Goal: Task Accomplishment & Management: Manage account settings

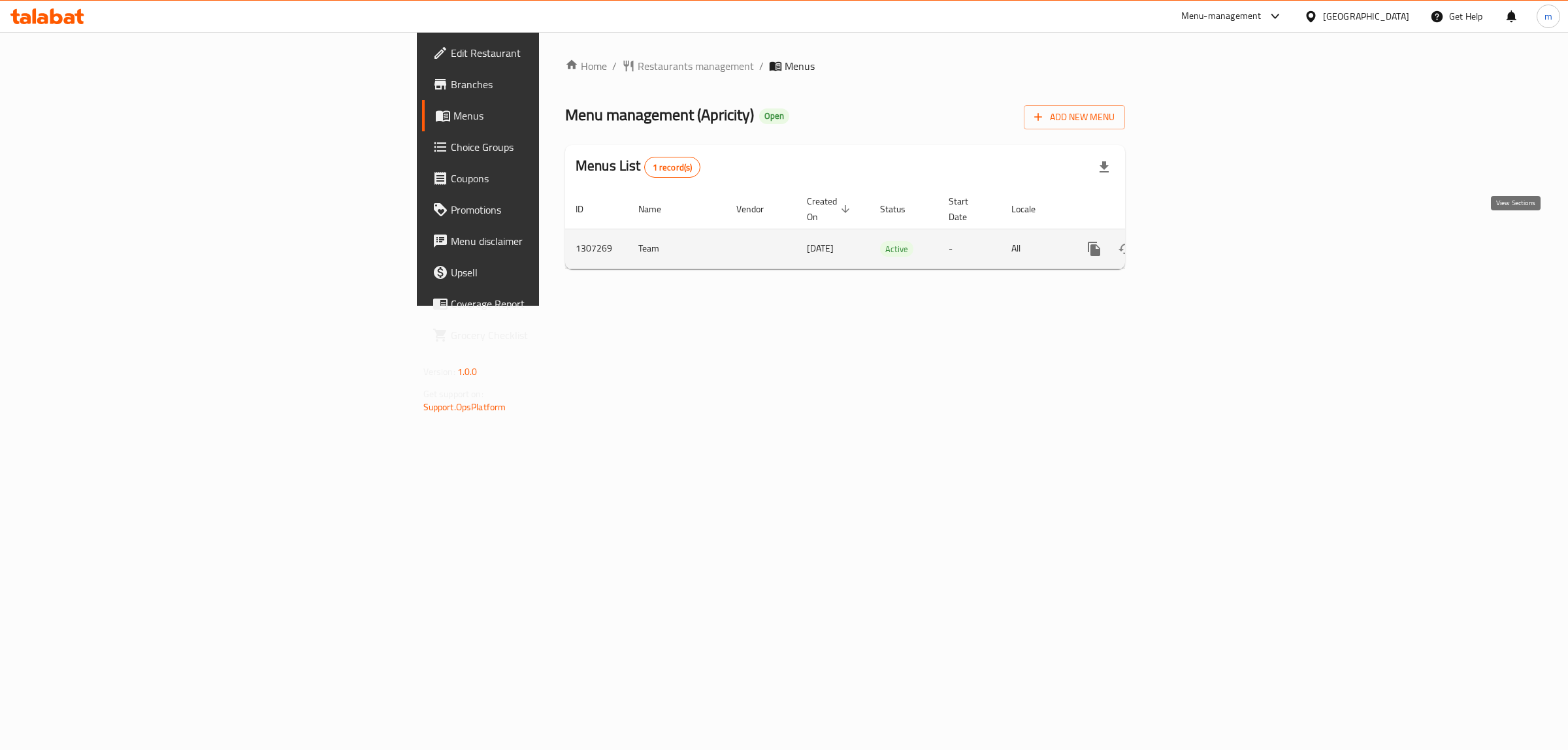
click at [1194, 243] on icon "enhanced table" at bounding box center [1188, 249] width 12 height 12
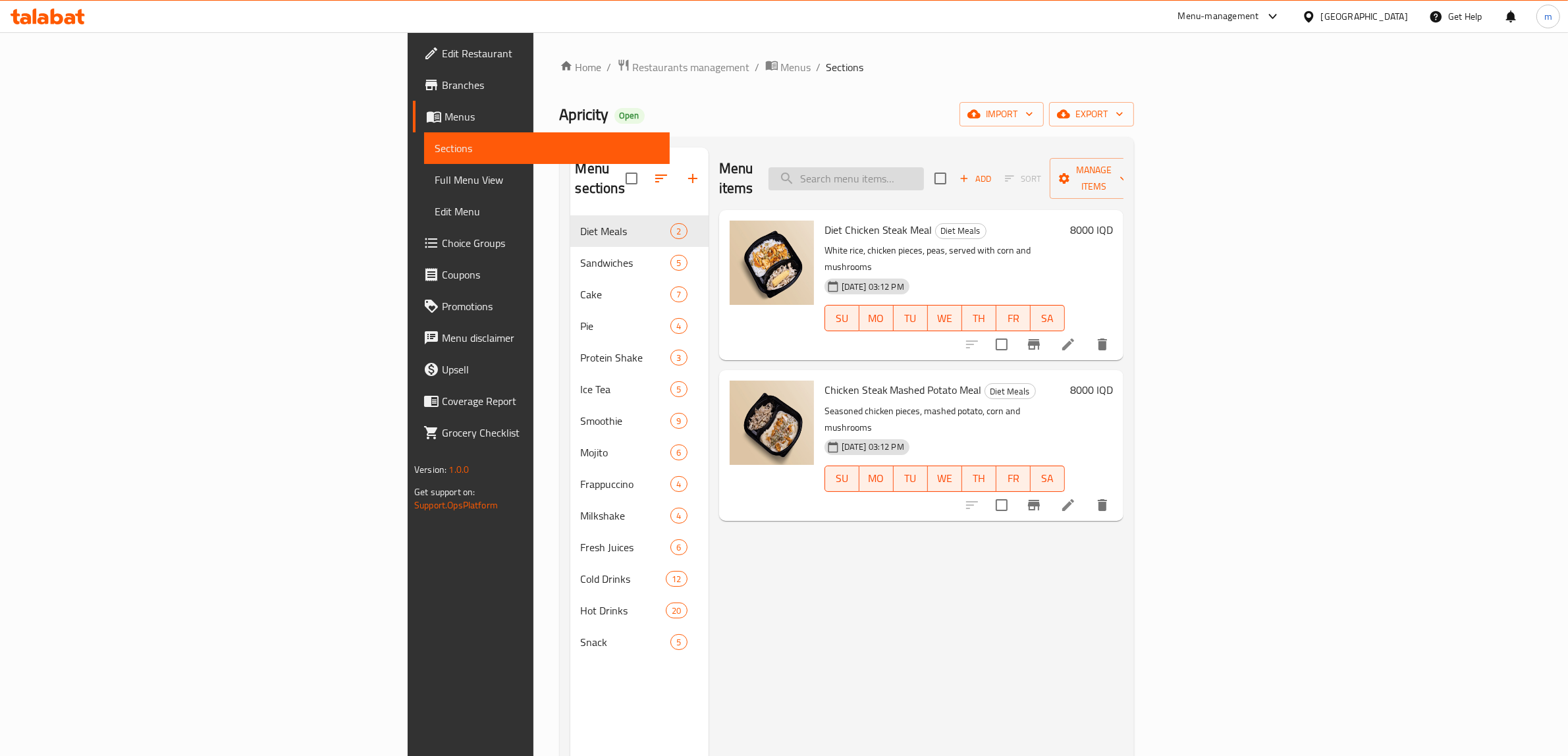
click at [924, 167] on input "search" at bounding box center [846, 178] width 155 height 23
paste input "Halloumi Bread"
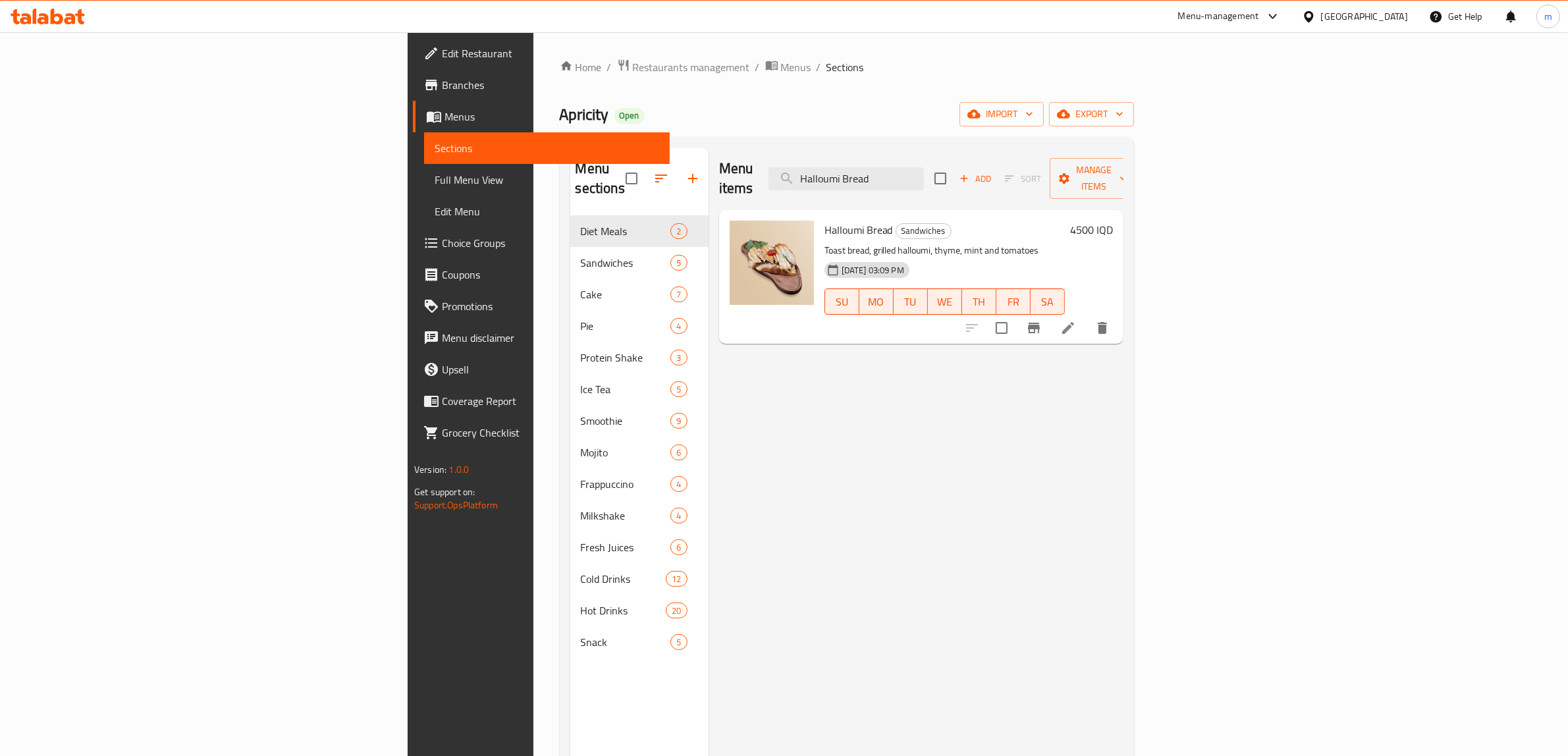
type input "Halloumi Bread"
click at [1076, 320] on icon at bounding box center [1068, 328] width 15 height 15
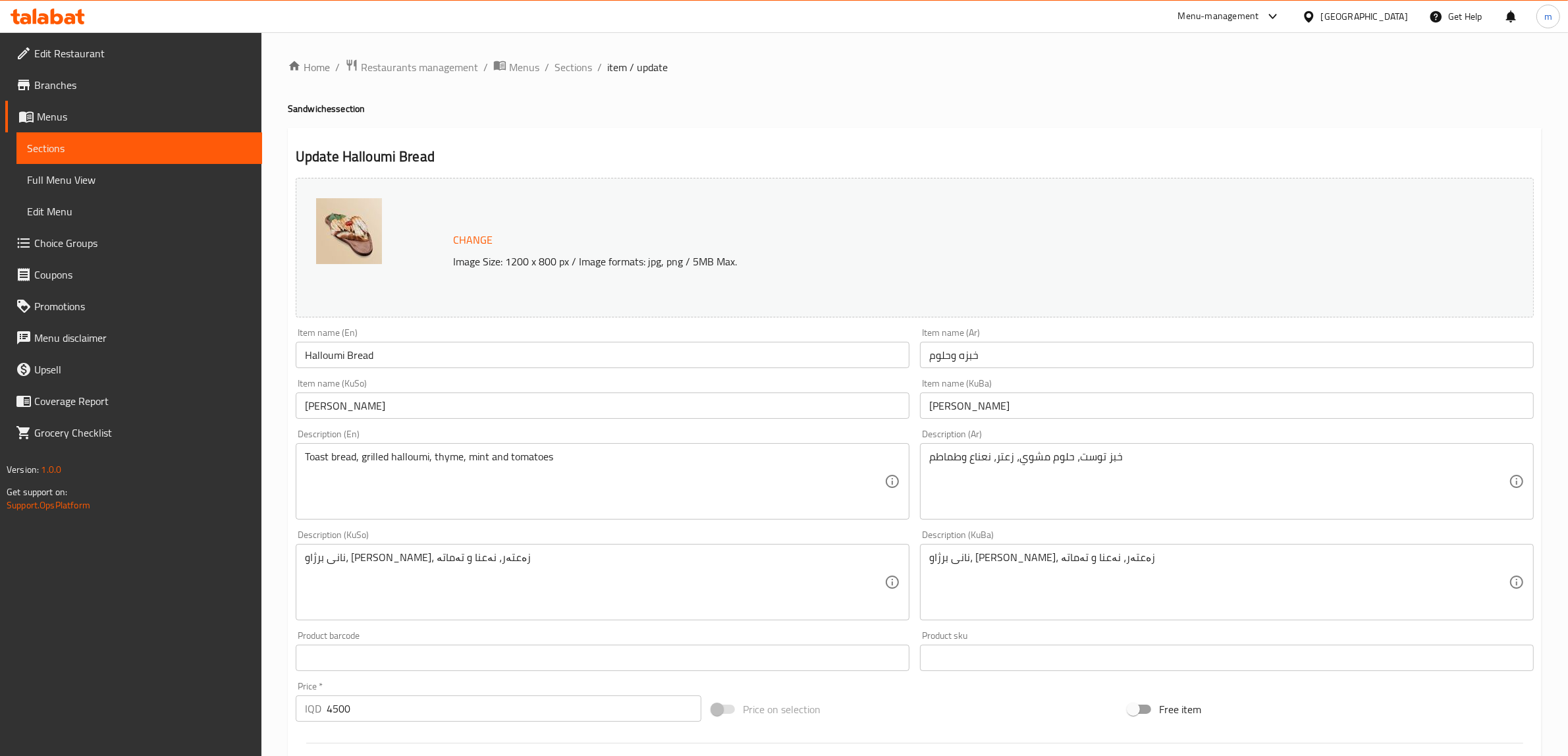
click at [426, 412] on input "سەندویچی حەللوم" at bounding box center [602, 406] width 614 height 27
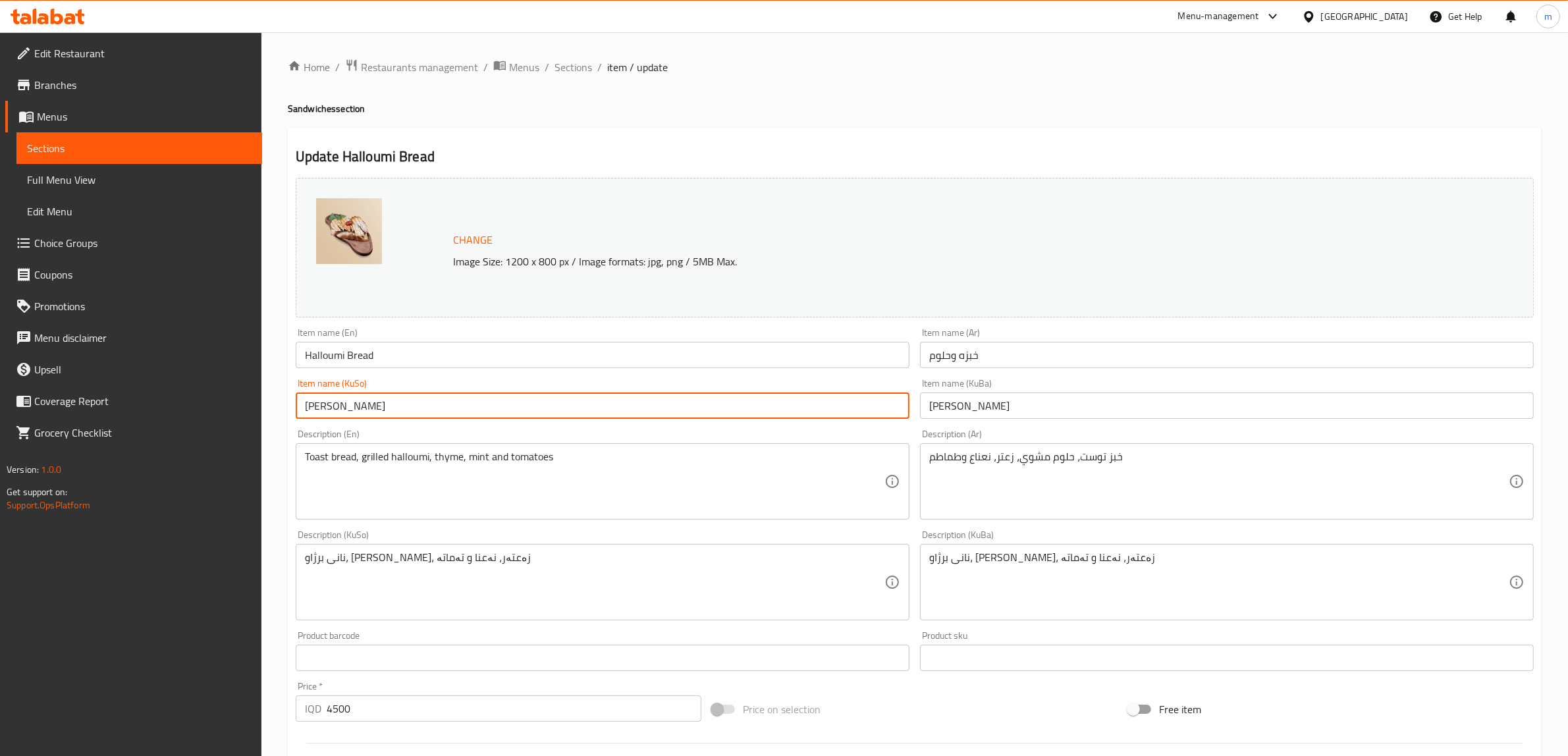
click at [426, 412] on input "سەندویچی حەللوم" at bounding box center [602, 406] width 614 height 27
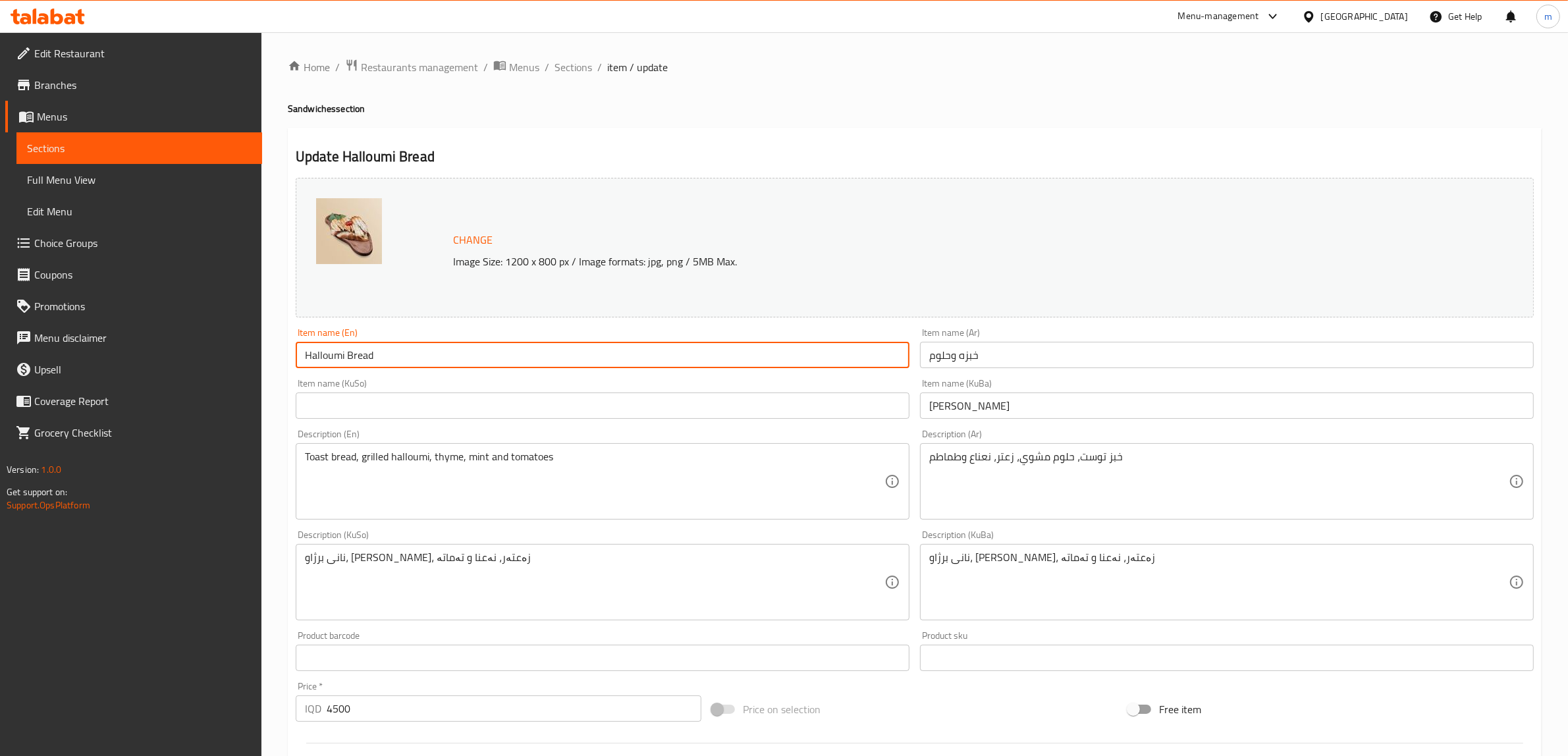
click at [348, 350] on input "Halloumi Bread" at bounding box center [602, 355] width 614 height 27
type input "Halloumi And Bread"
click at [423, 385] on div "Item name (KuSo) Item name (KuSo)" at bounding box center [602, 399] width 614 height 40
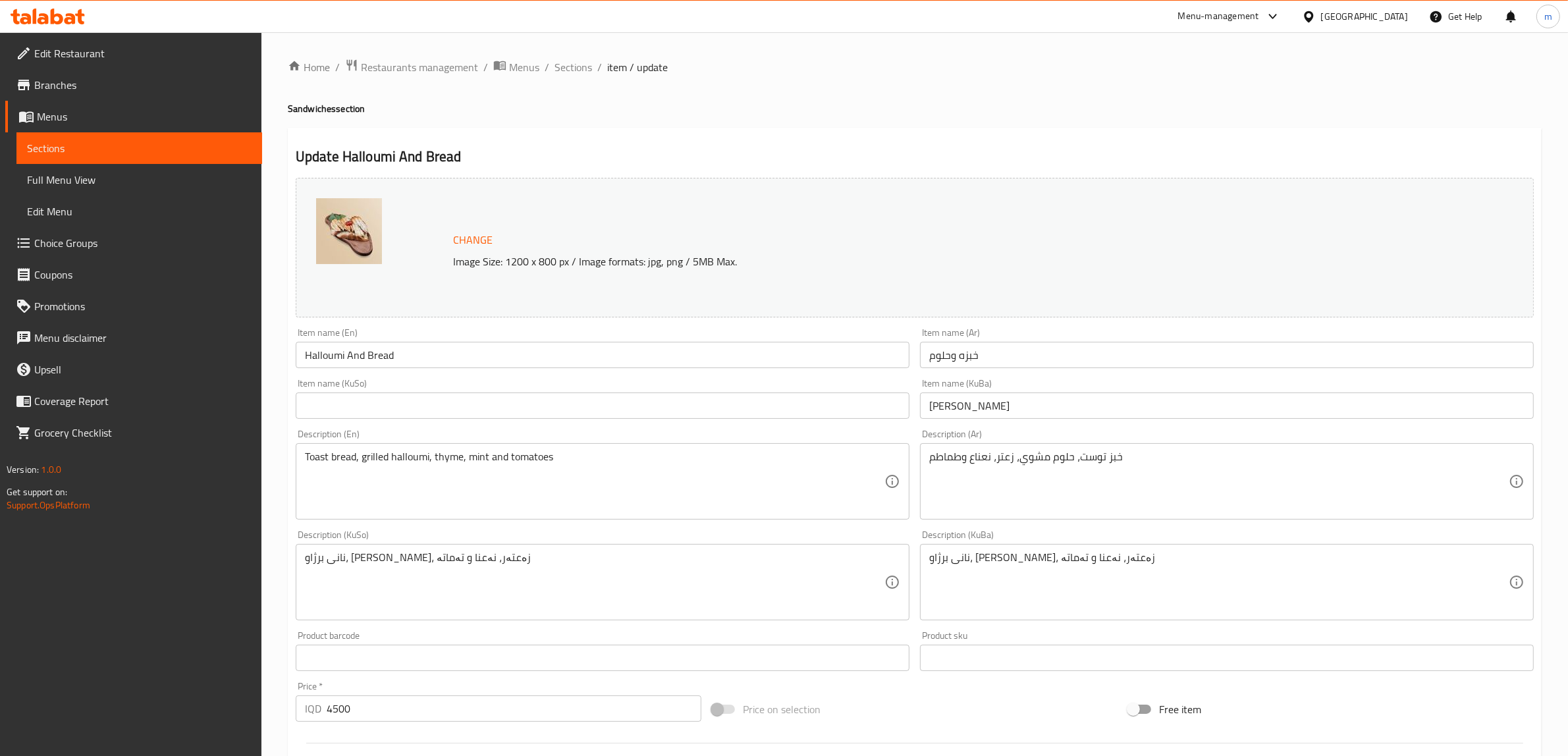
click at [429, 405] on input "text" at bounding box center [602, 406] width 614 height 27
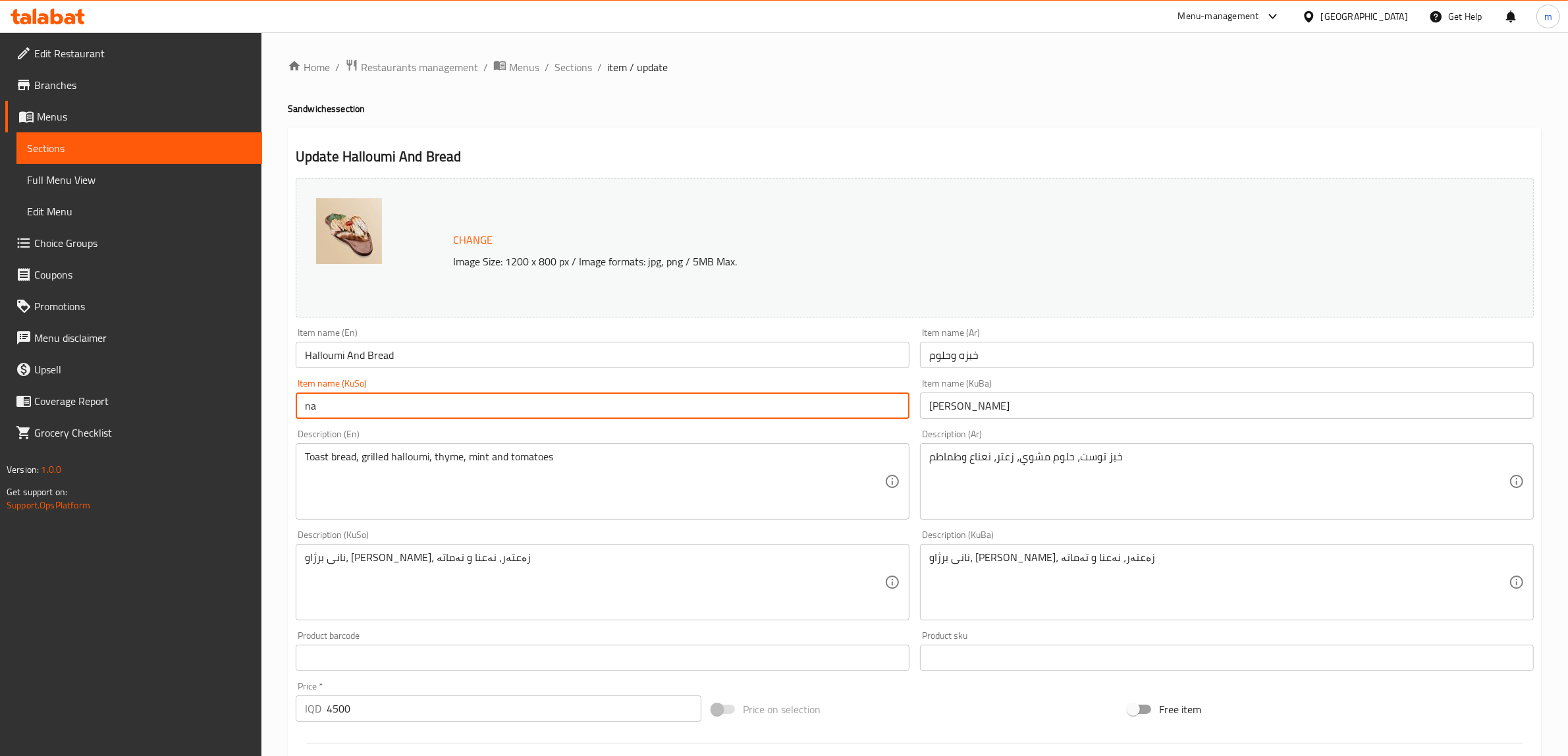
type input "n"
type input "a"
type input "نان و حەللوم"
click at [993, 403] on input "سەندویچی حەللوم" at bounding box center [1226, 406] width 614 height 27
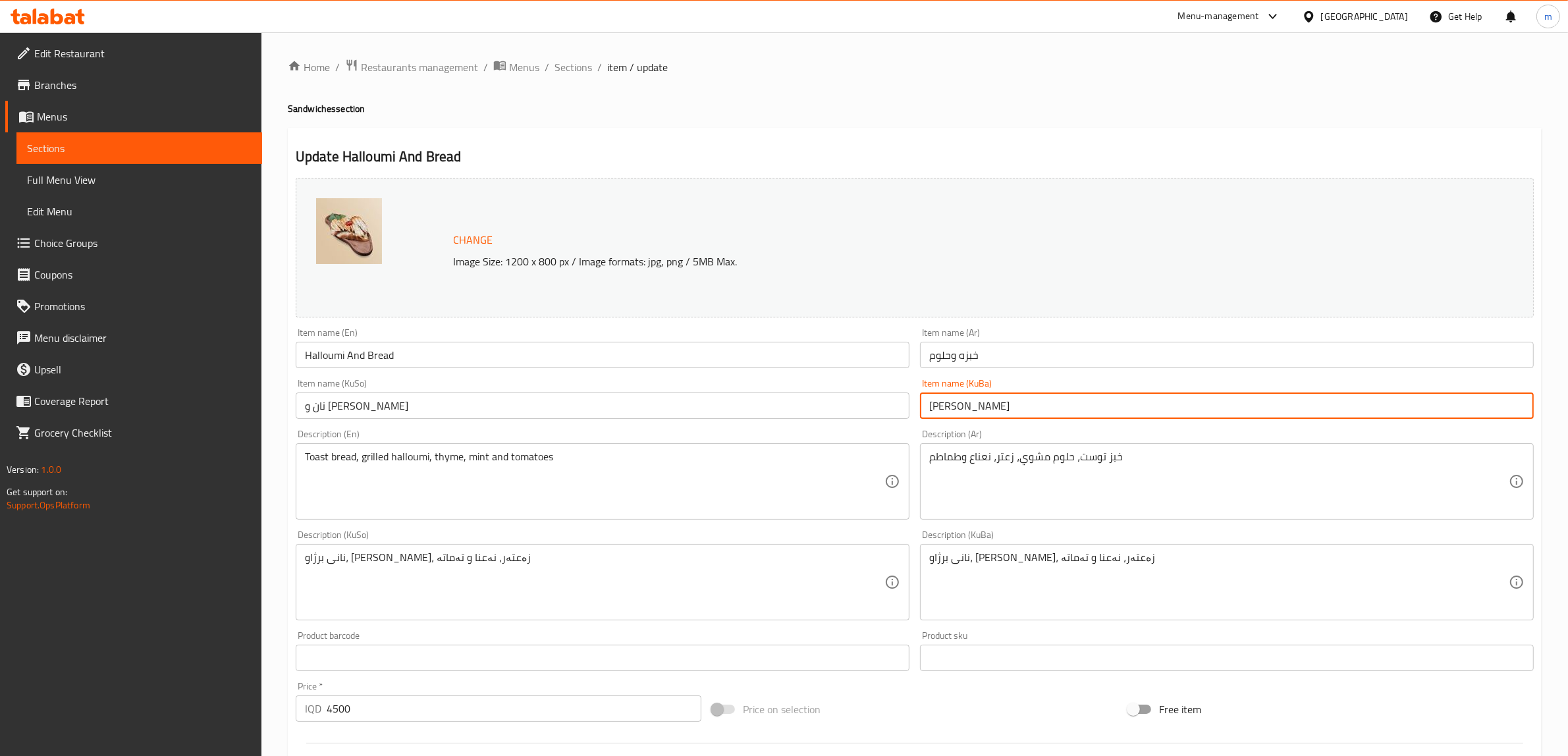
click at [993, 403] on input "سەندویچی حەللوم" at bounding box center [1226, 406] width 614 height 27
paste input "نان و"
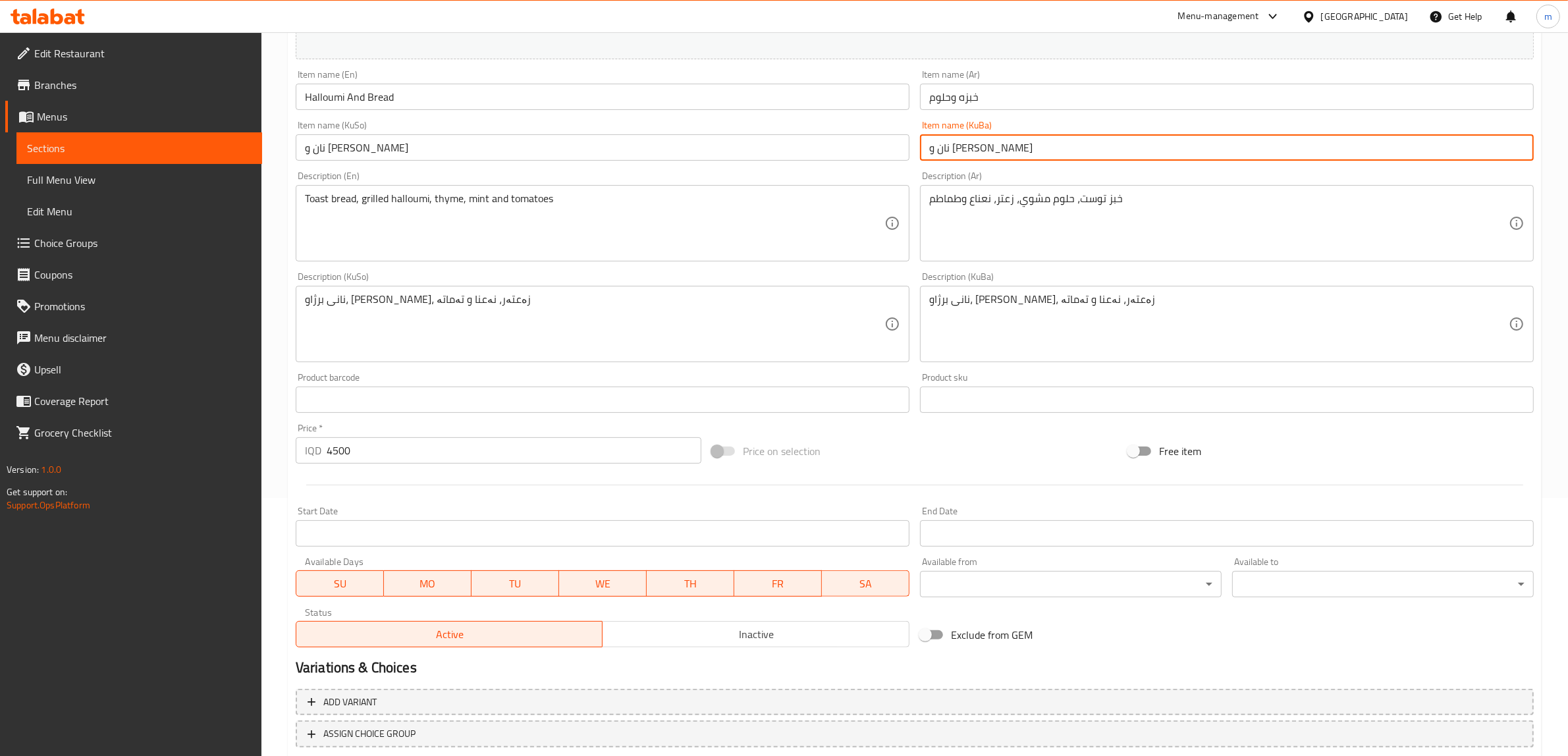
scroll to position [343, 0]
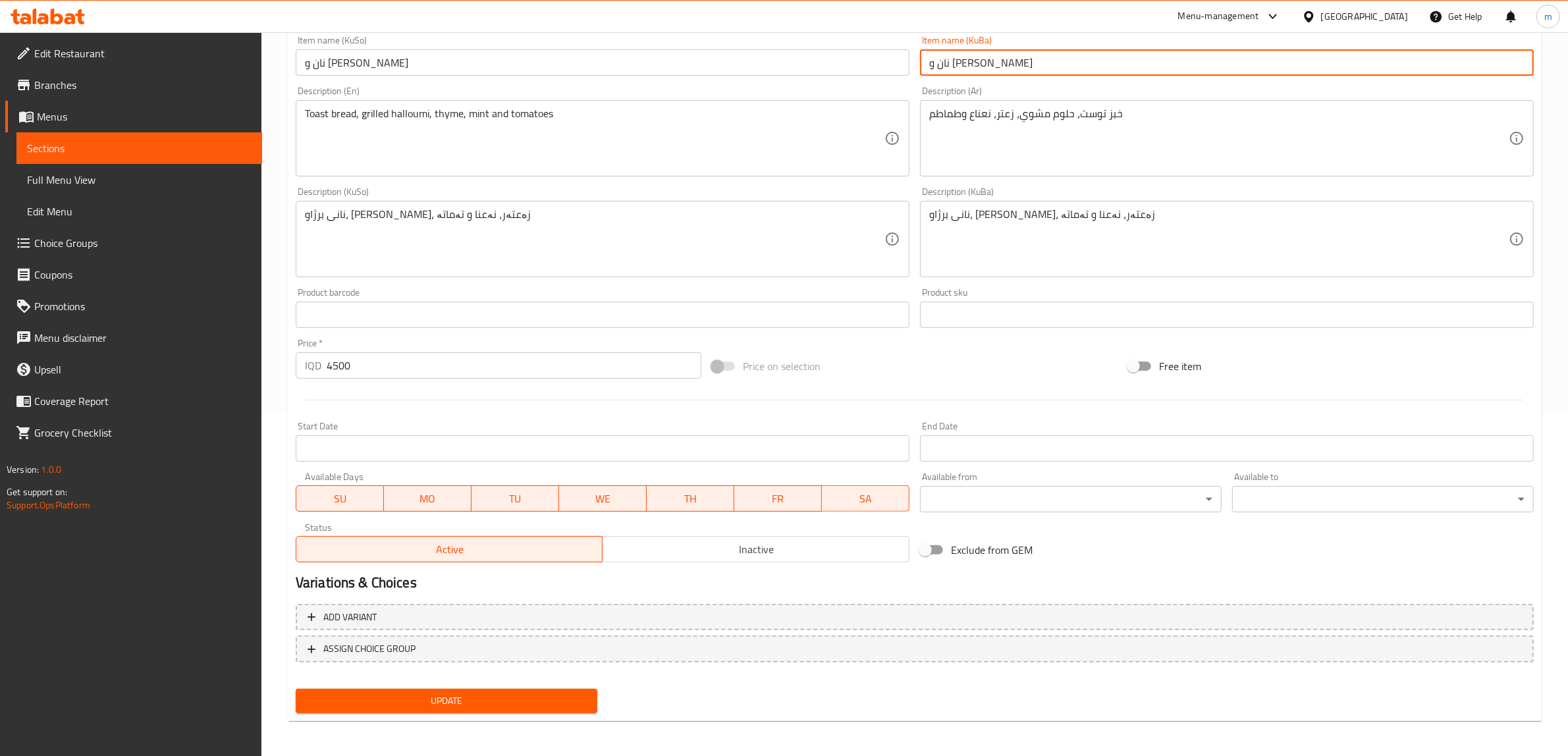
type input "نان و حەللوم"
click at [502, 696] on span "Update" at bounding box center [447, 701] width 281 height 16
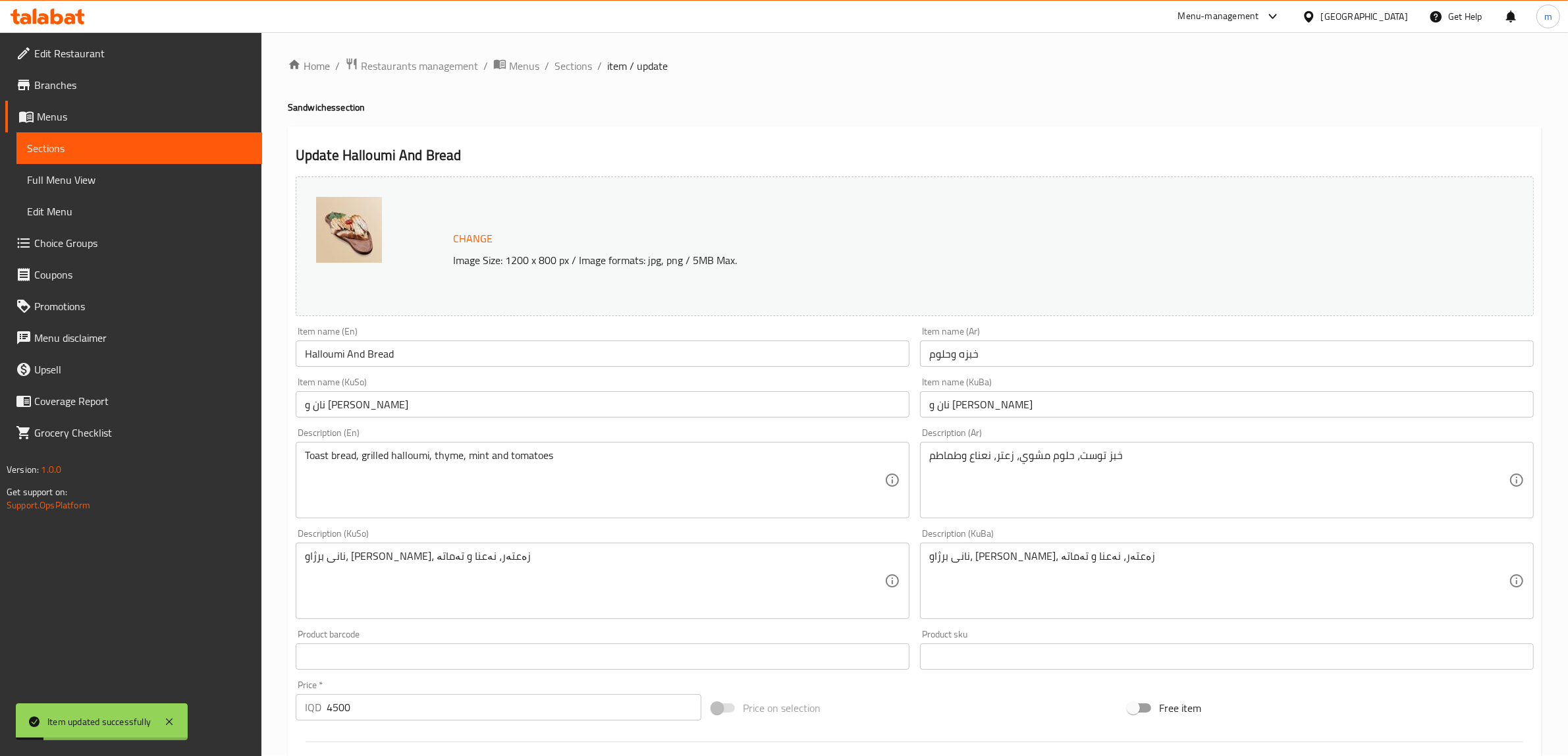
scroll to position [0, 0]
click at [458, 344] on input "Halloumi And Bread" at bounding box center [602, 355] width 614 height 27
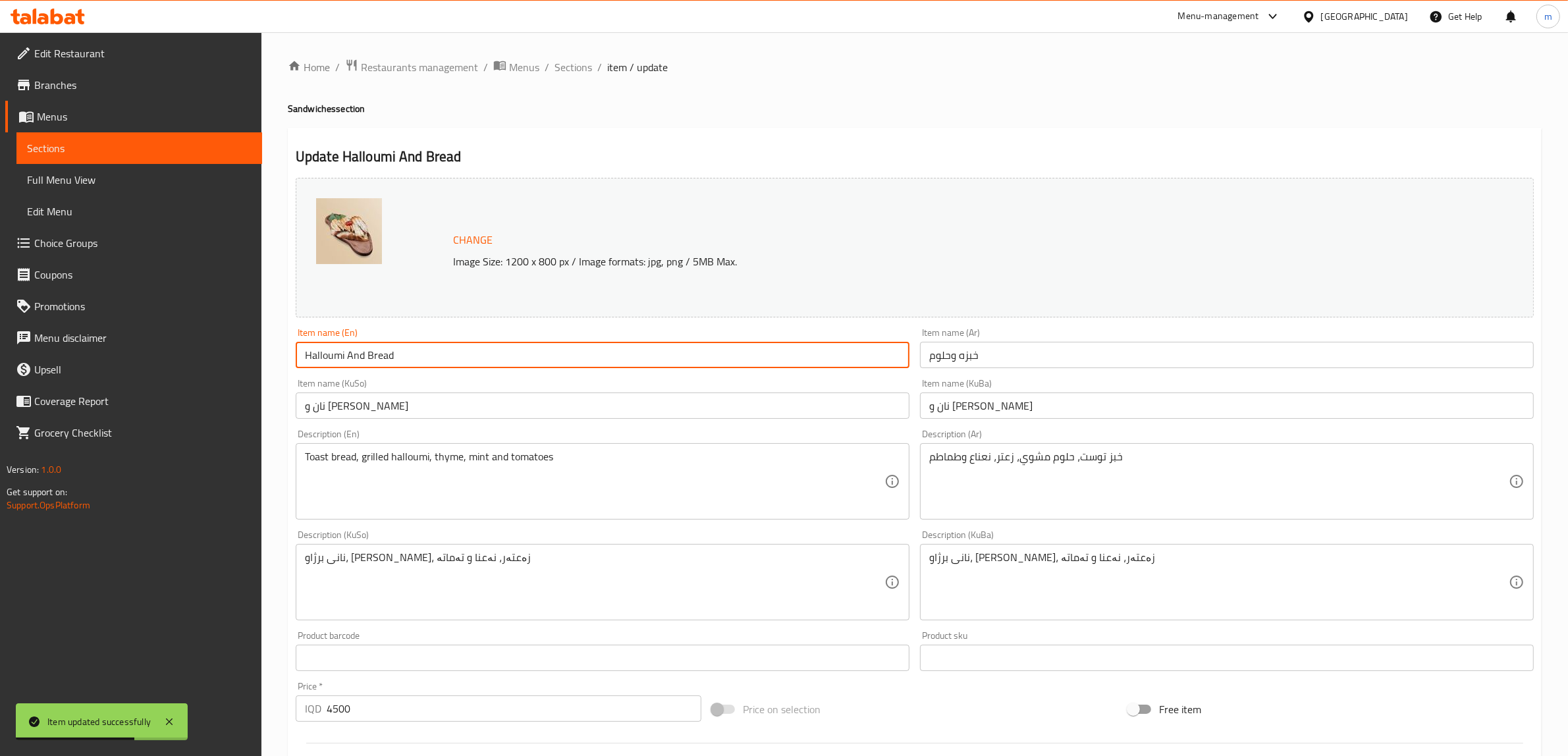
click at [458, 344] on input "Halloumi And Bread" at bounding box center [602, 355] width 614 height 27
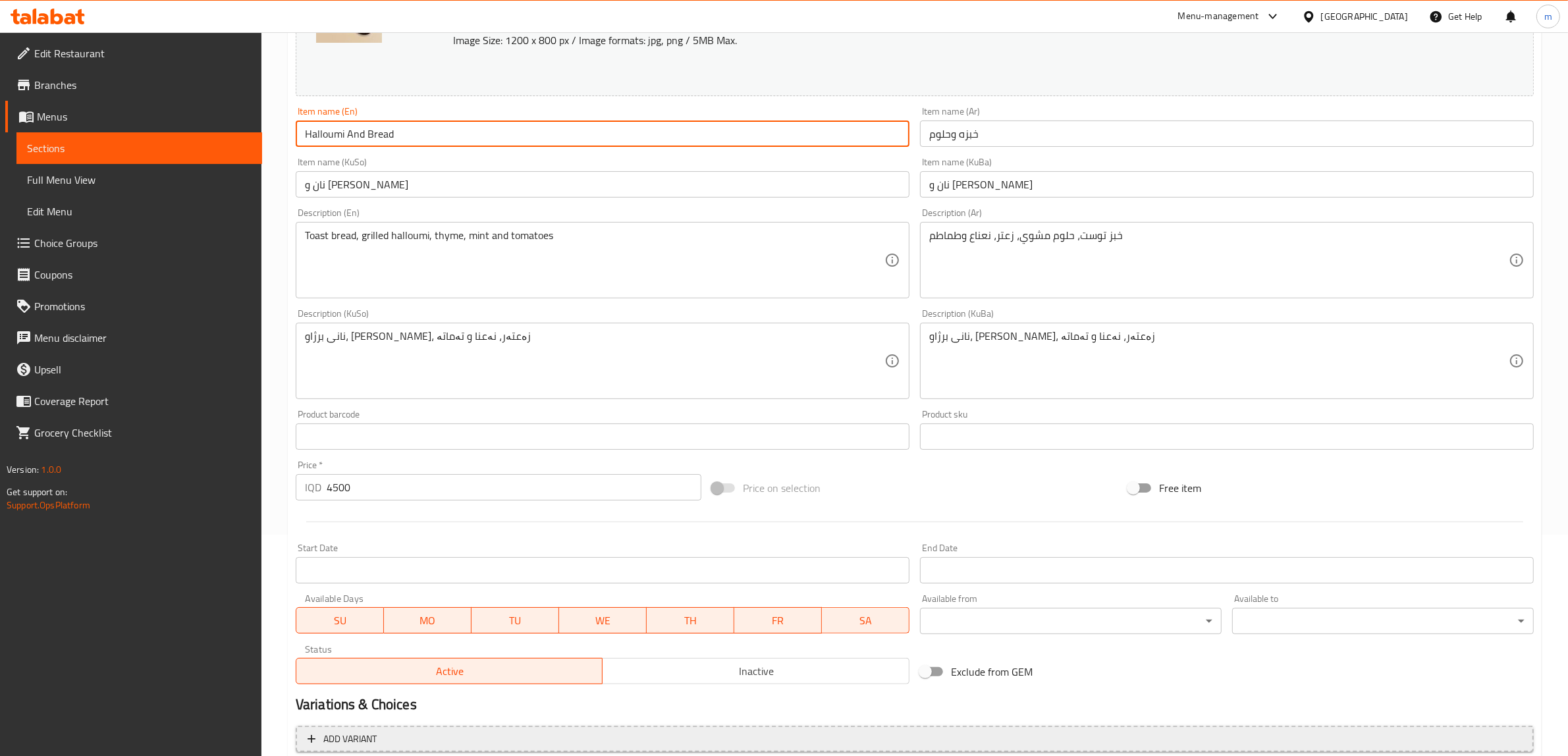
scroll to position [329, 0]
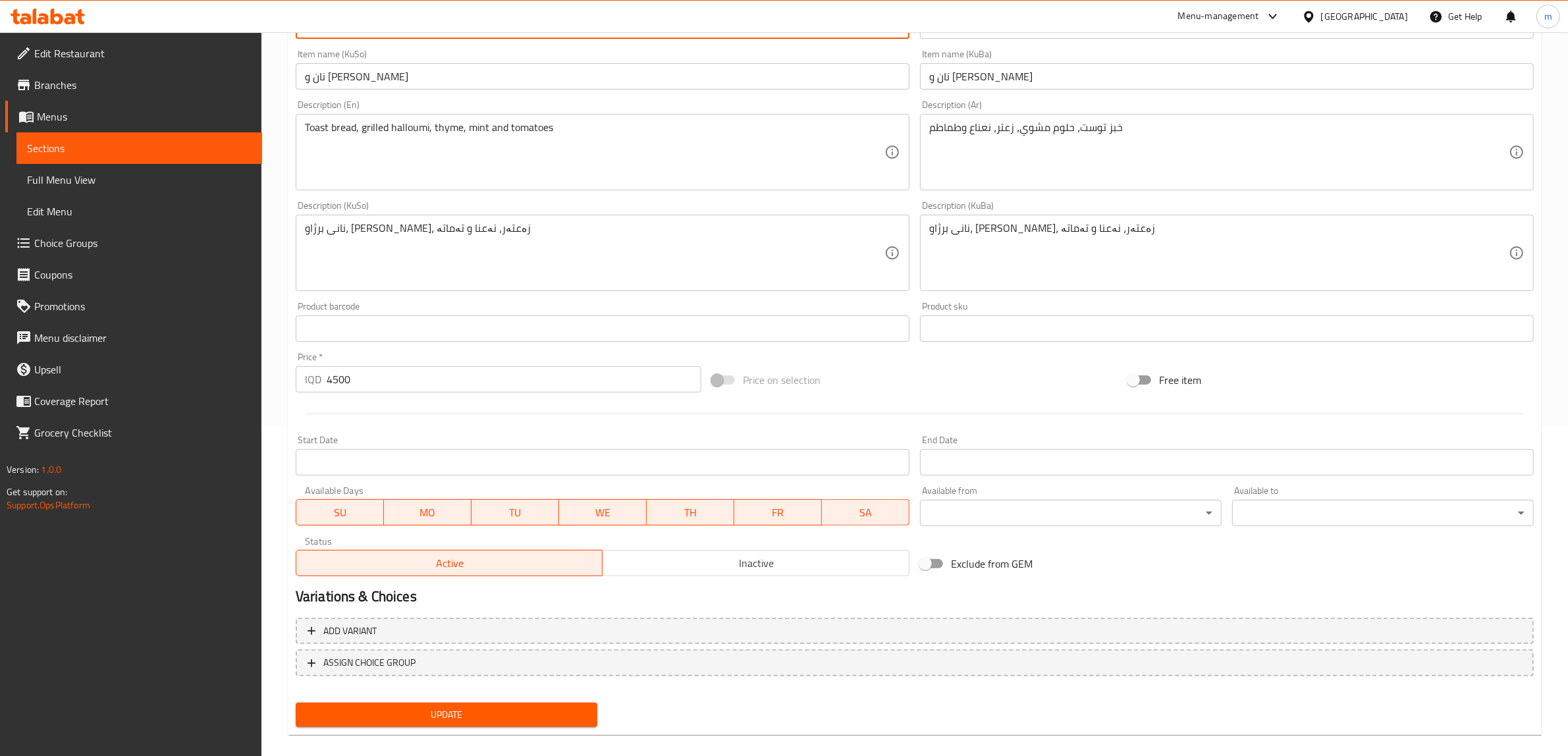
click at [544, 716] on span "Update" at bounding box center [447, 715] width 281 height 16
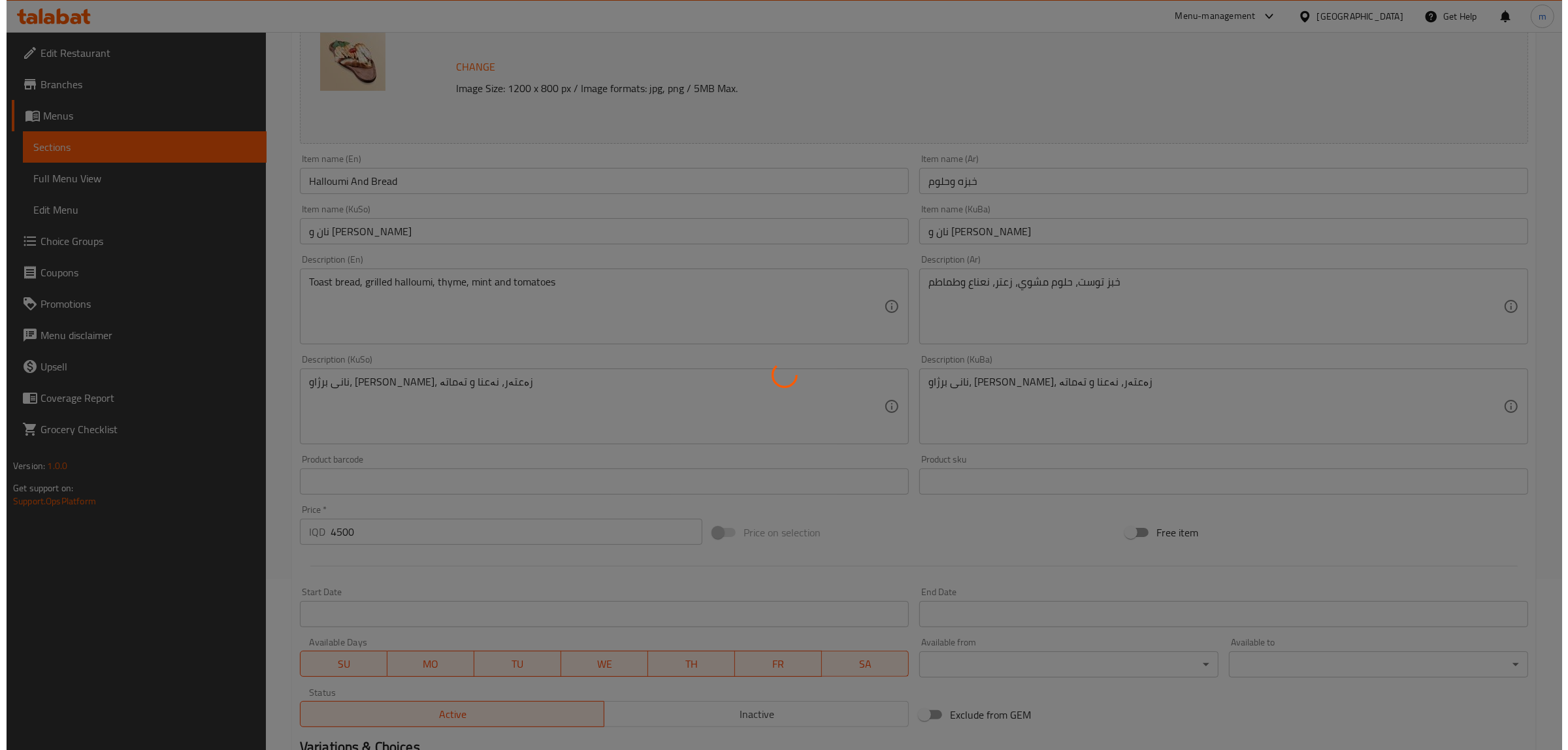
scroll to position [0, 0]
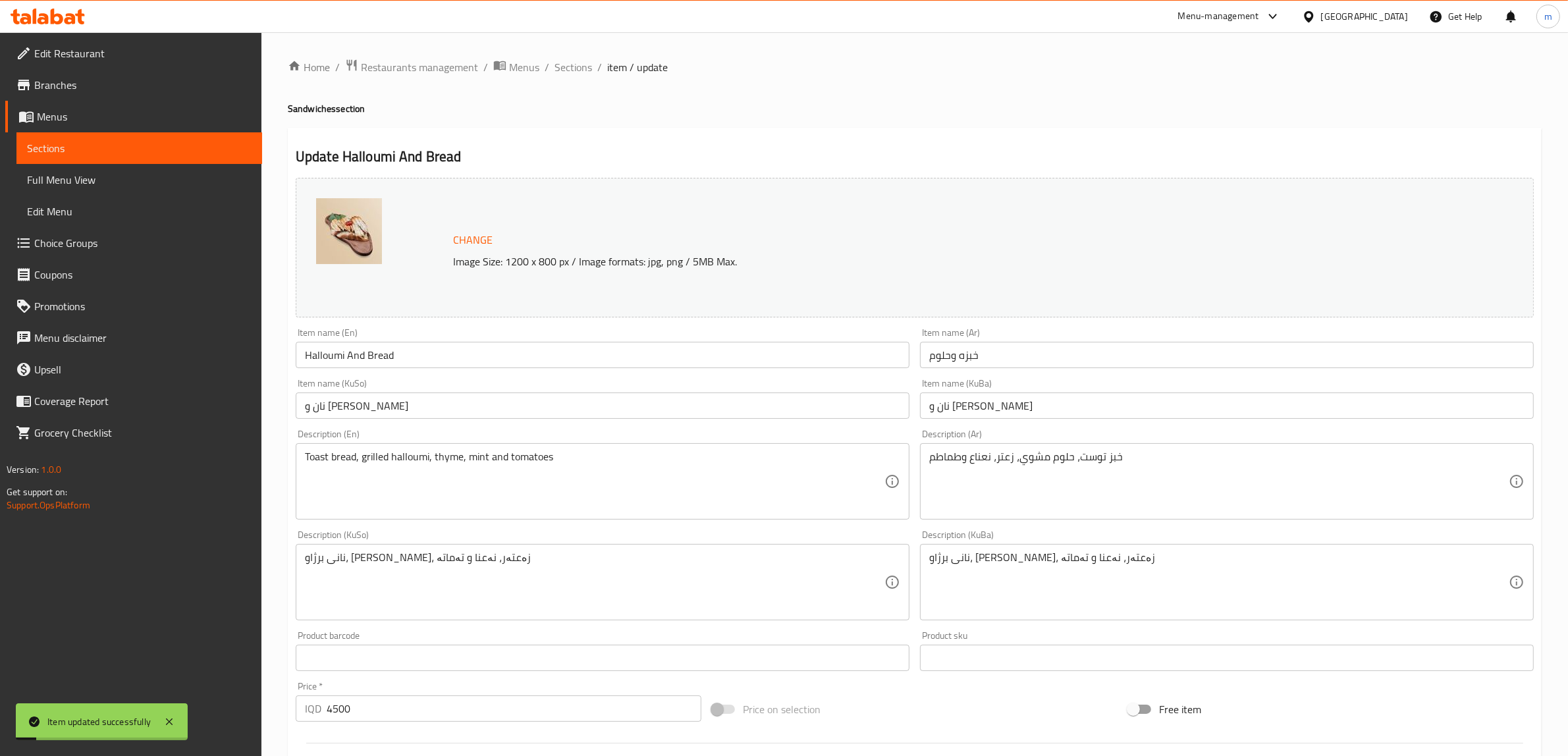
click at [384, 356] on input "Halloumi And Bread" at bounding box center [602, 355] width 614 height 27
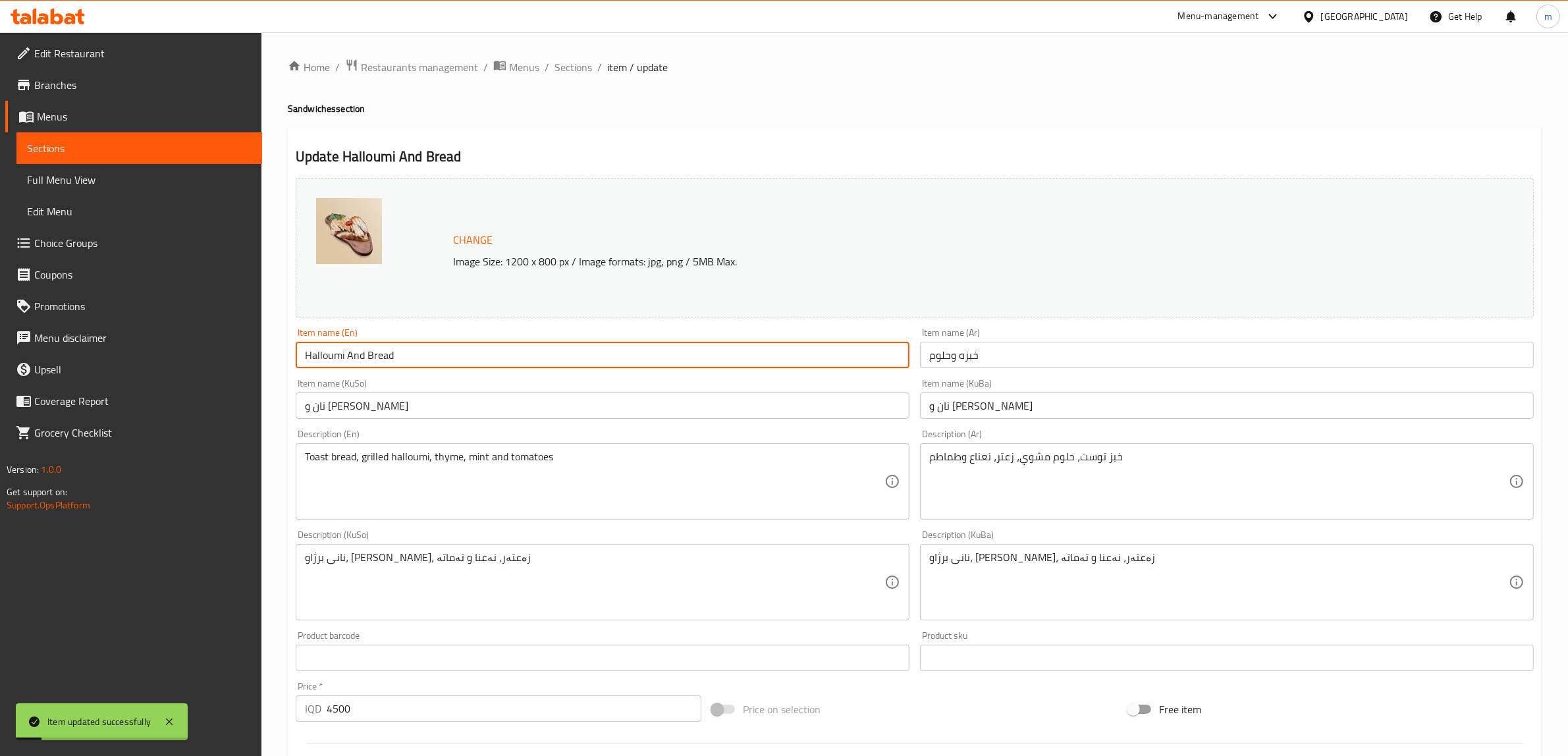
click at [384, 356] on input "Halloumi And Bread" at bounding box center [602, 355] width 614 height 27
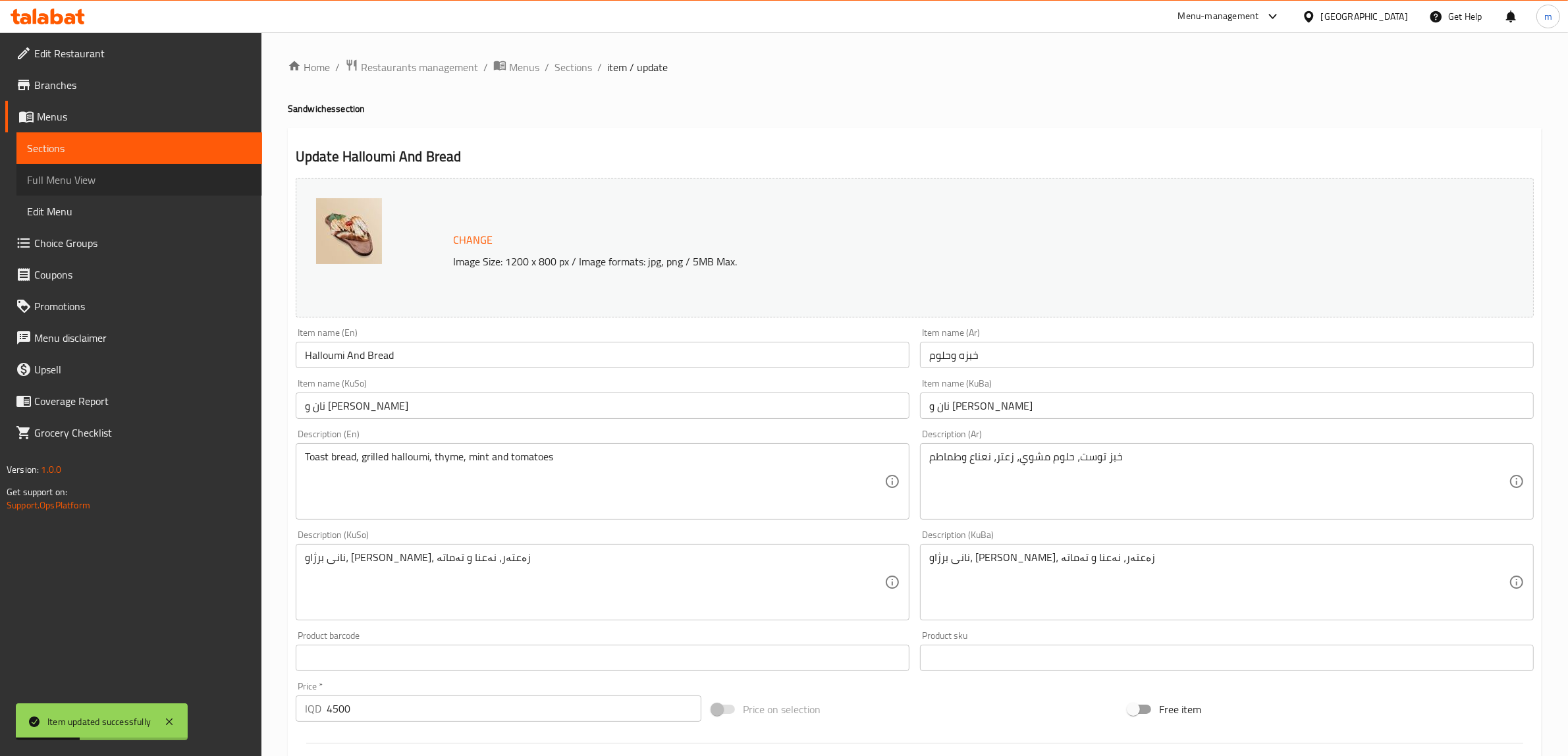
click at [99, 182] on span "Full Menu View" at bounding box center [139, 180] width 225 height 15
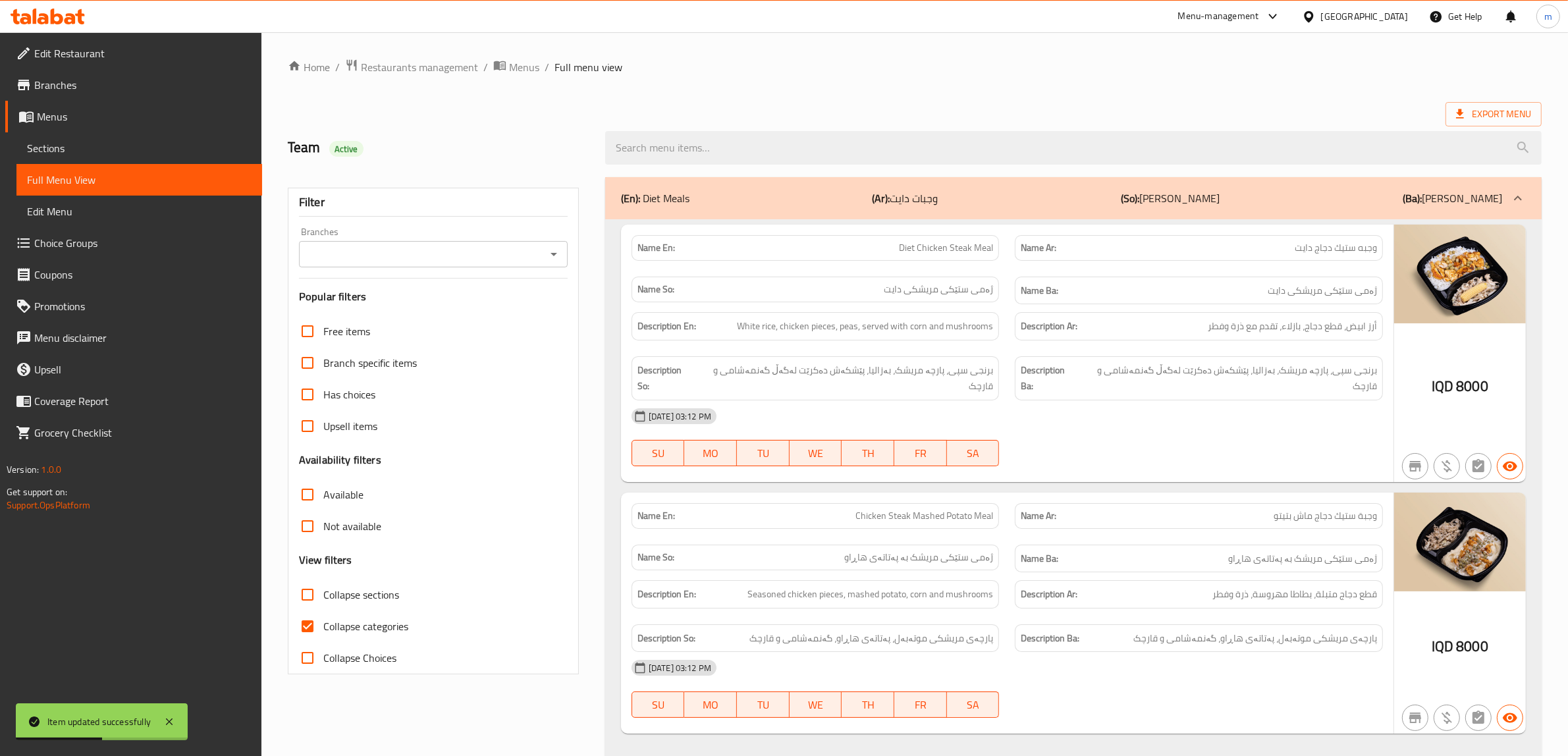
click at [548, 253] on icon "Open" at bounding box center [554, 254] width 15 height 15
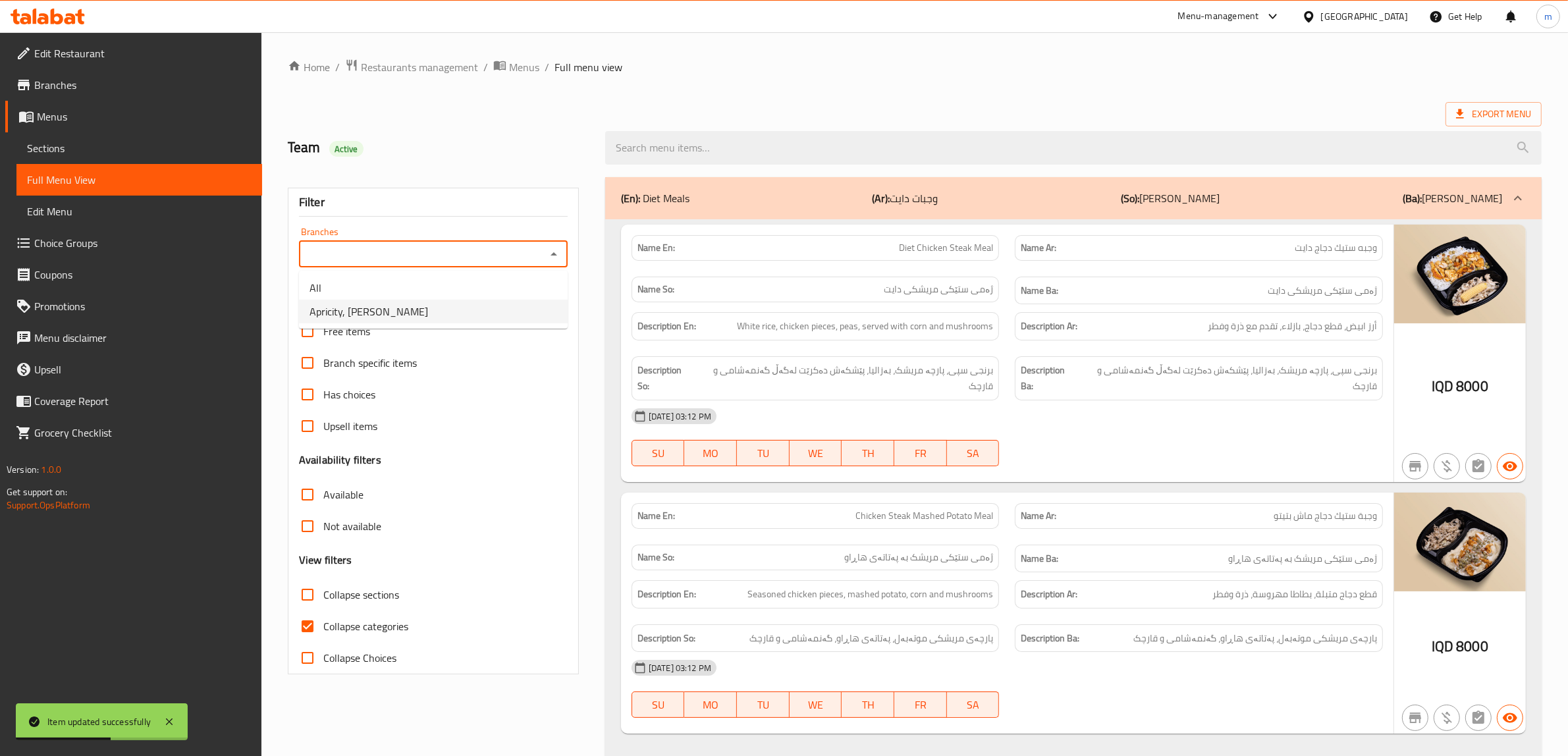
click at [486, 310] on li "Apricity, Al Mansur" at bounding box center [433, 312] width 269 height 24
type input "Apricity, Al Mansur"
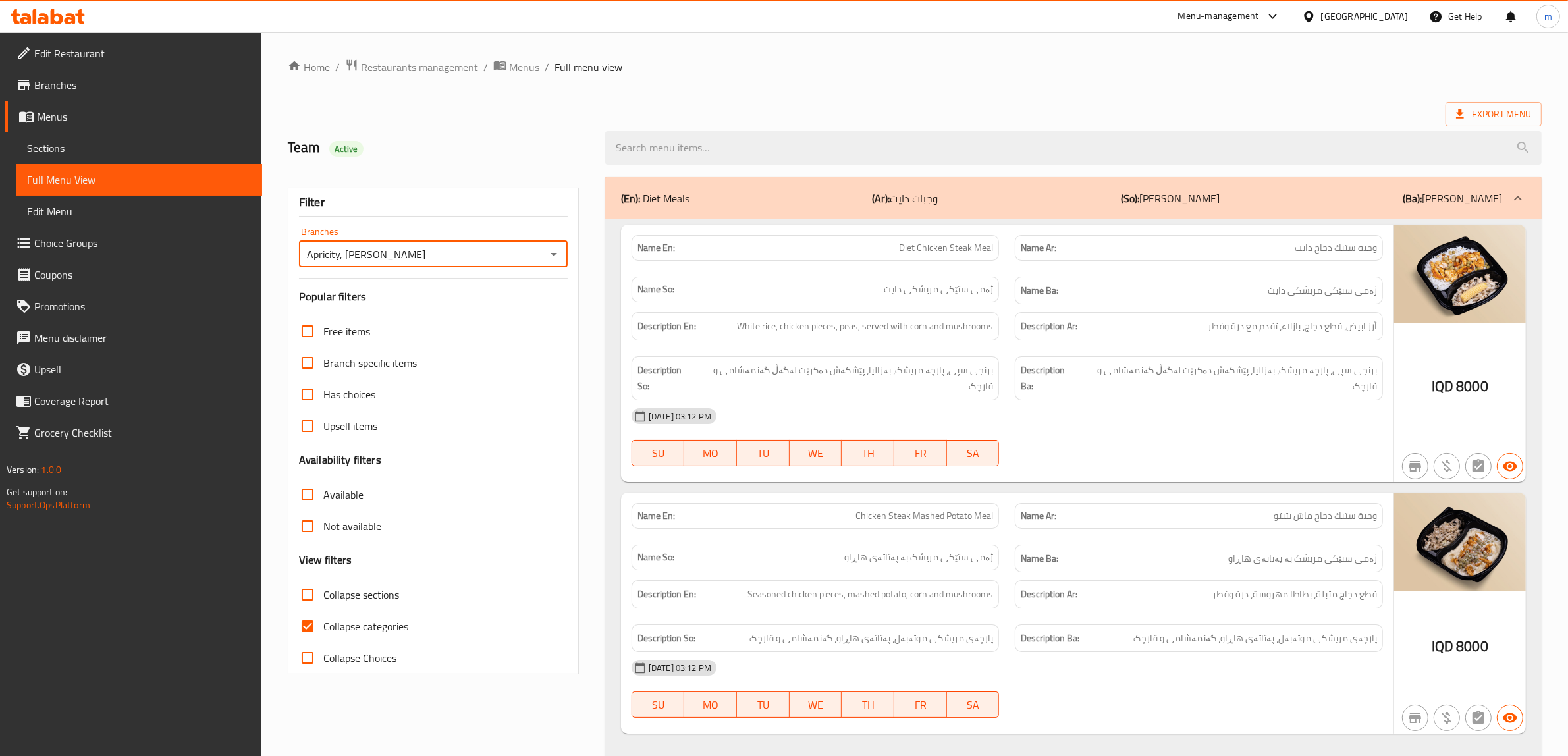
click at [310, 626] on input "Collapse categories" at bounding box center [307, 626] width 32 height 32
checkbox input "false"
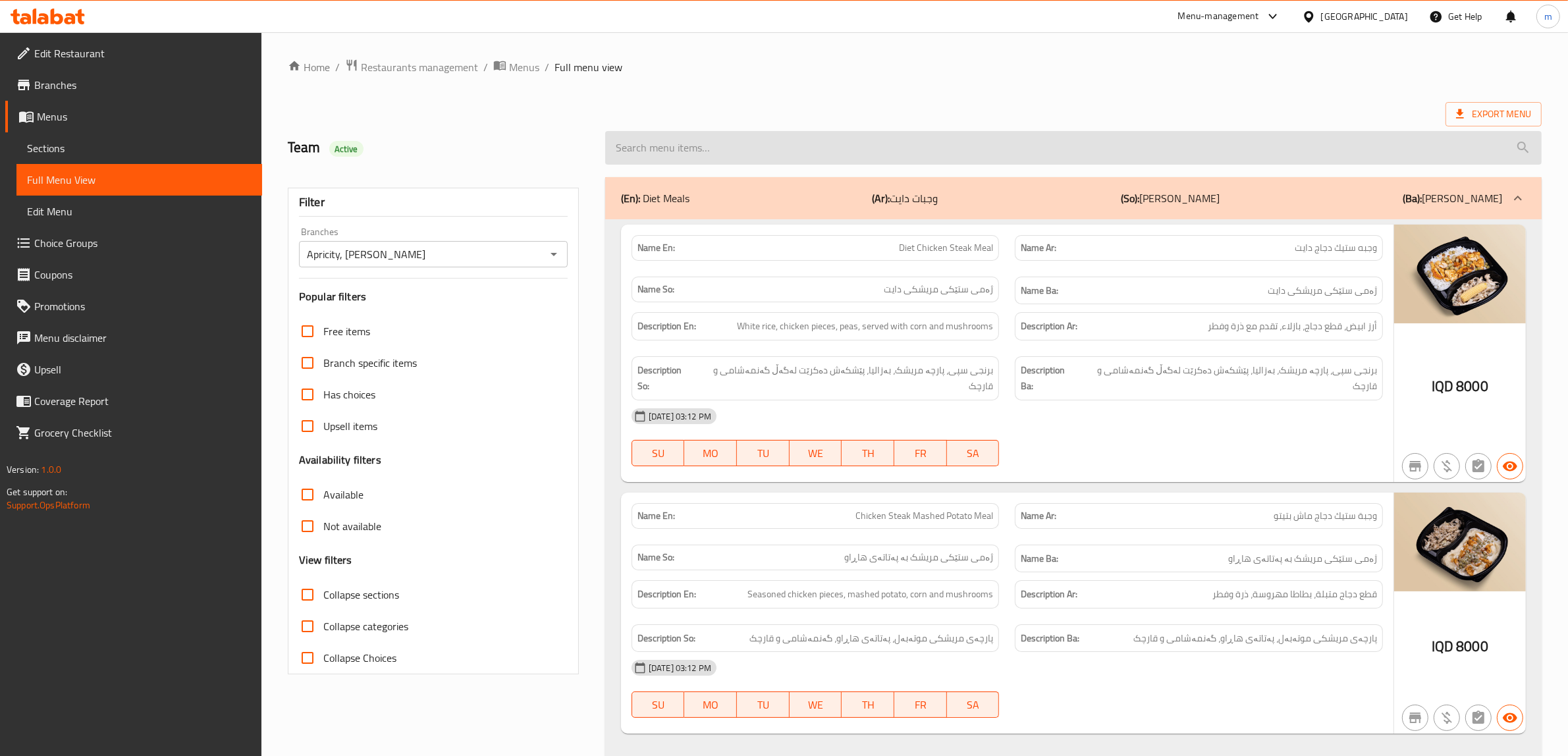
click at [740, 146] on input "search" at bounding box center [1074, 147] width 937 height 34
paste input "Halloumi And Bread"
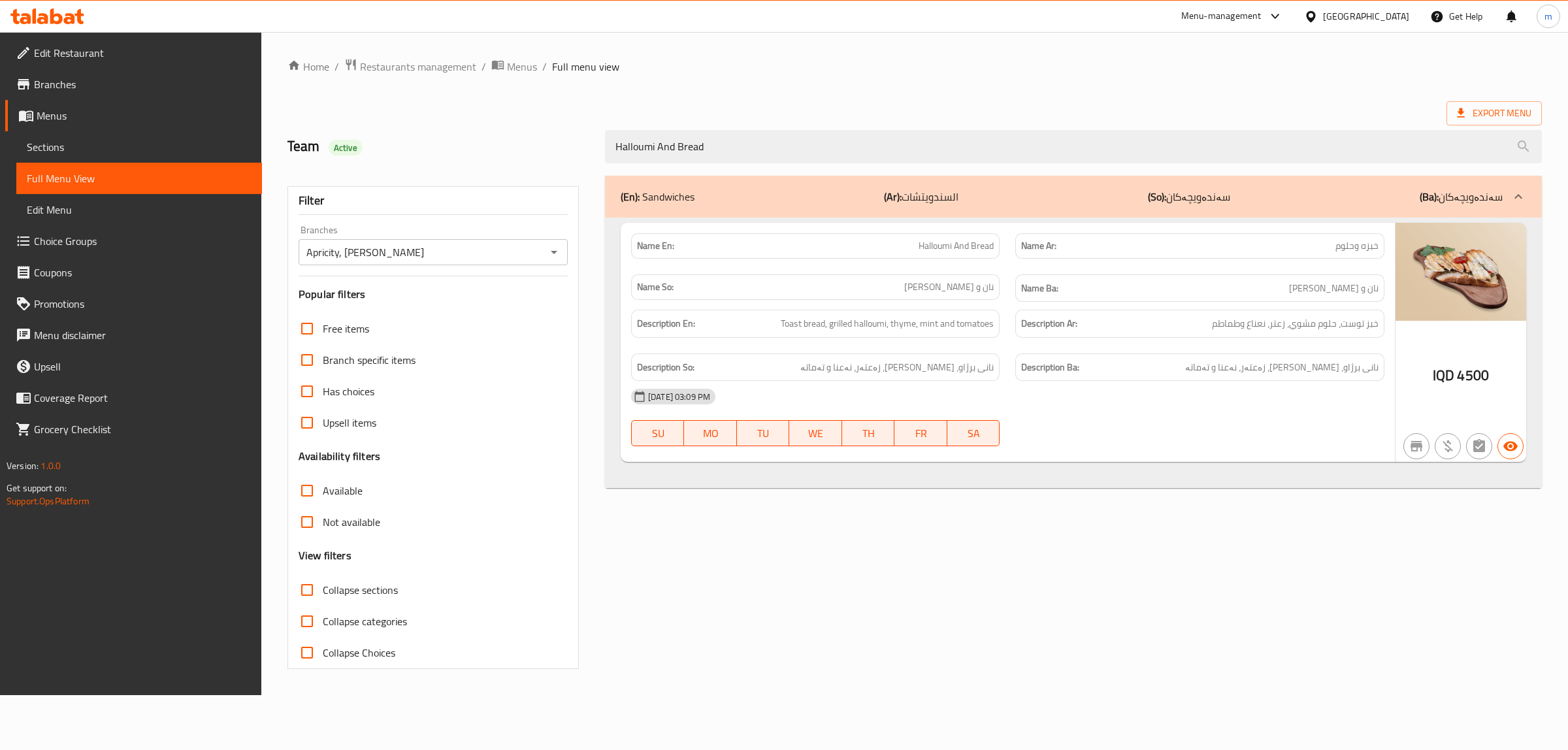
type input "Halloumi And Bread"
click at [1082, 560] on div "(En): Sandwiches (Ar): السندويتشات (So): سەندەویچەکان (Ba): سەندەویچەکان Name E…" at bounding box center [1073, 423] width 952 height 509
click at [460, 65] on span "Restaurants management" at bounding box center [418, 67] width 116 height 15
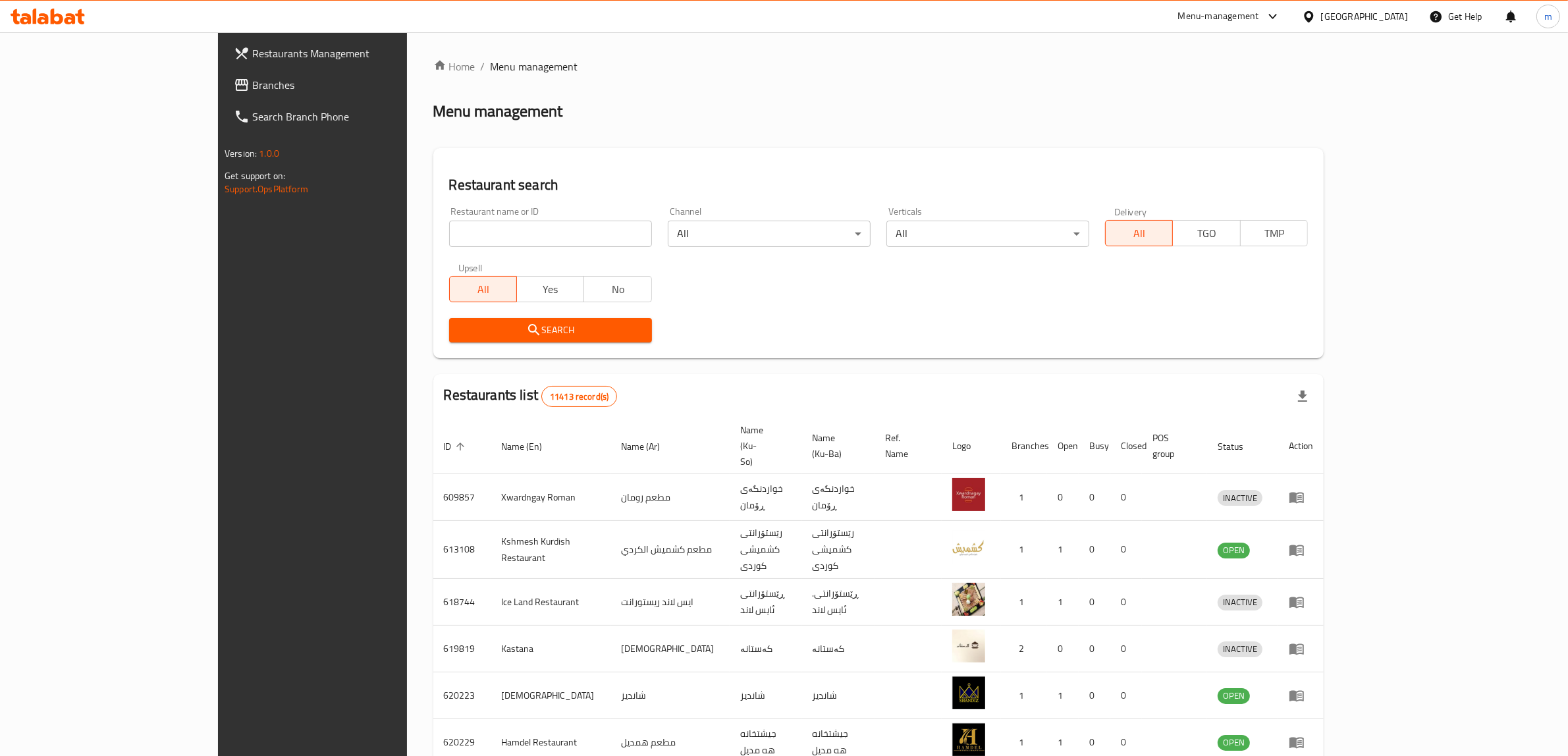
click at [507, 228] on input "search" at bounding box center [551, 233] width 203 height 27
paste input "774682"
type input "774682"
click at [509, 324] on span "Search" at bounding box center [550, 330] width 182 height 16
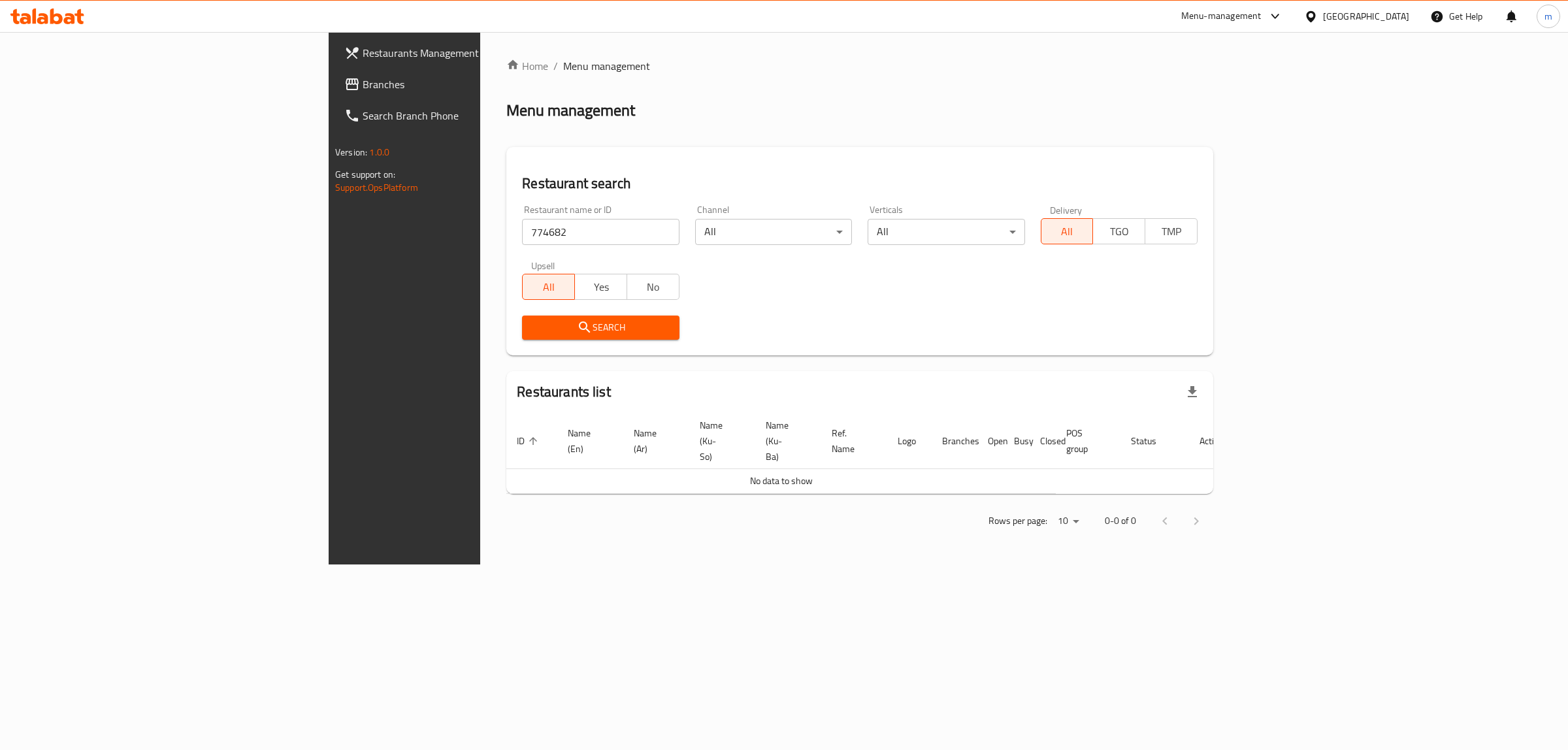
click at [362, 83] on span "Branches" at bounding box center [471, 84] width 218 height 15
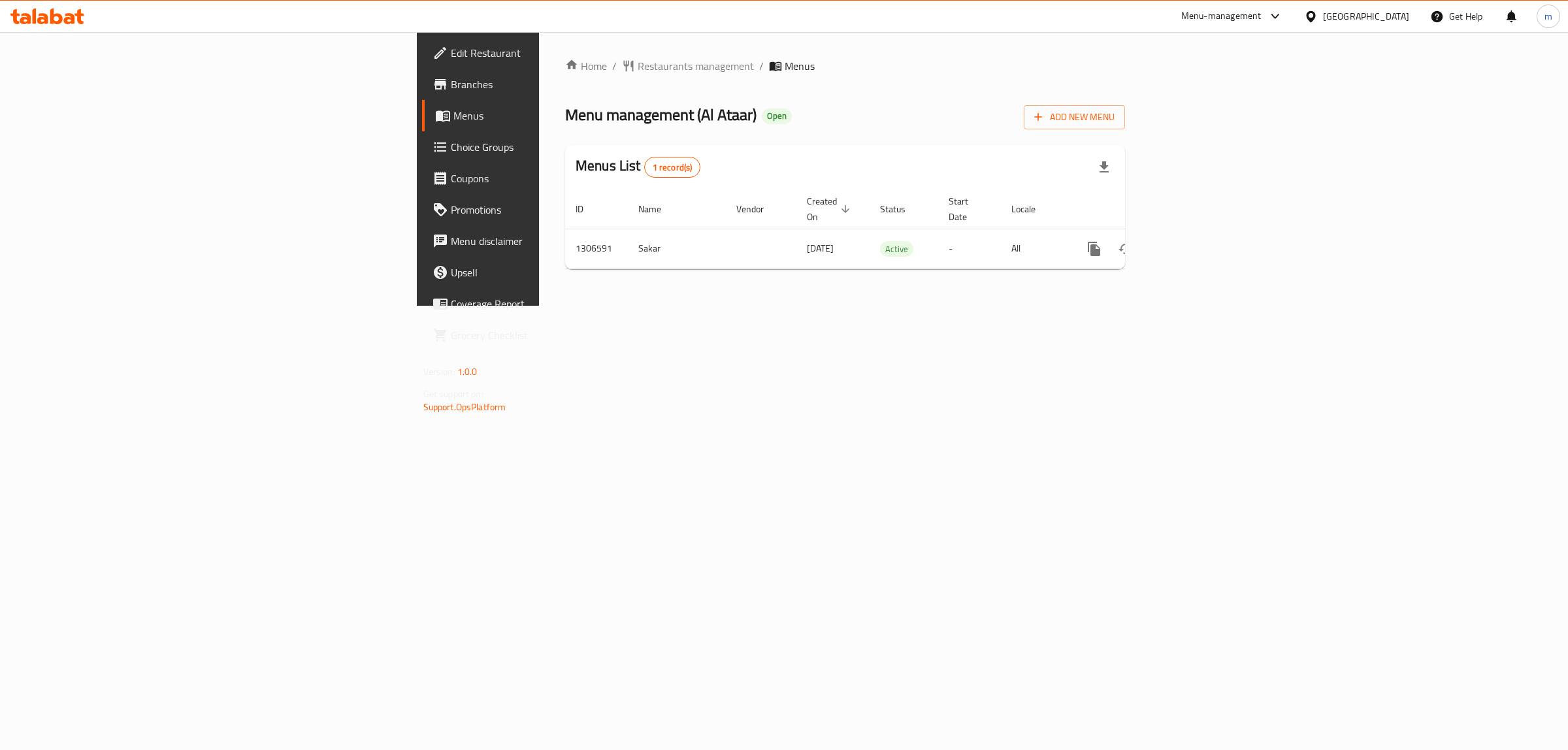
click at [422, 71] on link "Branches" at bounding box center [550, 84] width 257 height 32
click at [565, 113] on span "Menu management ( [PERSON_NAME] )" at bounding box center [661, 114] width 191 height 29
drag, startPoint x: 454, startPoint y: 113, endPoint x: 426, endPoint y: 121, distance: 29.1
click at [565, 121] on span "Menu management ( [PERSON_NAME] )" at bounding box center [661, 114] width 191 height 29
copy span "Al Ataar"
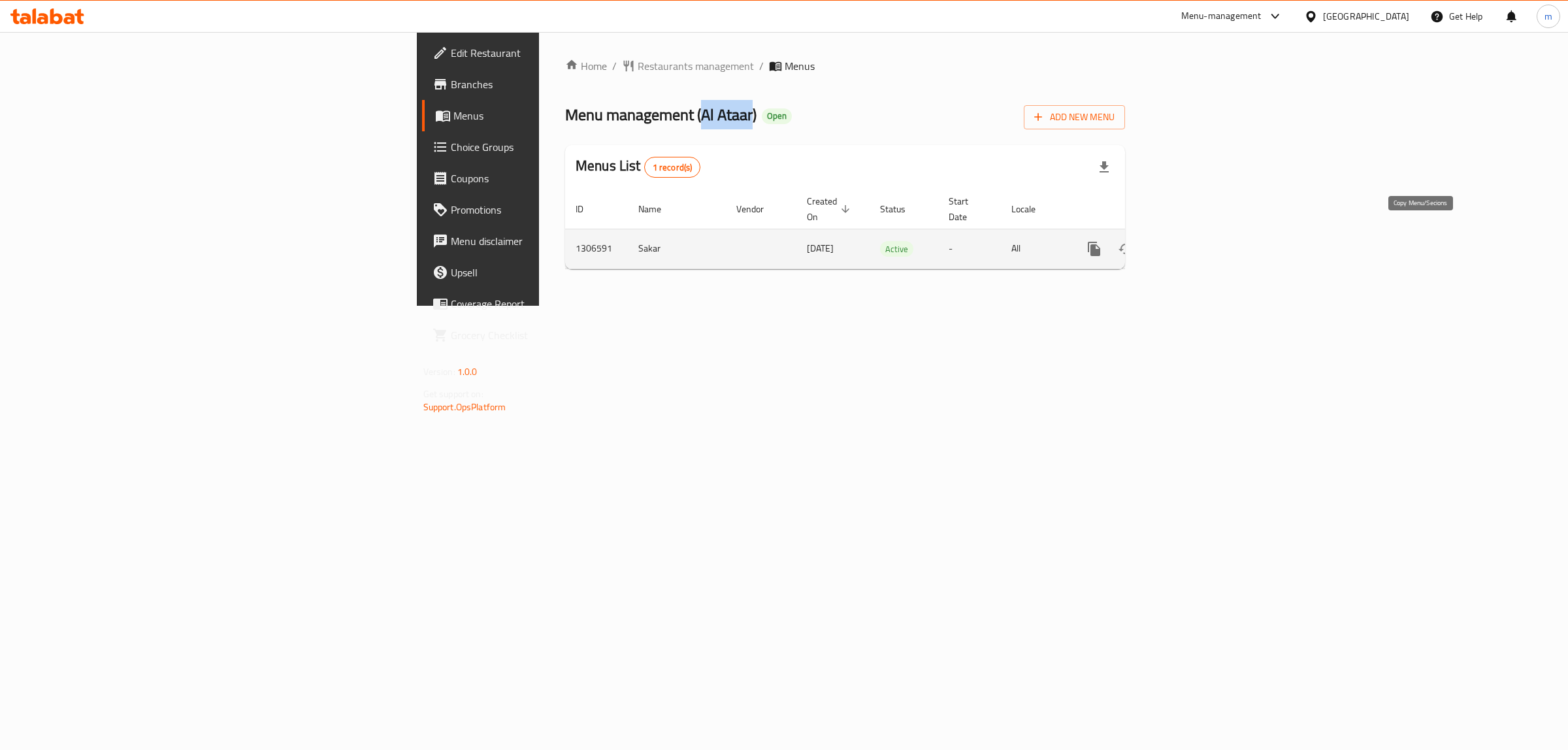
click at [1100, 242] on icon "more" at bounding box center [1093, 249] width 13 height 15
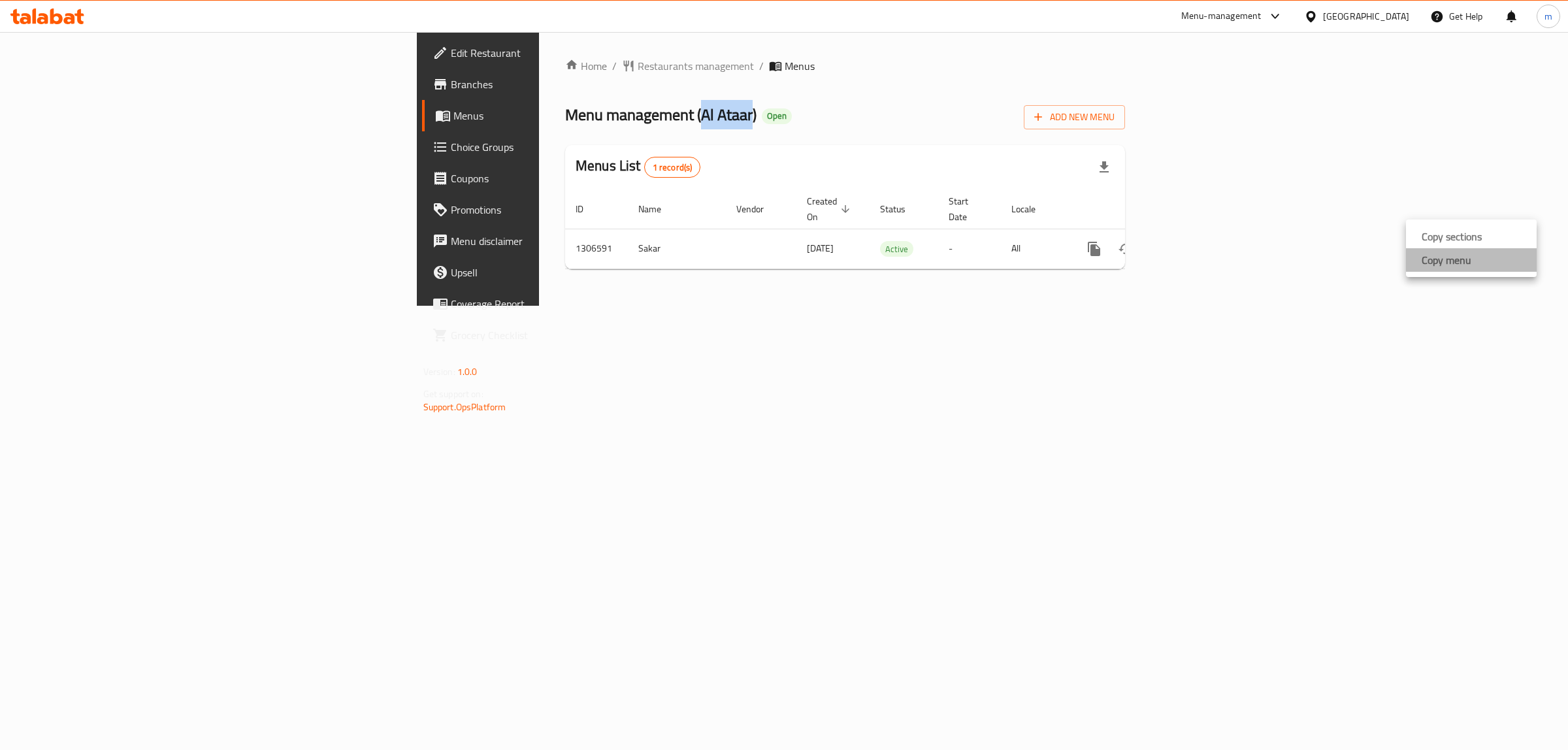
click at [1475, 260] on li "Copy menu" at bounding box center [1471, 261] width 131 height 24
click at [1109, 233] on button "more" at bounding box center [1094, 249] width 32 height 32
click at [1431, 263] on strong "Copy menu" at bounding box center [1446, 260] width 50 height 15
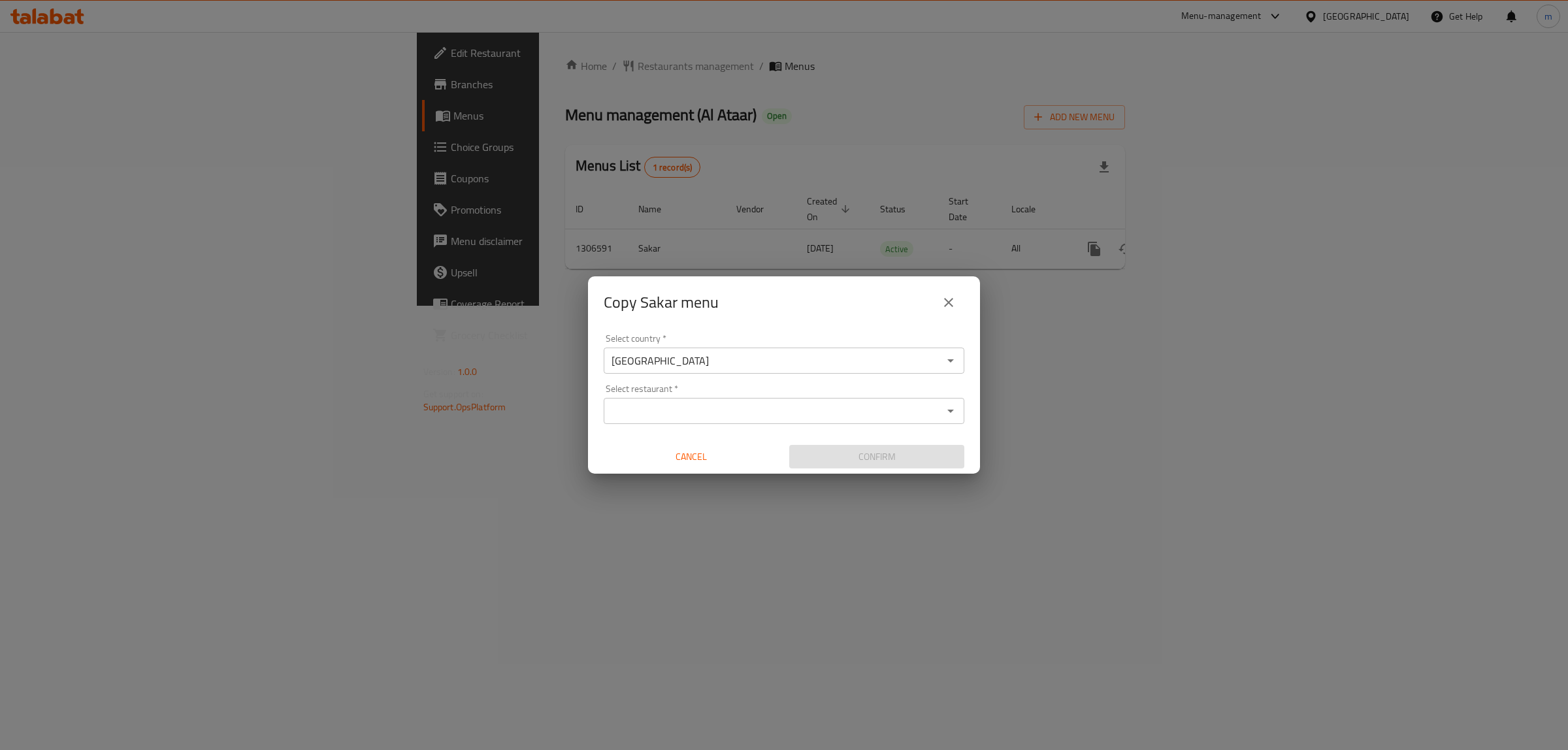
click at [676, 405] on input "Select restaurant   *" at bounding box center [773, 410] width 331 height 18
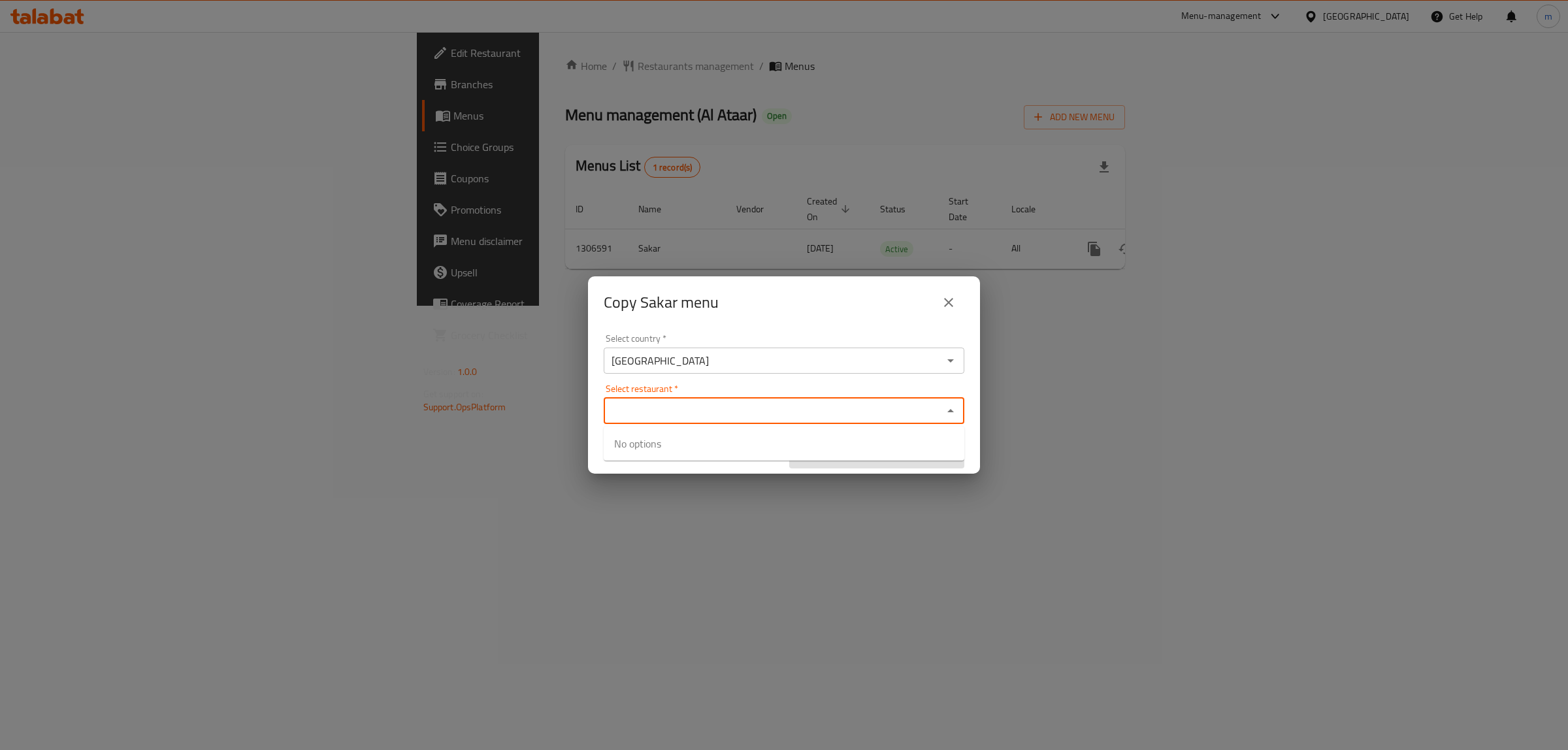
paste input "Al Ataar"
type input "Al Ataar"
click at [647, 448] on li "Al Ataar - ID: 704155" at bounding box center [784, 452] width 360 height 39
checkbox input "true"
click at [712, 394] on div "Select restaurant   * [GEOGRAPHIC_DATA] Select restaurant *" at bounding box center [784, 404] width 360 height 40
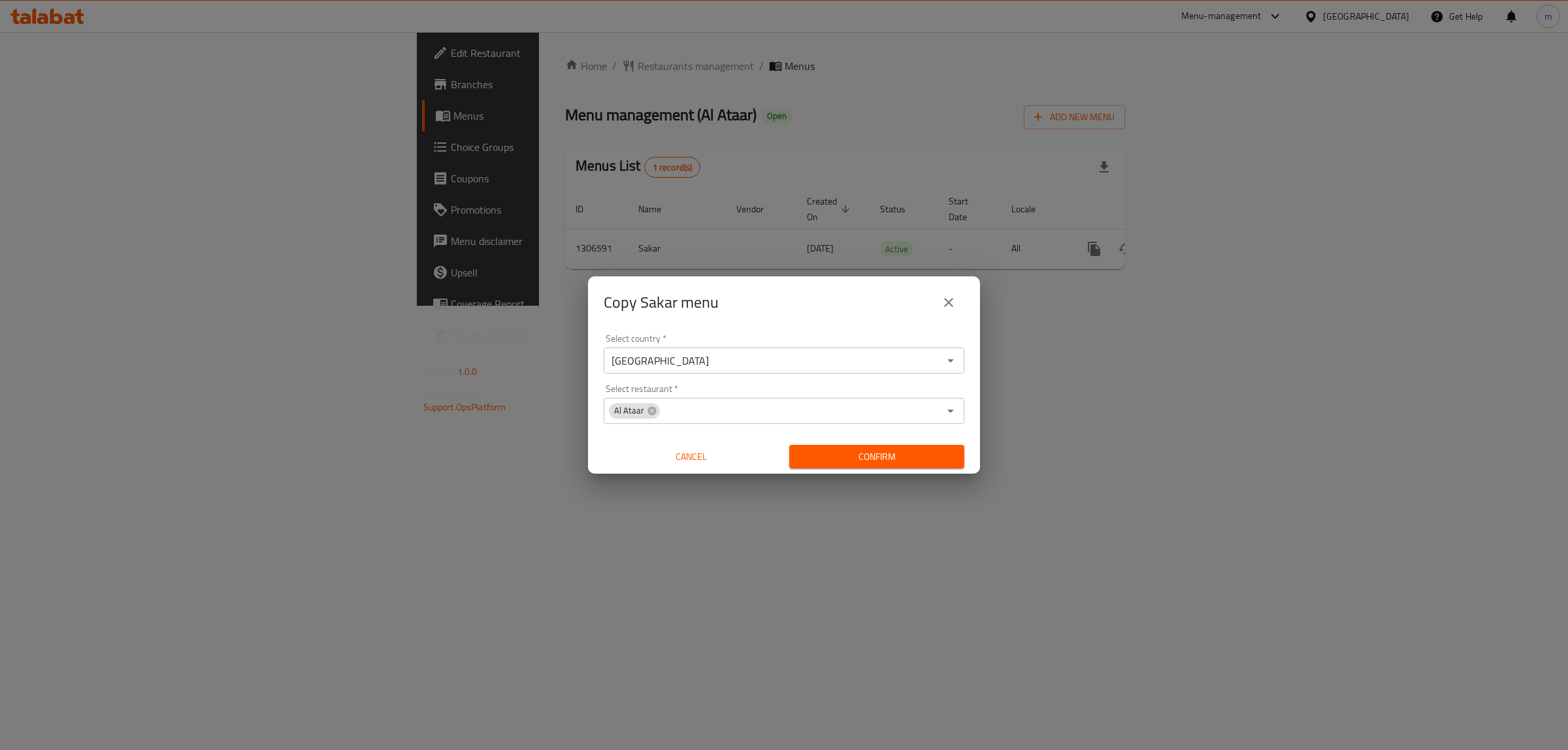
click at [742, 374] on div "Select country   * [GEOGRAPHIC_DATA] Select country * Select restaurant   * Al …" at bounding box center [783, 401] width 392 height 146
click at [844, 456] on span "Confirm" at bounding box center [876, 456] width 154 height 16
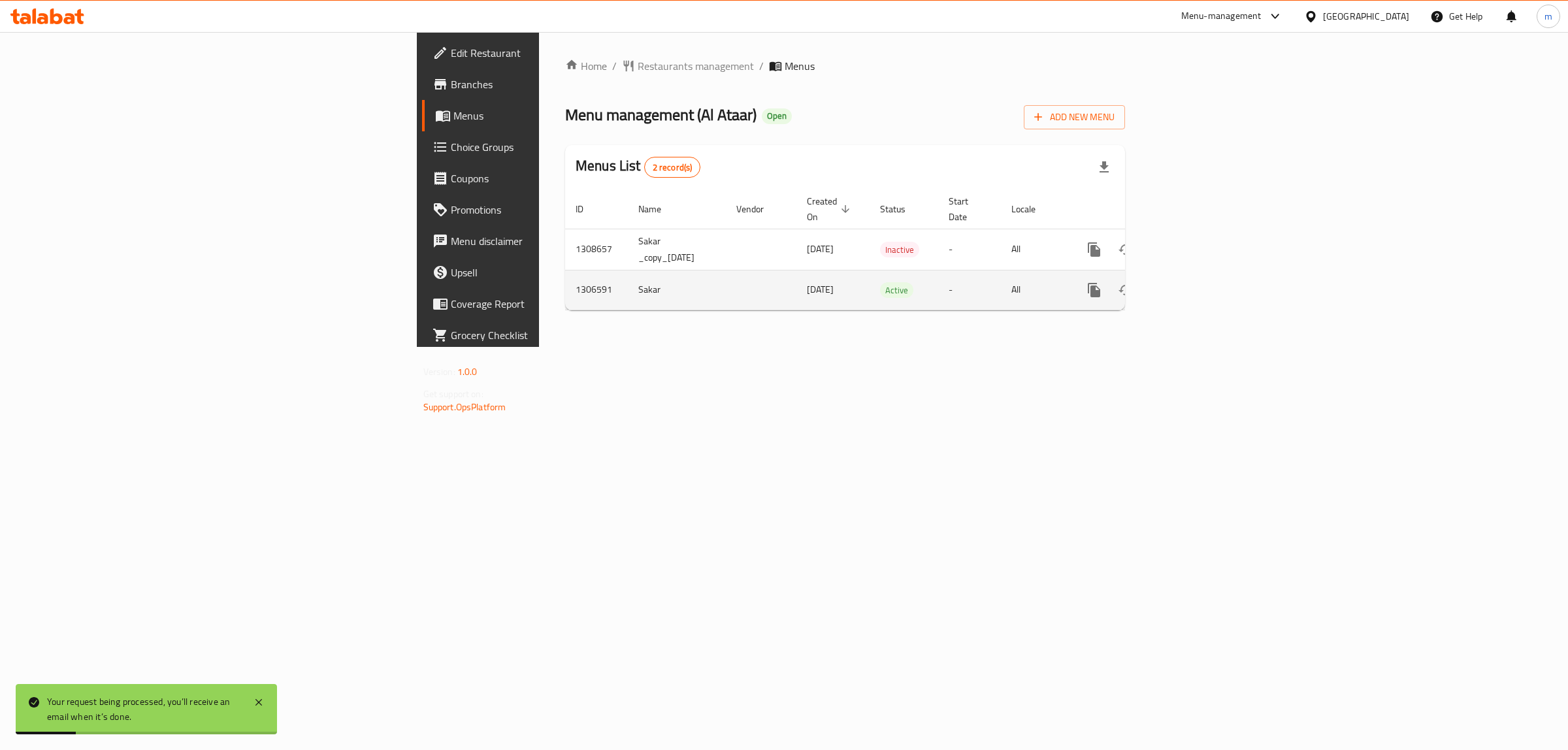
click at [1204, 274] on link "enhanced table" at bounding box center [1188, 290] width 32 height 32
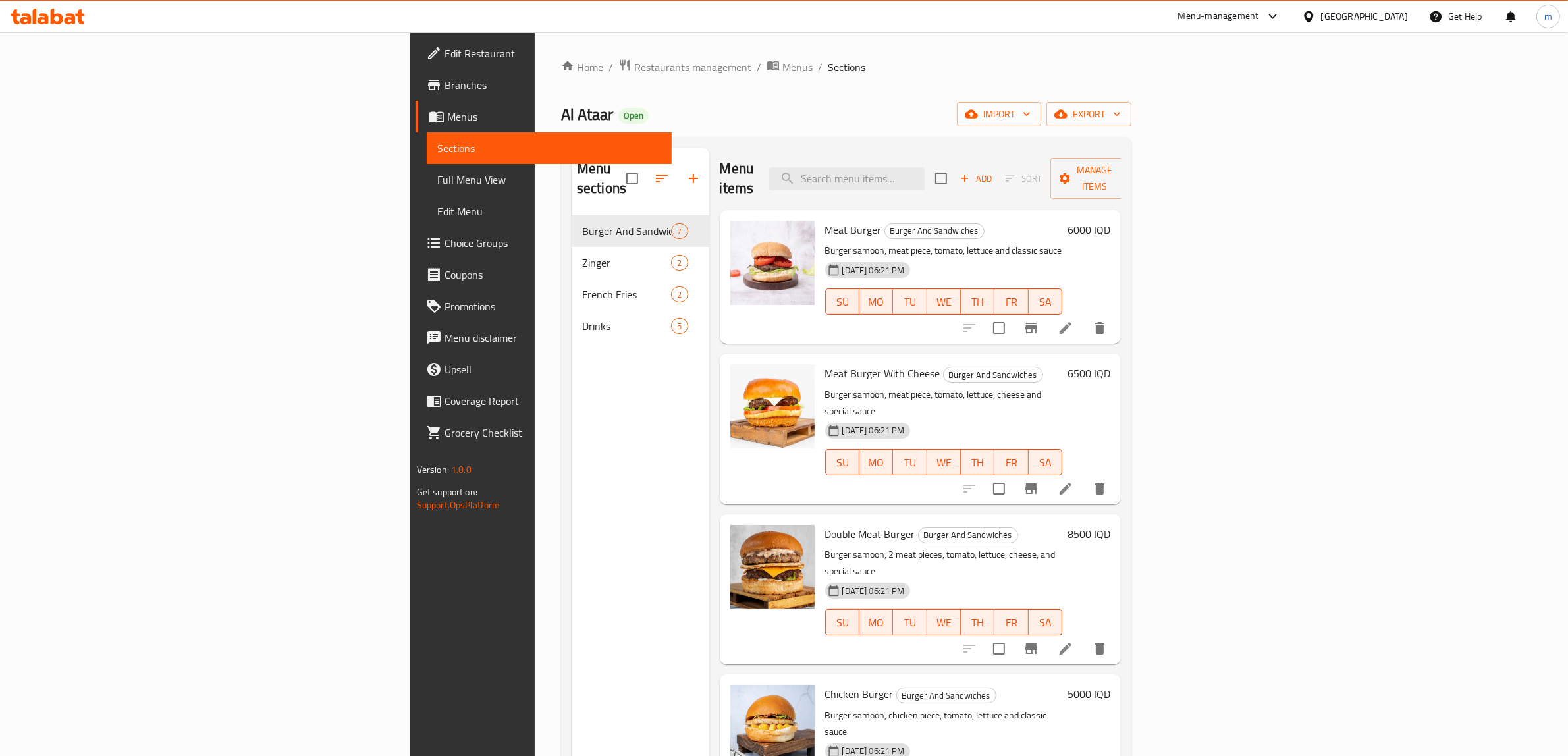
click at [572, 469] on div "Menu sections Burger And Sandwiches 7 Zinger 2 French Fries 2 Drinks 5" at bounding box center [641, 525] width 138 height 756
click at [925, 167] on input "search" at bounding box center [846, 178] width 155 height 23
paste input "سندوش برجر لحم"
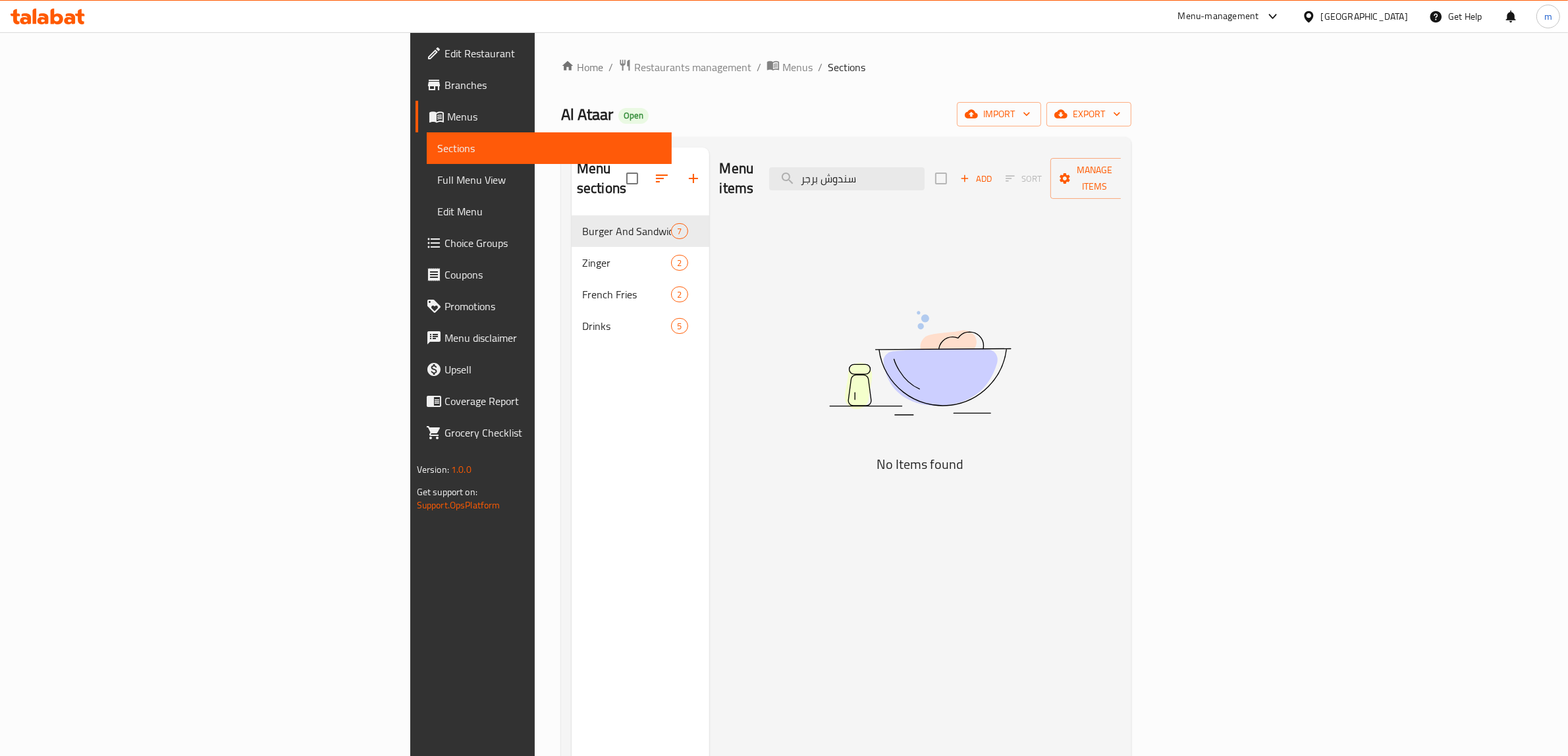
type input "سندوش"
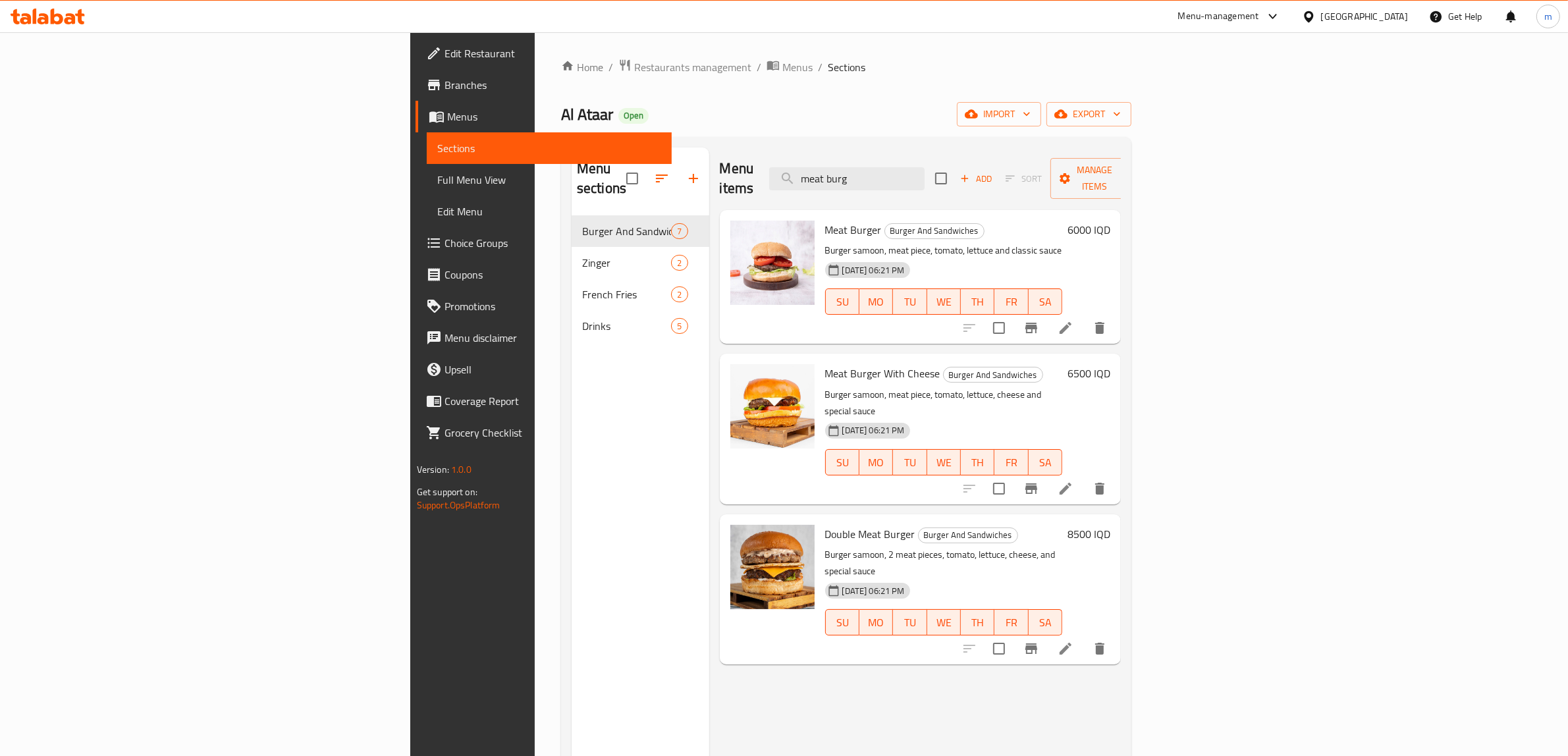
type input "meat burg"
click at [1110, 220] on h6 "6000 IQD" at bounding box center [1089, 229] width 43 height 18
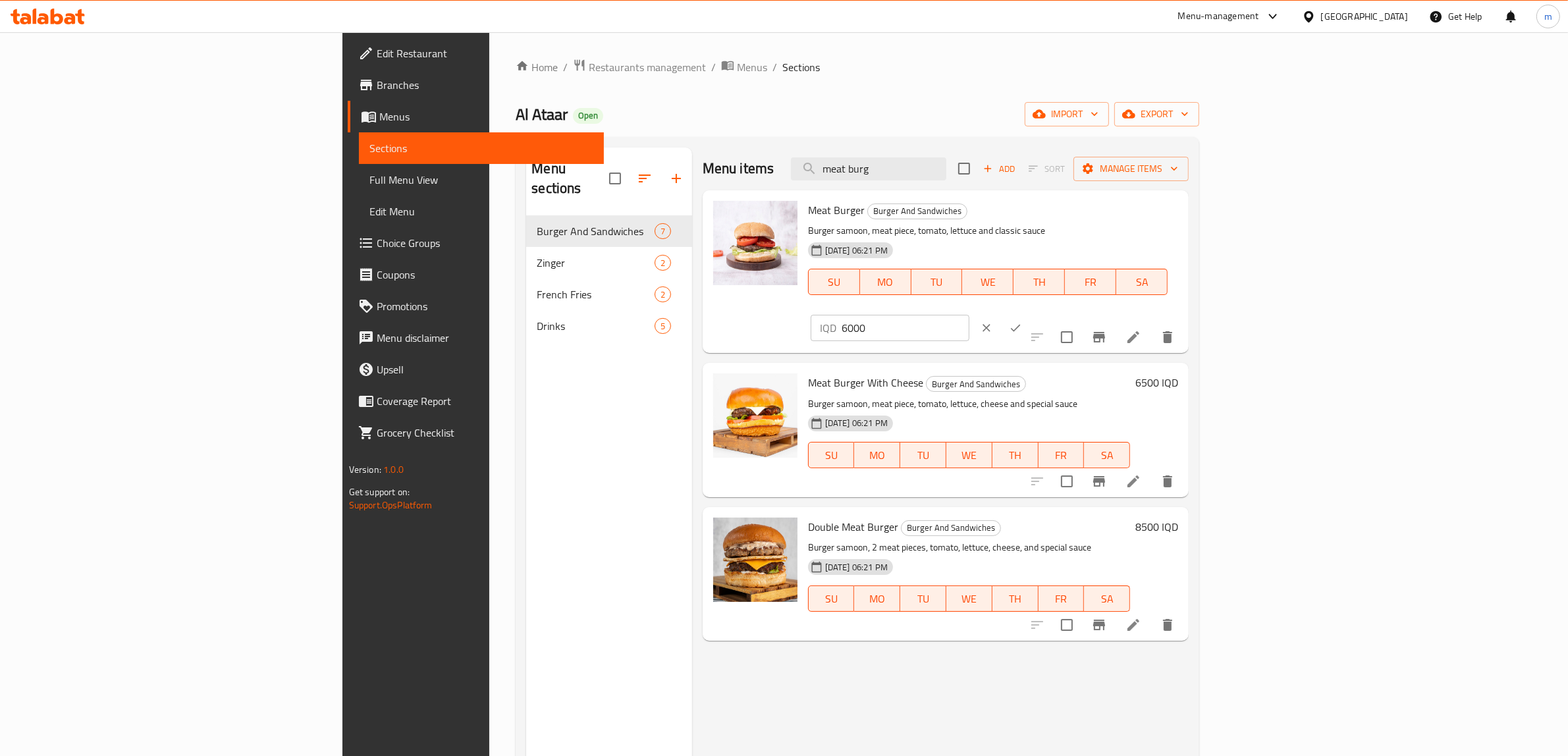
click at [970, 315] on input "6000" at bounding box center [905, 328] width 127 height 27
paste input "7"
type input "7000"
click at [1022, 321] on icon "ok" at bounding box center [1015, 327] width 13 height 13
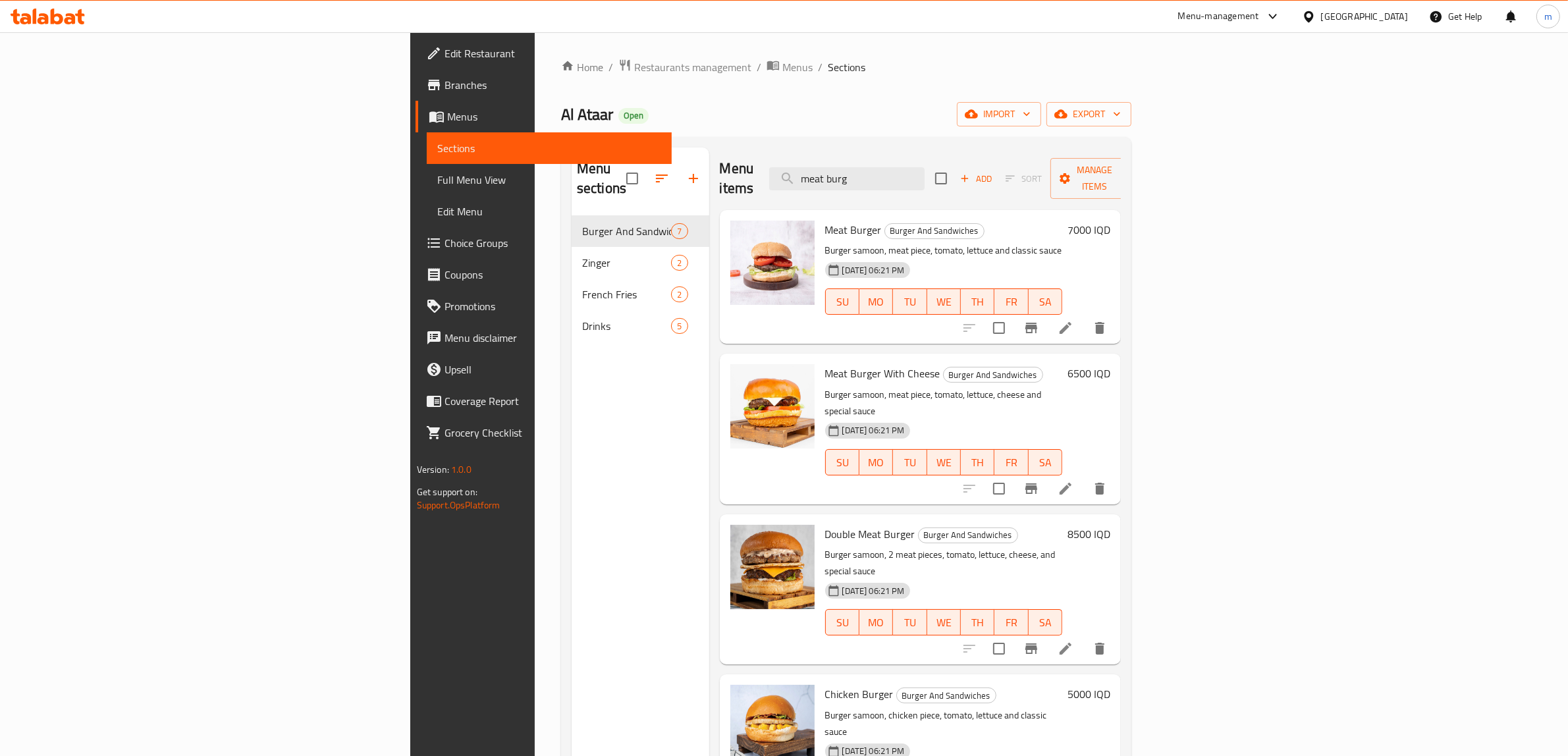
click at [1110, 364] on h6 "6500 IQD" at bounding box center [1089, 373] width 43 height 18
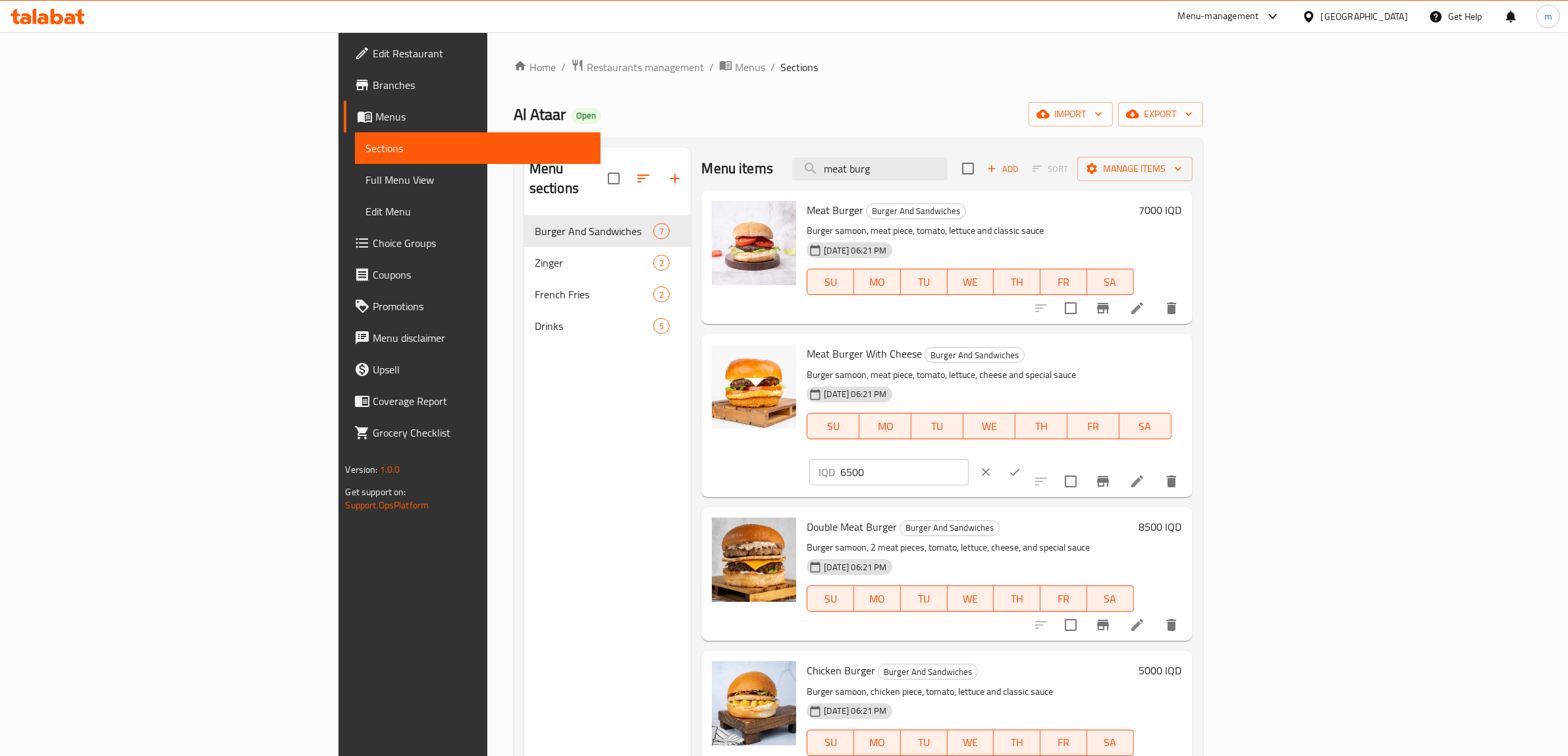
click at [968, 459] on input "6500" at bounding box center [904, 472] width 127 height 27
paste input "7"
type input "7500"
click at [1021, 466] on icon "ok" at bounding box center [1014, 472] width 13 height 13
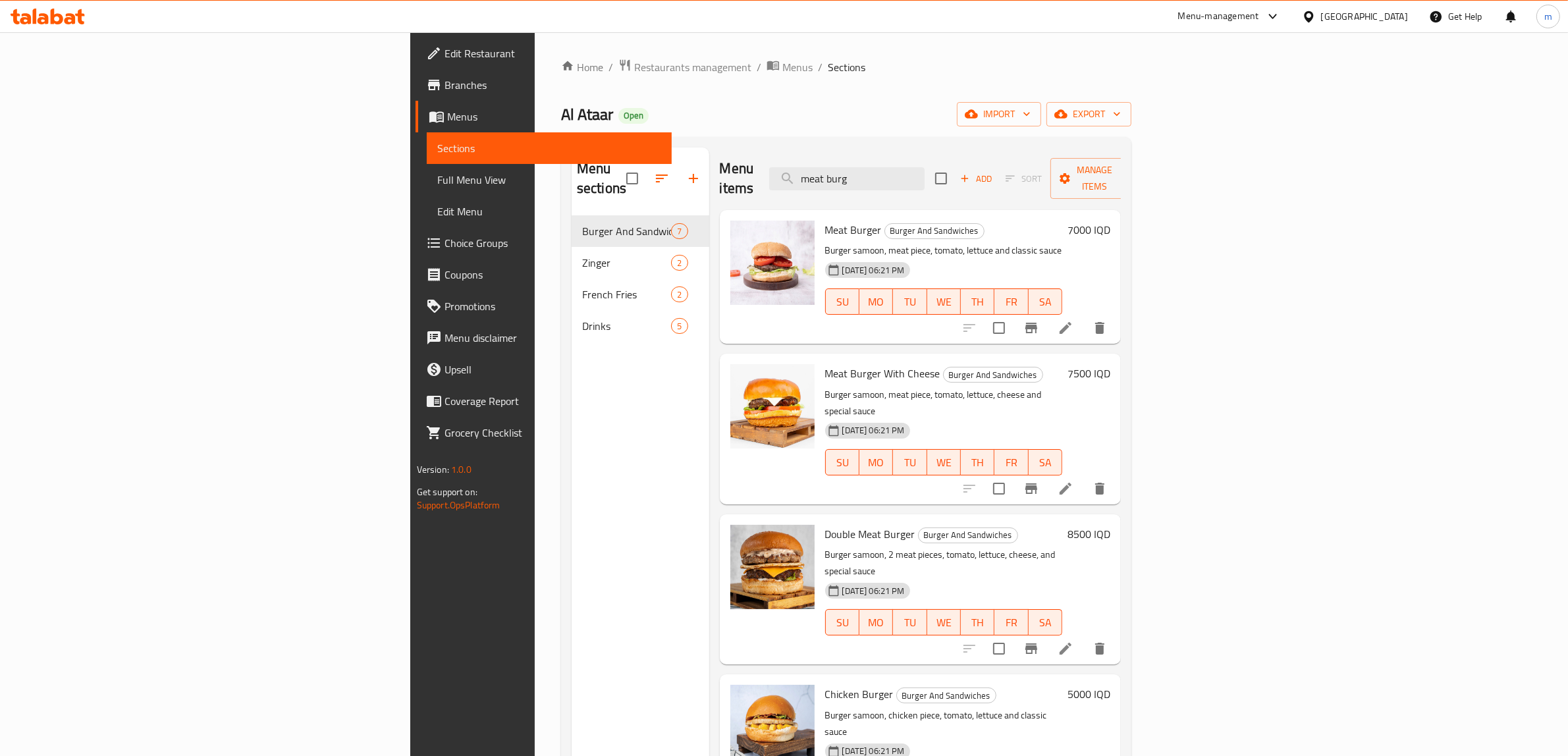
click at [1110, 525] on h6 "8500 IQD" at bounding box center [1089, 534] width 43 height 18
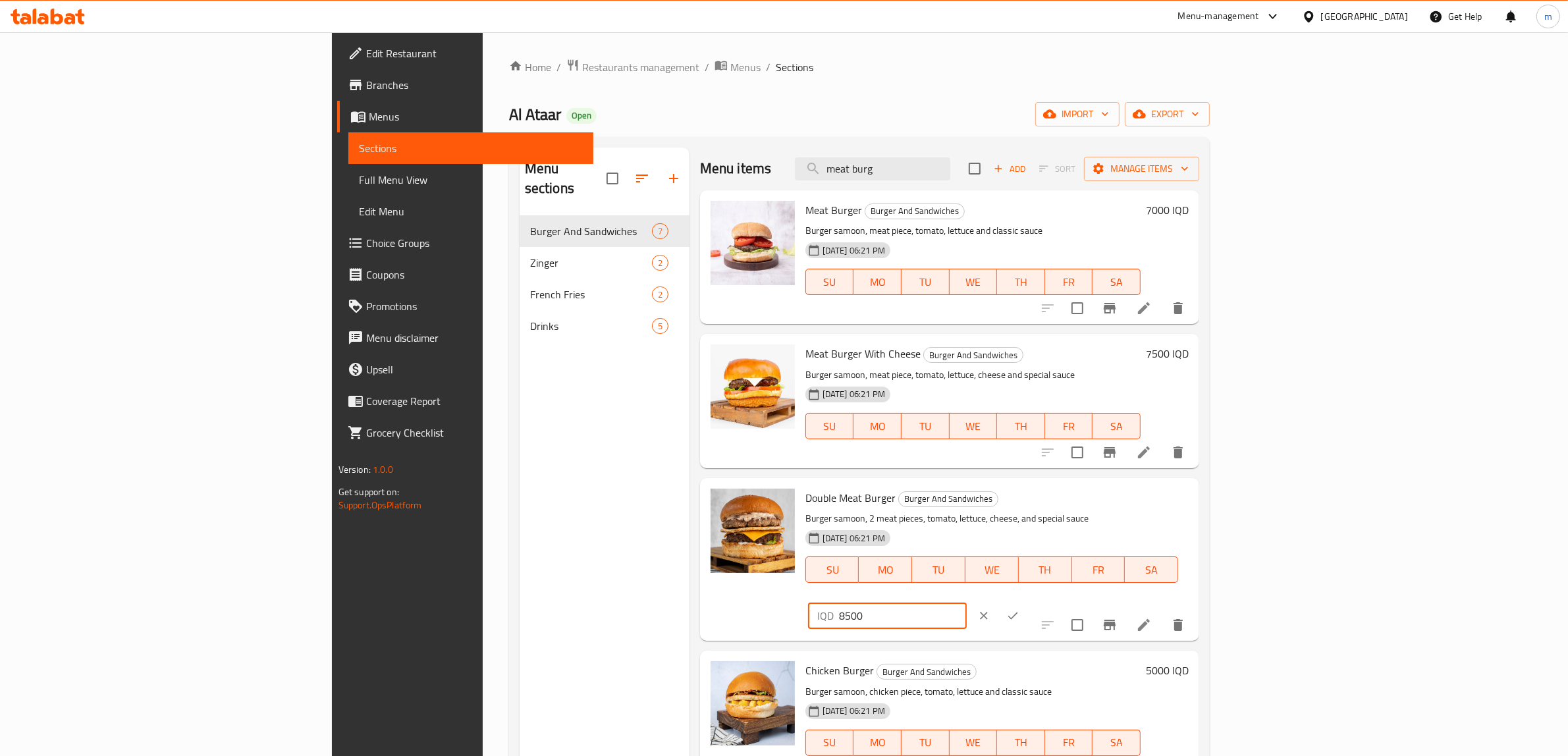
click at [967, 603] on input "8500" at bounding box center [902, 616] width 127 height 27
paste input "10"
type input "10500"
click at [1020, 609] on icon "ok" at bounding box center [1013, 615] width 13 height 13
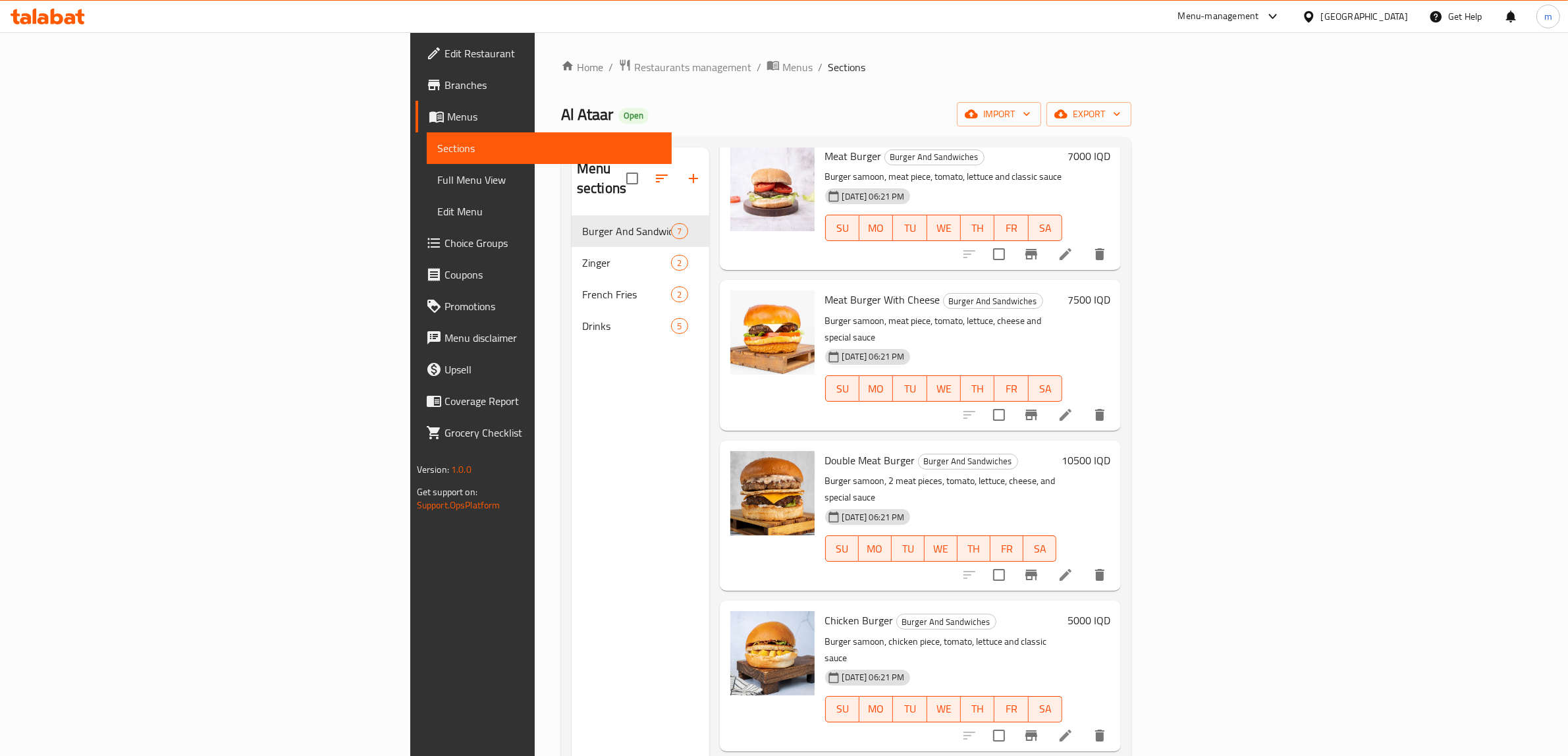
scroll to position [109, 0]
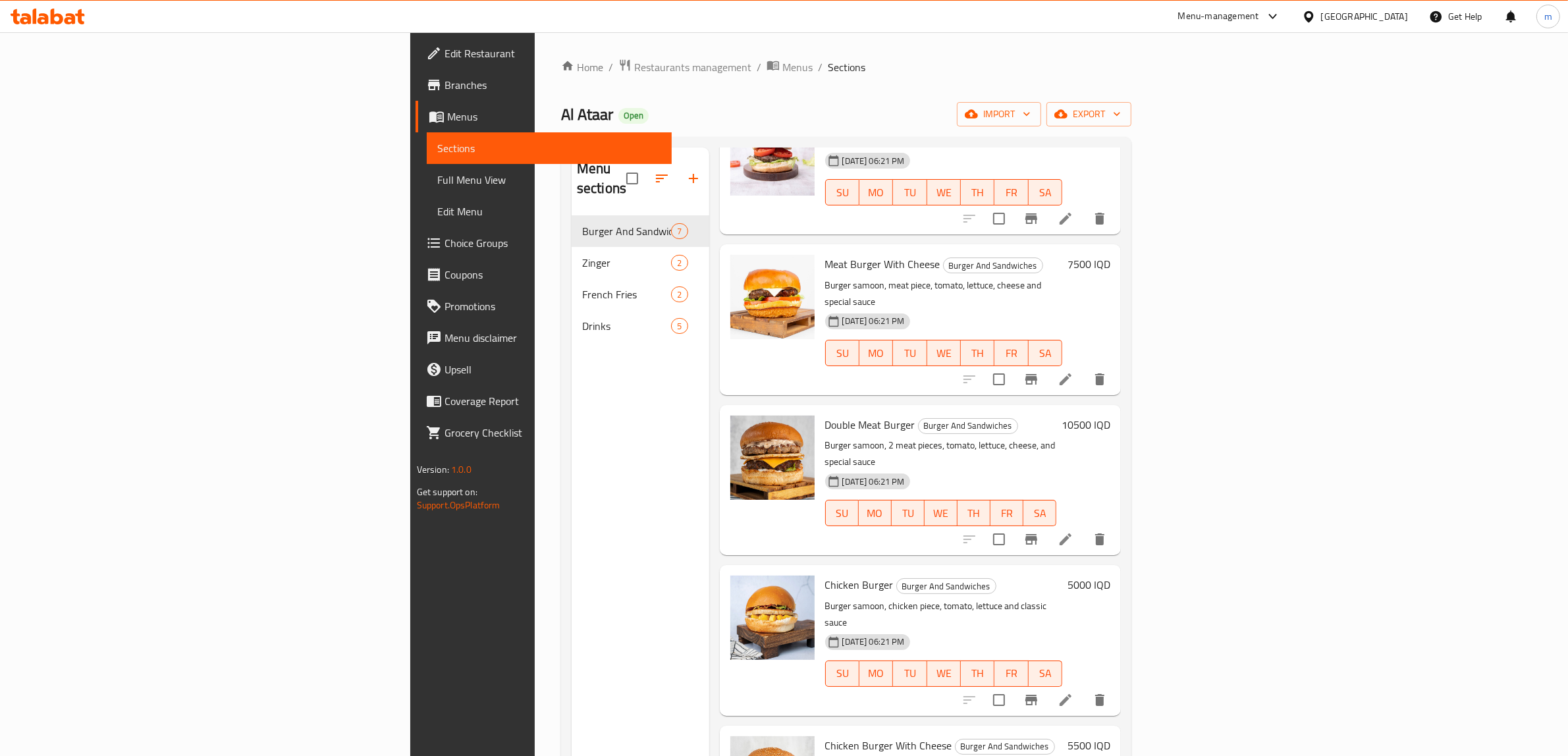
click at [1110, 575] on h6 "5000 IQD" at bounding box center [1089, 584] width 43 height 18
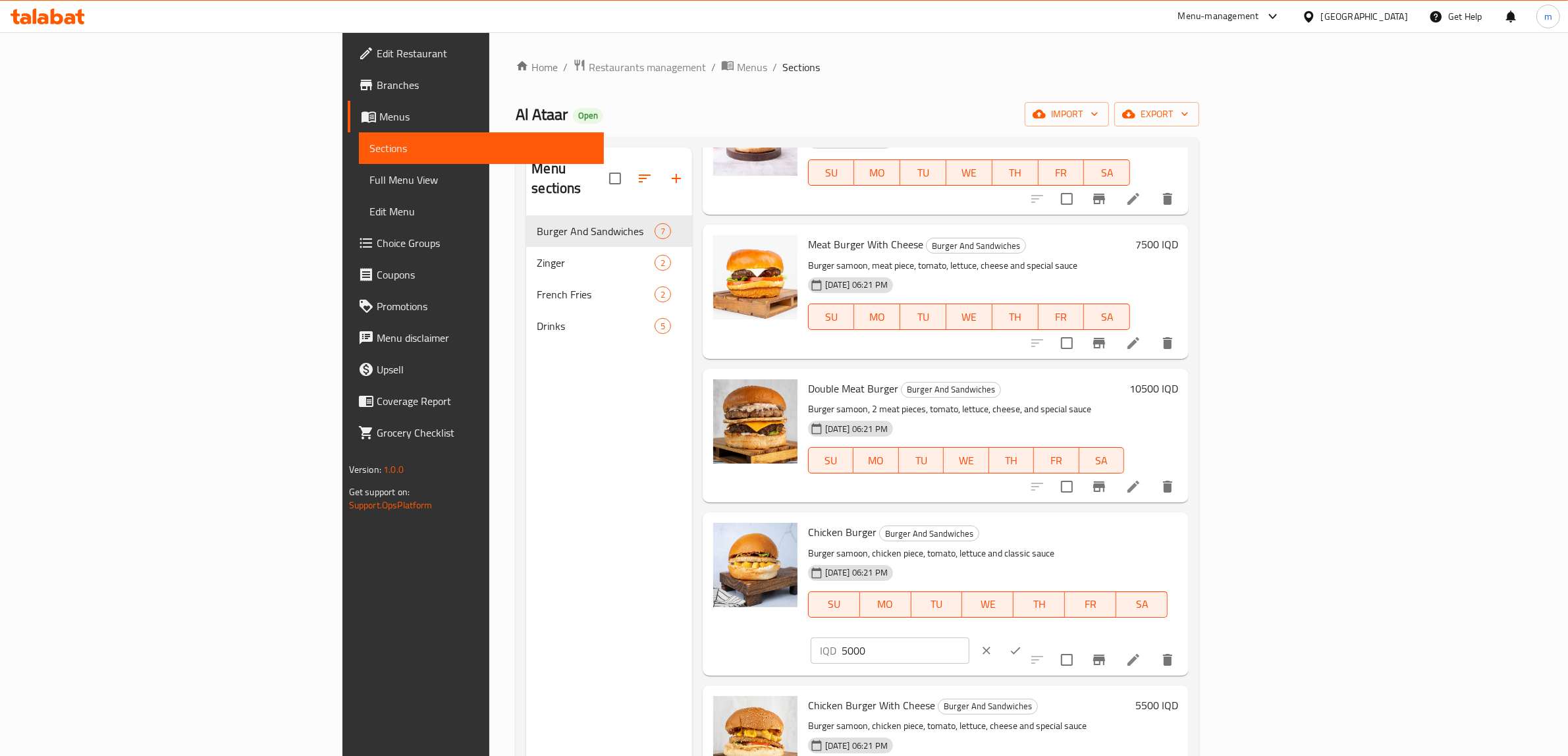
click at [970, 637] on input "5000" at bounding box center [905, 650] width 127 height 27
paste input "6"
type input "6000"
click at [1022, 644] on icon "ok" at bounding box center [1015, 650] width 13 height 13
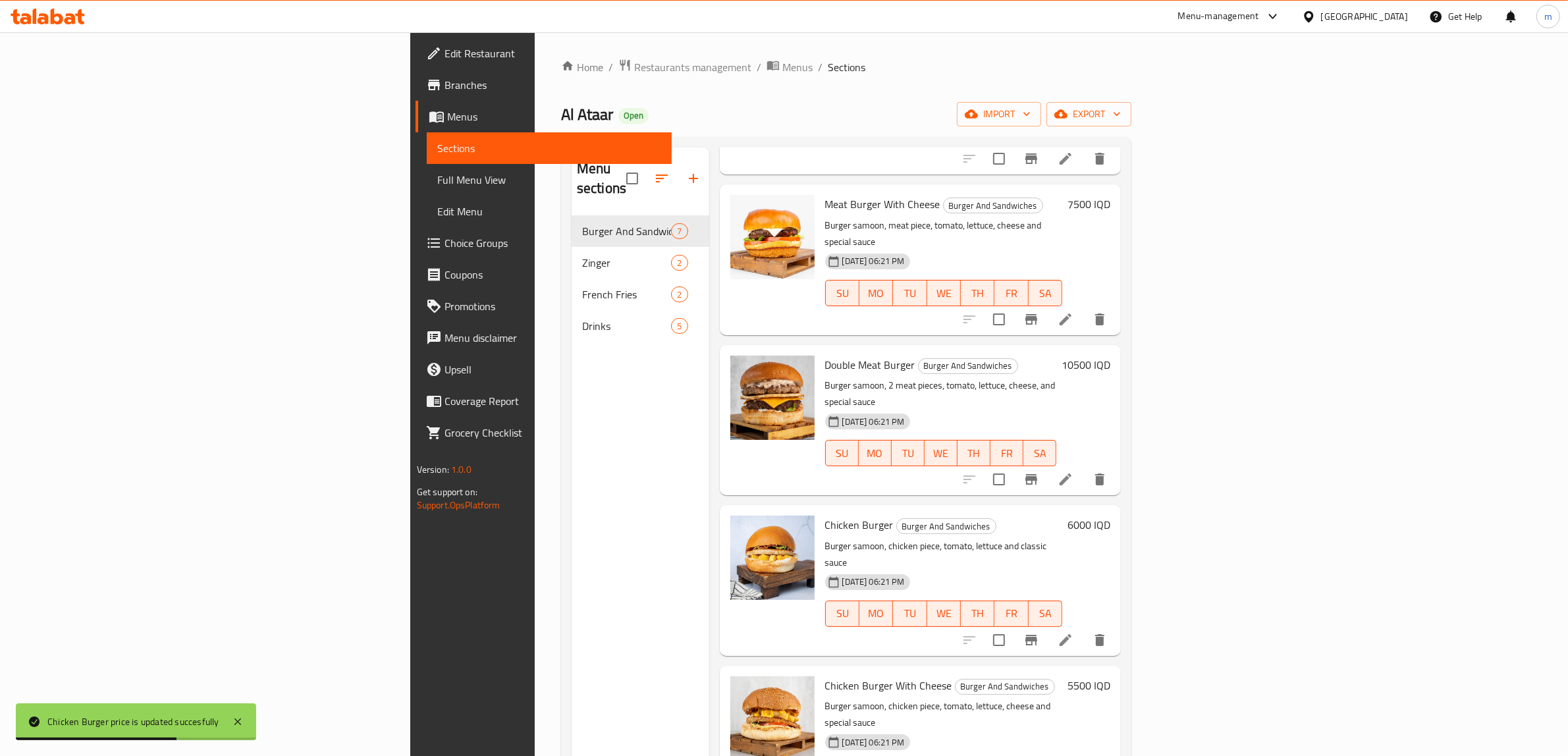
scroll to position [220, 0]
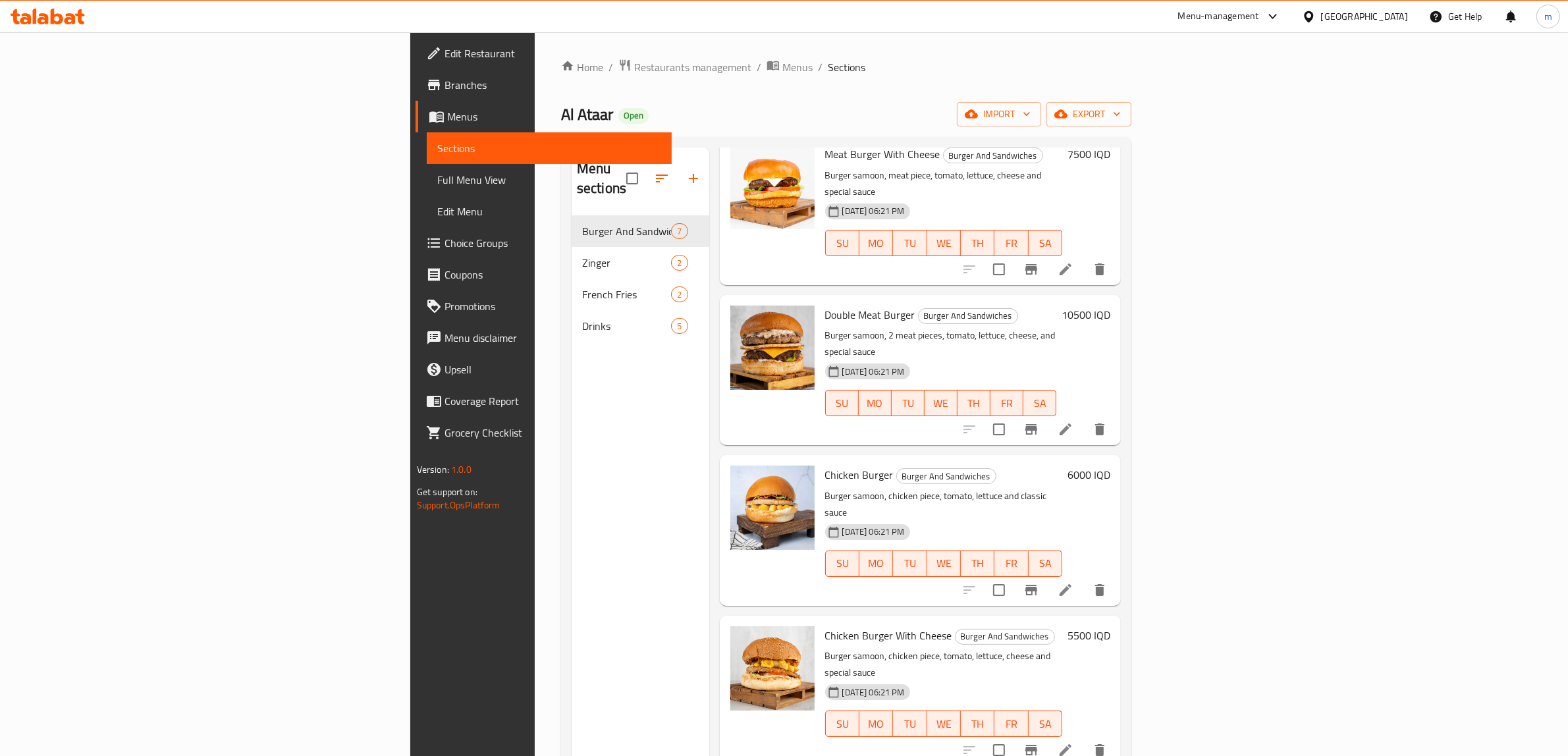
click at [1110, 626] on h6 "5500 IQD" at bounding box center [1089, 635] width 43 height 18
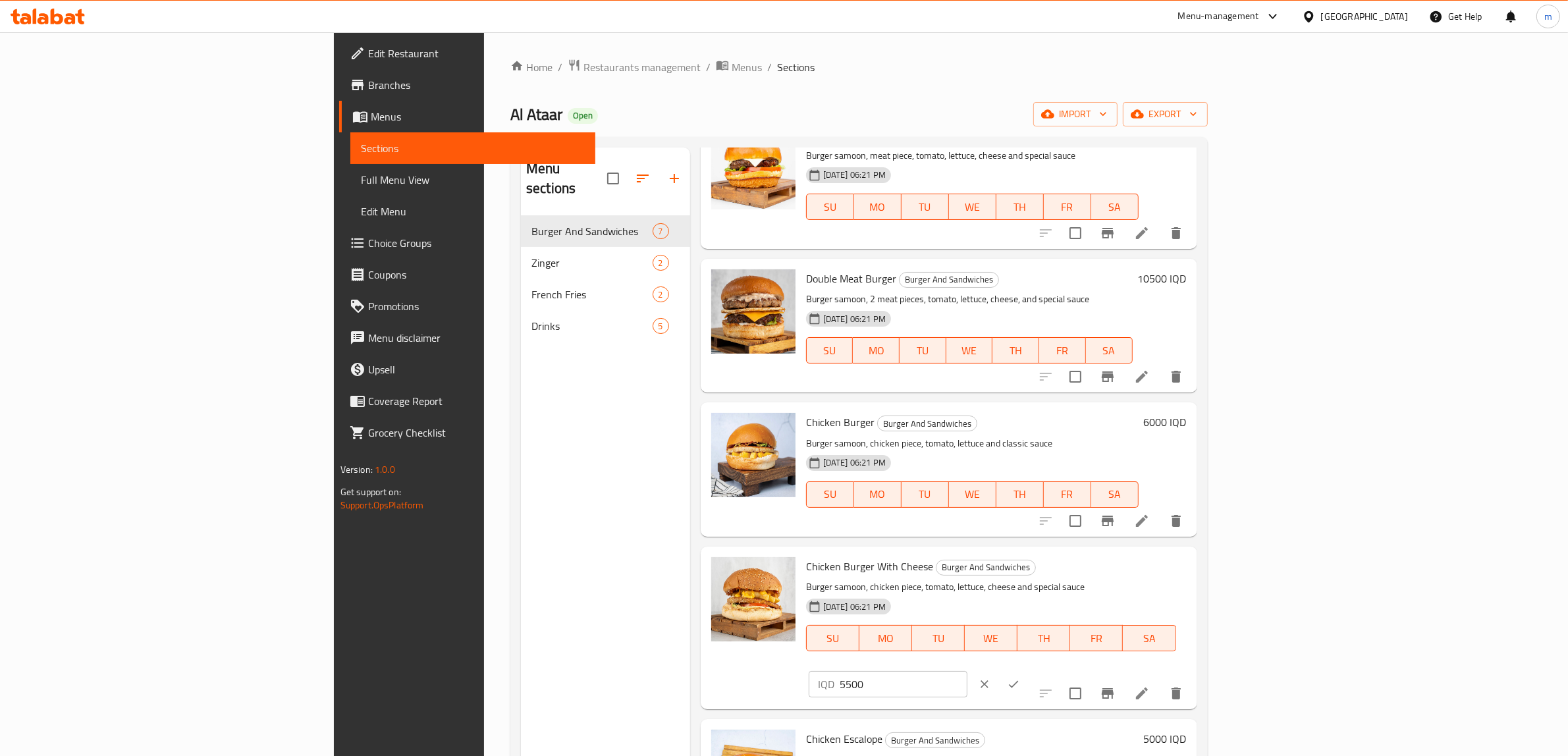
click at [968, 671] on input "5500" at bounding box center [903, 684] width 127 height 27
paste input "6"
type input "6500"
click at [1019, 681] on icon "ok" at bounding box center [1013, 685] width 9 height 7
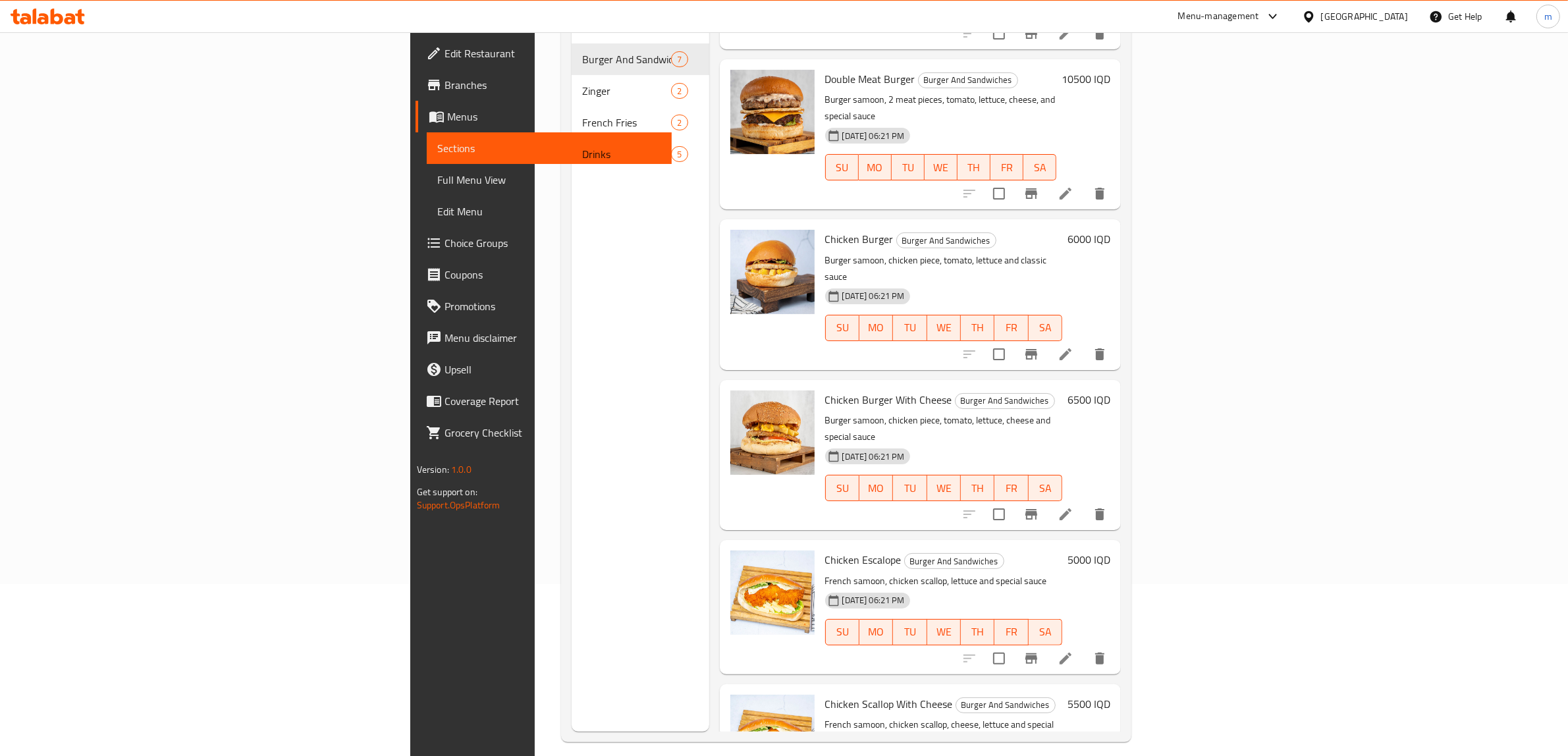
scroll to position [185, 0]
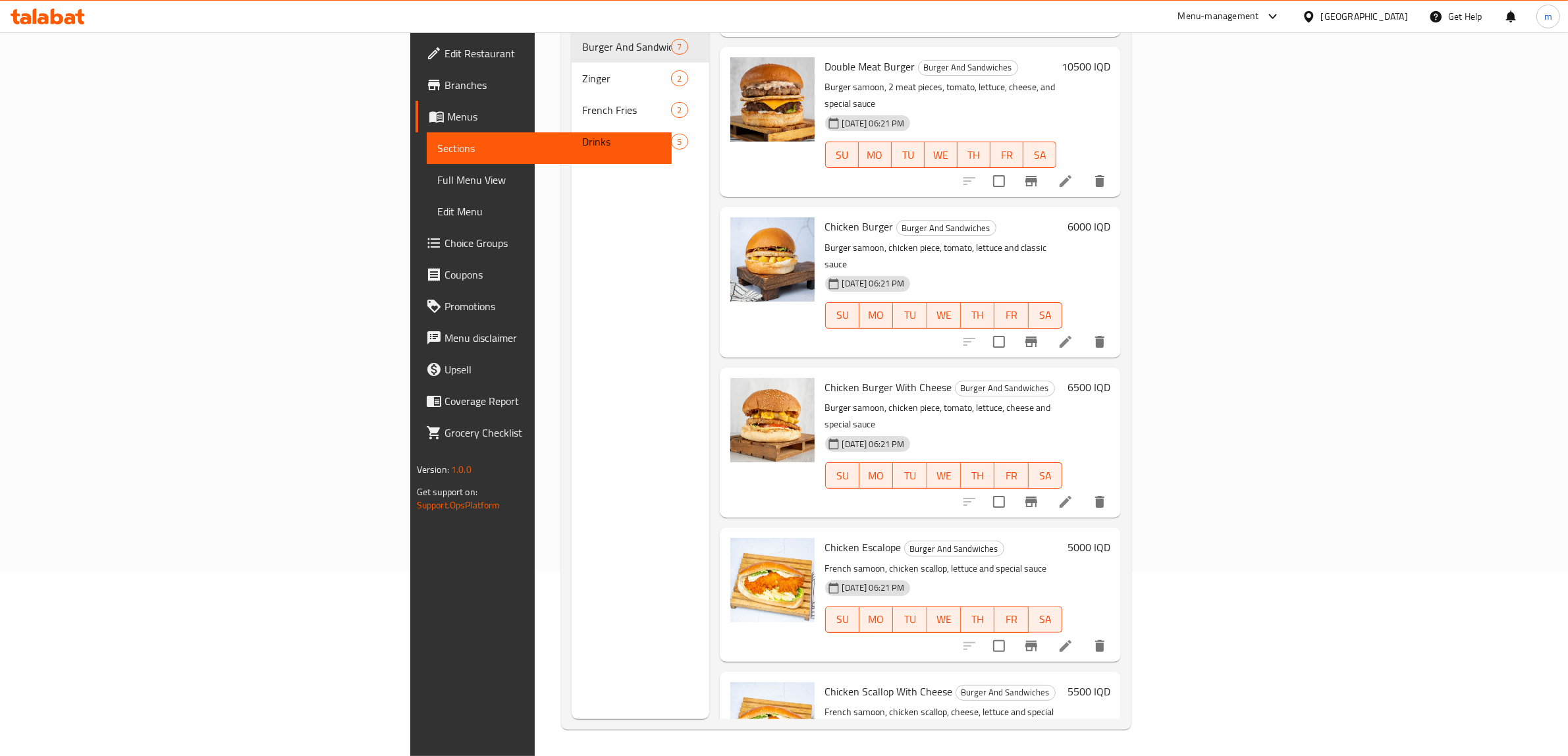
click at [1110, 538] on h6 "5000 IQD" at bounding box center [1089, 547] width 43 height 18
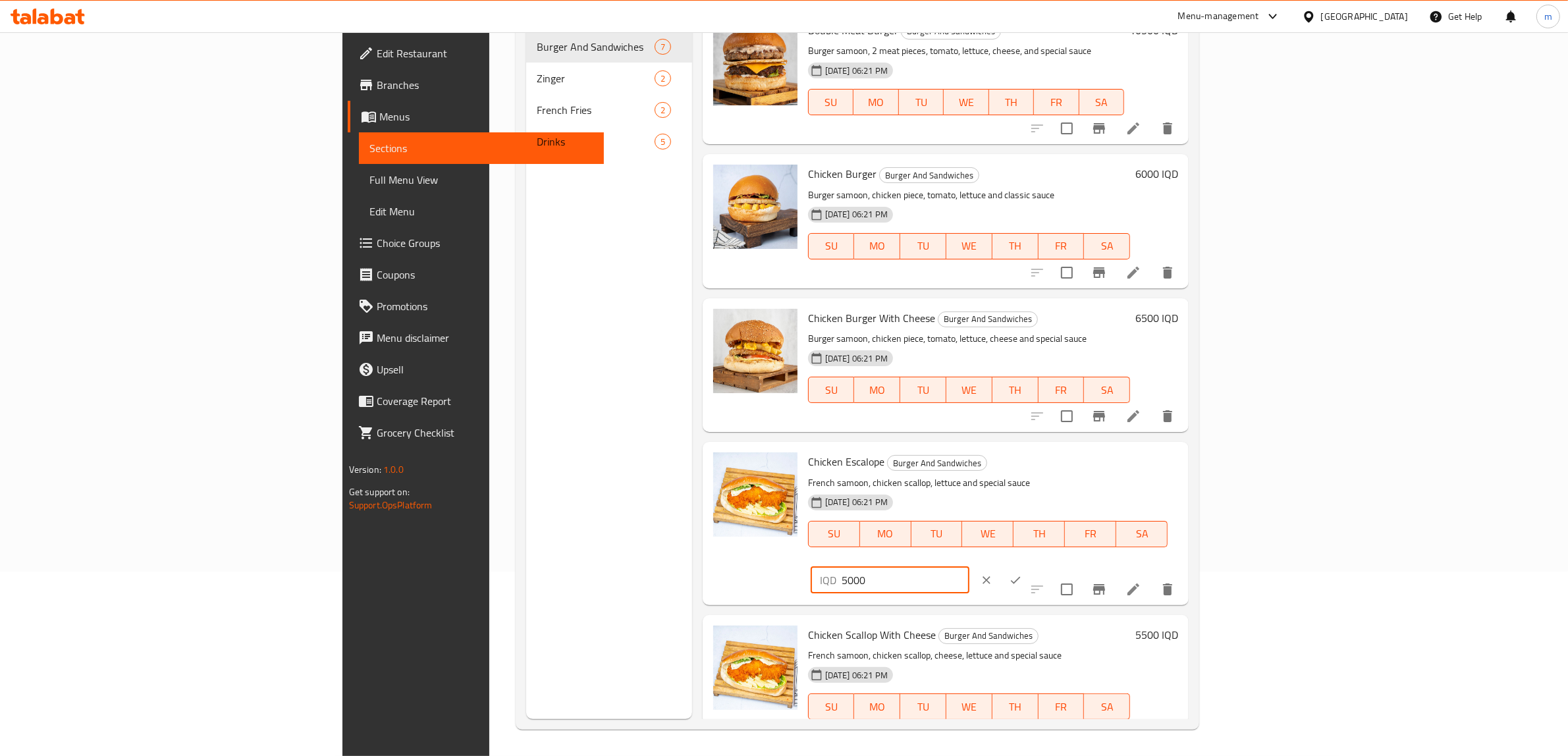
click at [970, 567] on input "5000" at bounding box center [905, 579] width 127 height 27
paste input "7"
type input "7000"
click at [1022, 573] on icon "ok" at bounding box center [1015, 579] width 13 height 13
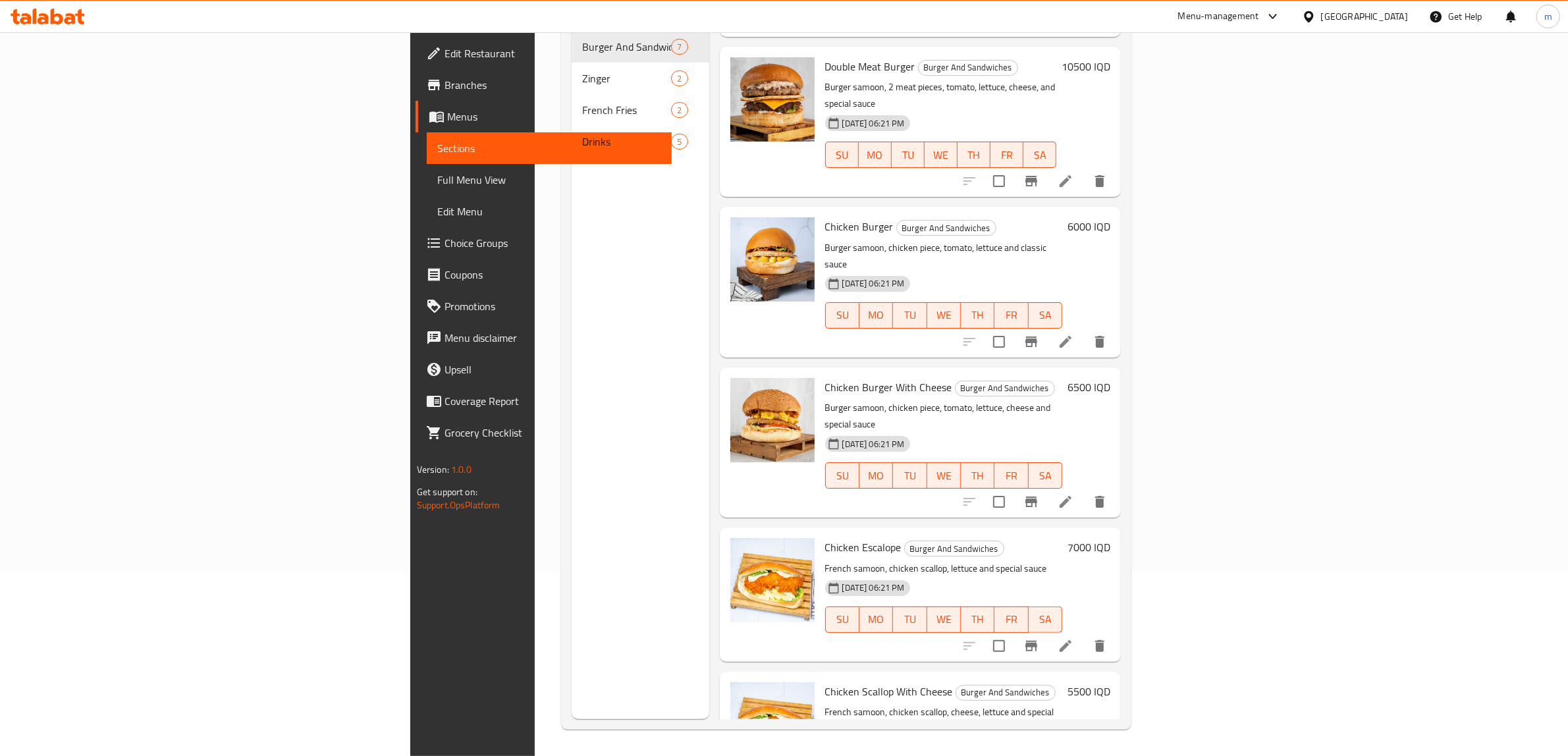
click at [1110, 682] on h6 "5500 IQD" at bounding box center [1089, 691] width 43 height 18
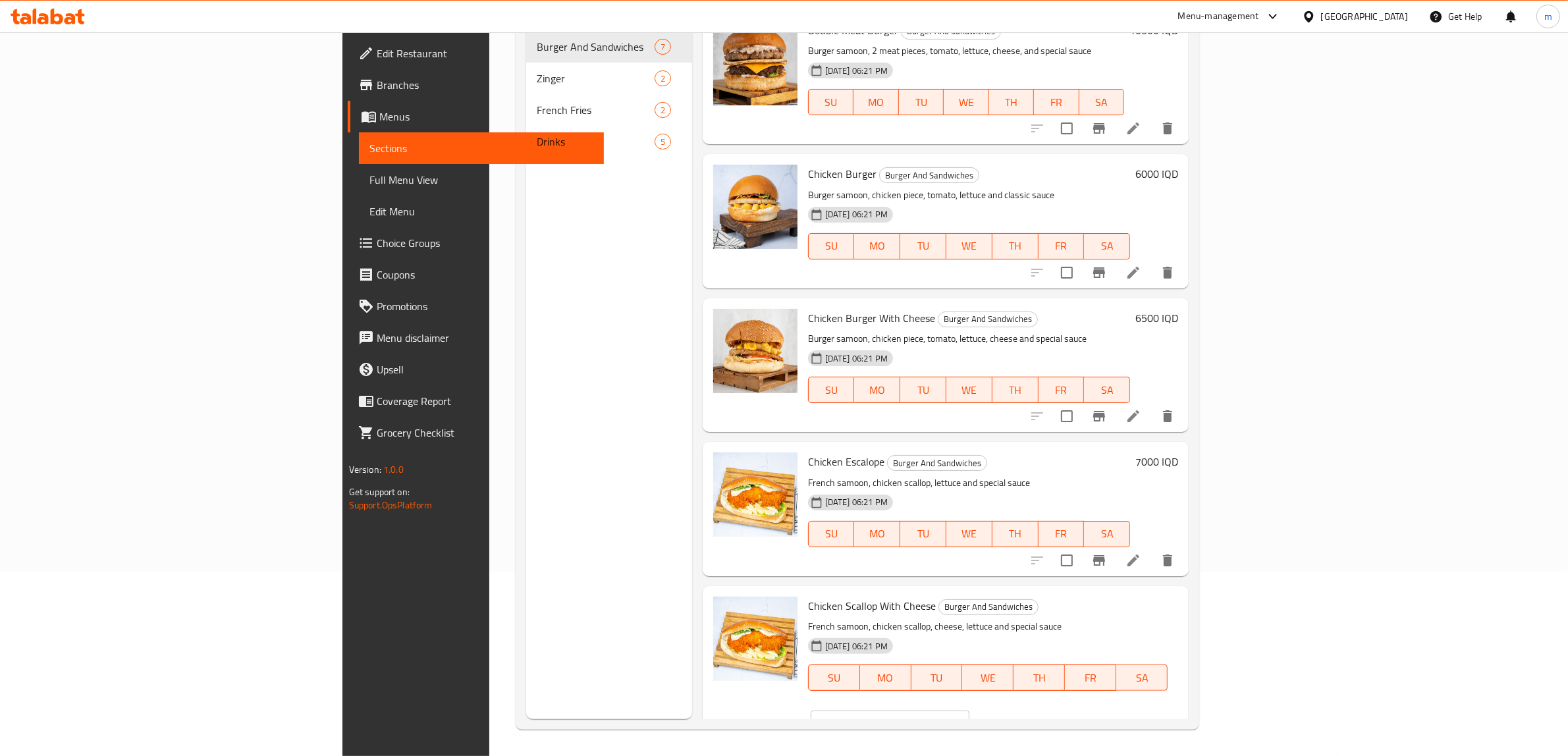
click at [970, 710] on input "5500" at bounding box center [905, 723] width 127 height 27
paste input "7"
type input "7500"
click at [1030, 710] on button "ok" at bounding box center [1016, 724] width 29 height 29
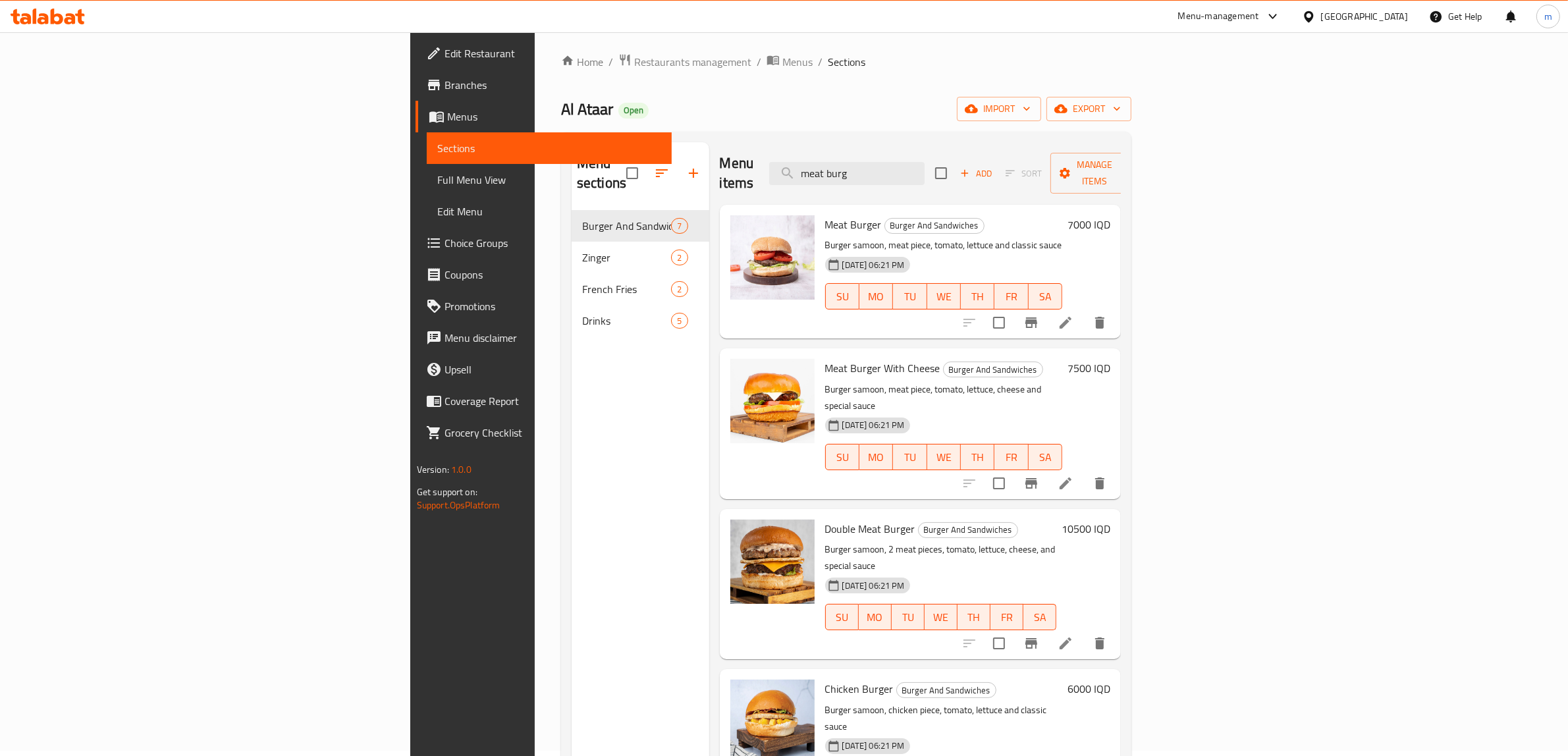
scroll to position [0, 0]
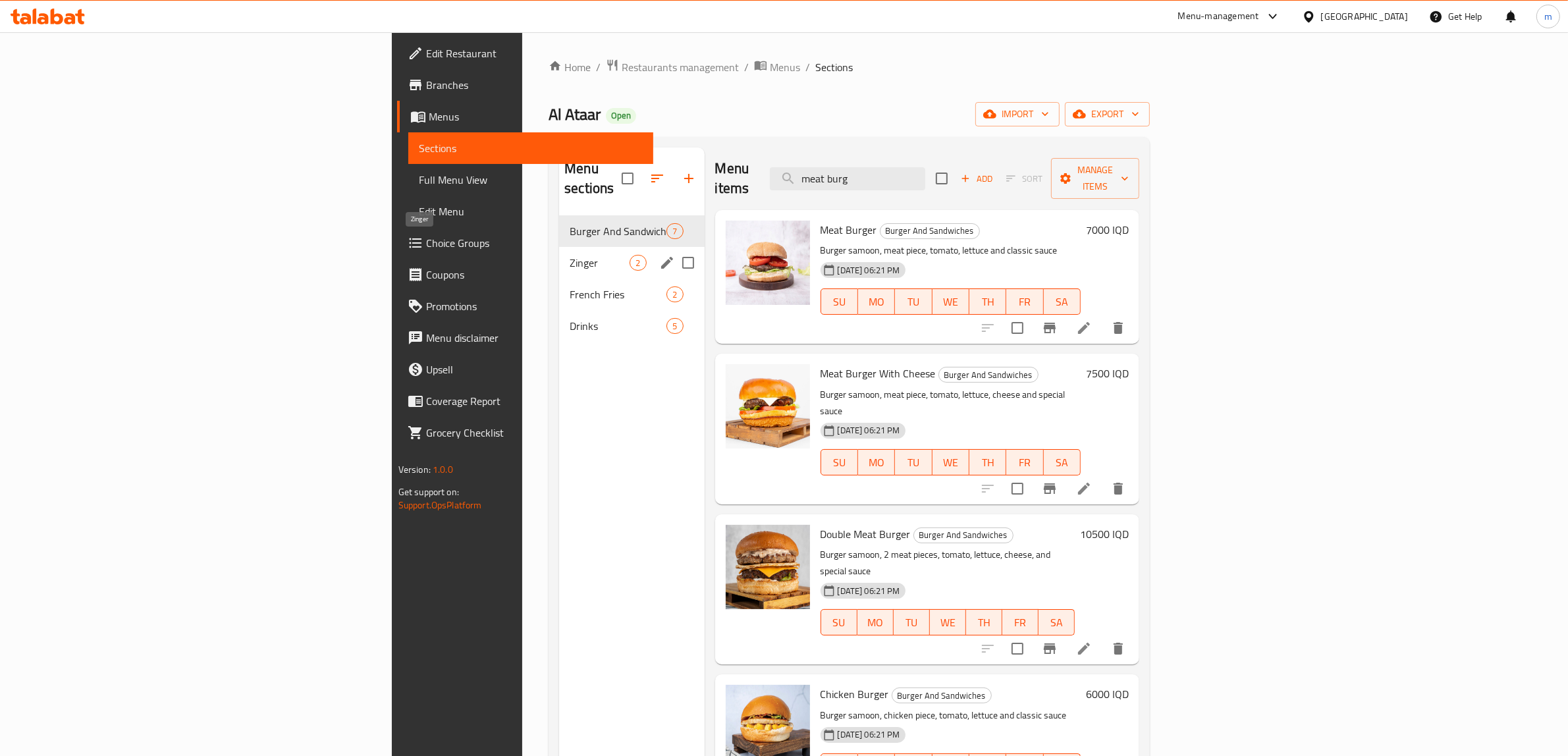
click at [570, 255] on span "Zinger" at bounding box center [600, 263] width 60 height 15
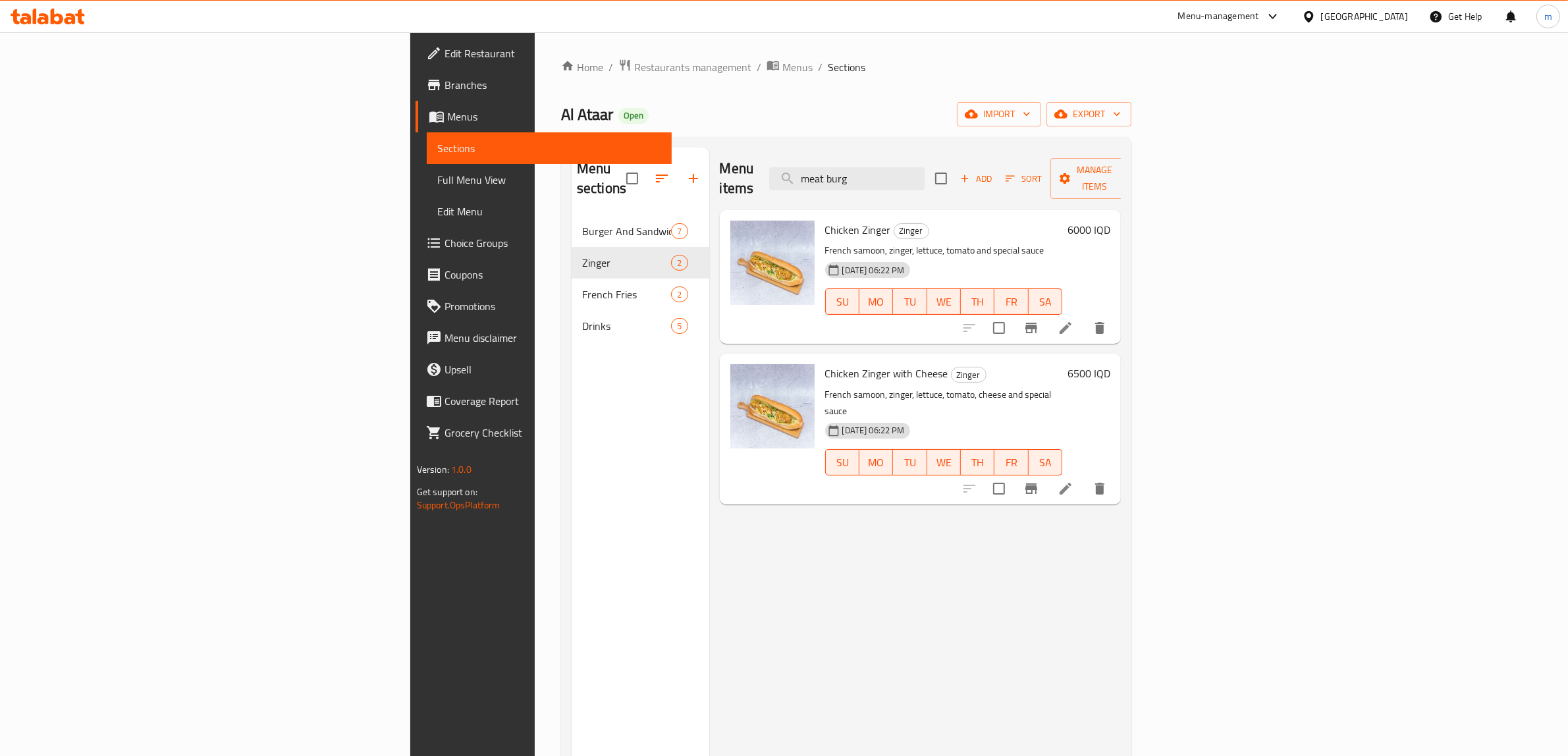
click at [1110, 220] on h6 "6000 IQD" at bounding box center [1089, 229] width 43 height 18
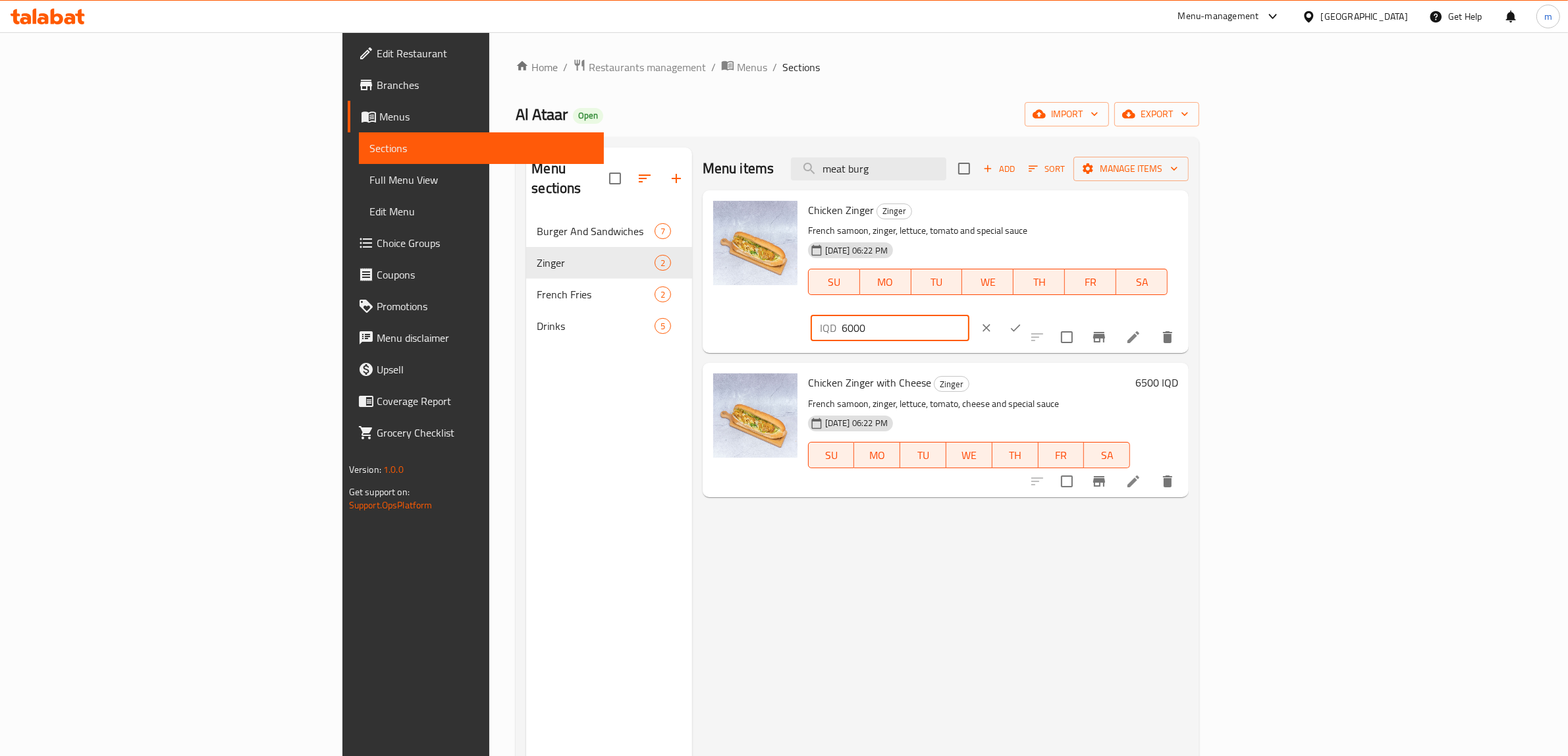
click at [970, 315] on input "6000" at bounding box center [905, 328] width 127 height 27
paste input "7"
type input "7000"
click at [1022, 321] on icon "ok" at bounding box center [1015, 327] width 13 height 13
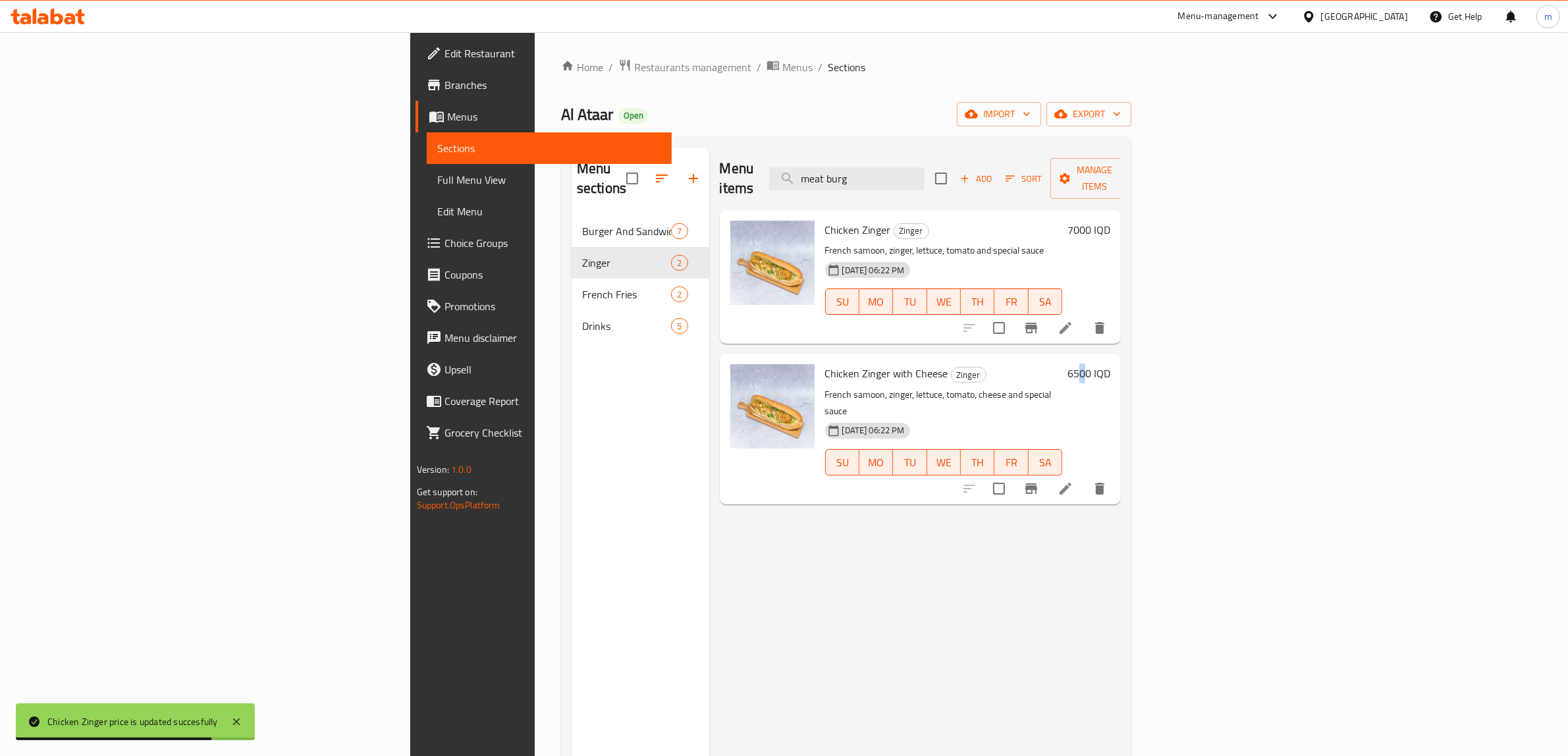
click at [1110, 364] on h6 "6500 IQD" at bounding box center [1089, 373] width 43 height 18
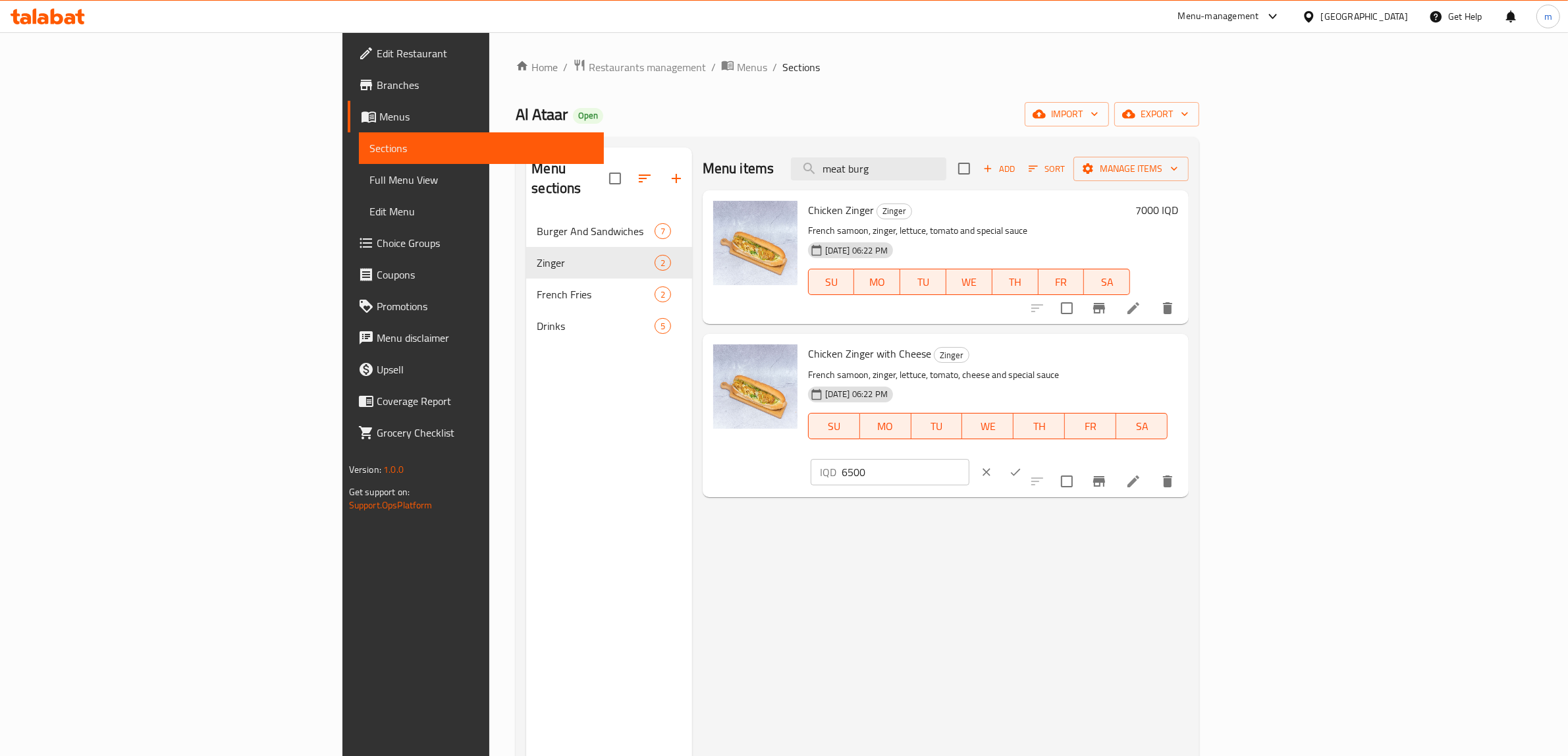
click at [970, 459] on input "6500" at bounding box center [905, 472] width 127 height 27
paste input "7"
type input "7500"
click at [1022, 466] on icon "ok" at bounding box center [1015, 472] width 13 height 13
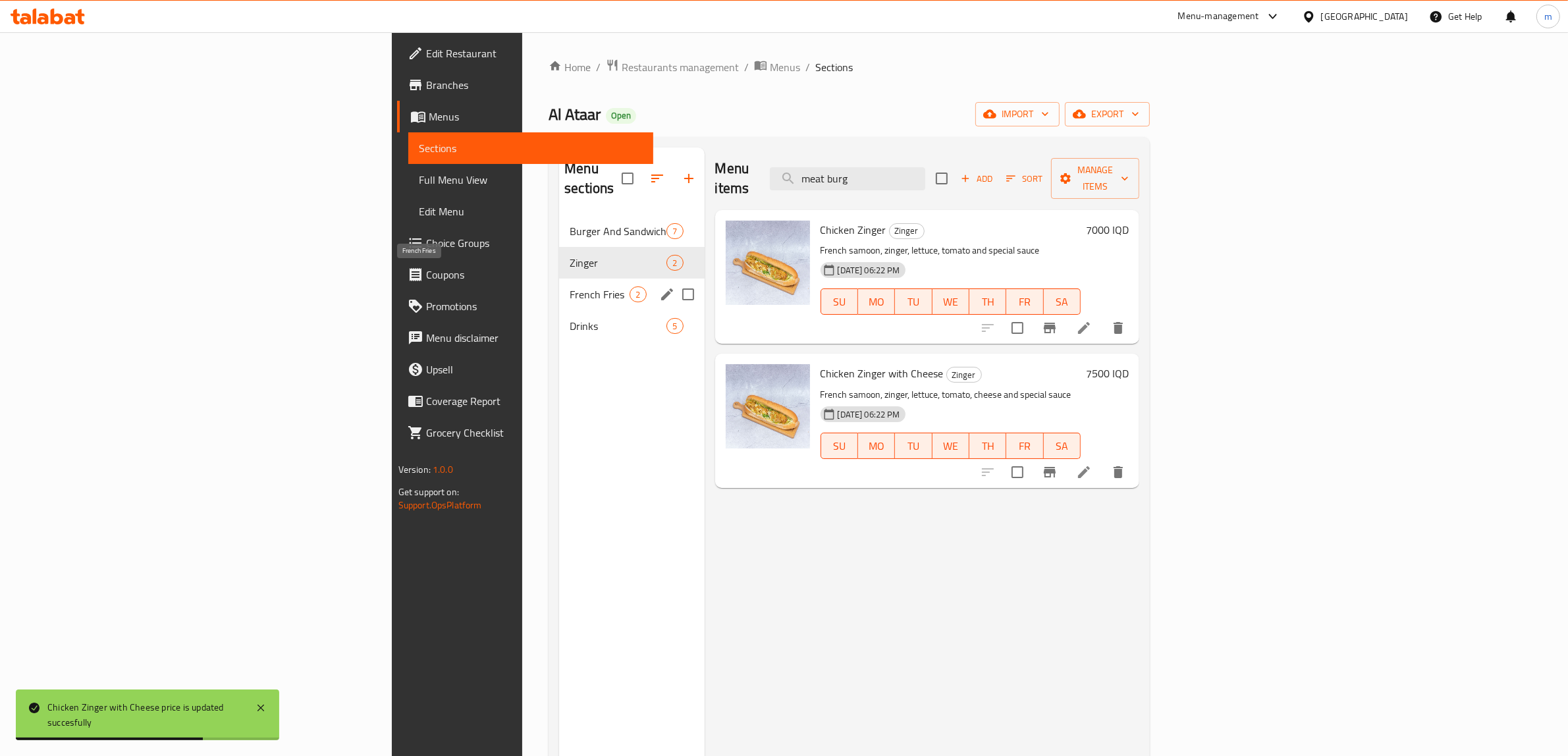
click at [570, 287] on span "French Fries" at bounding box center [600, 294] width 60 height 15
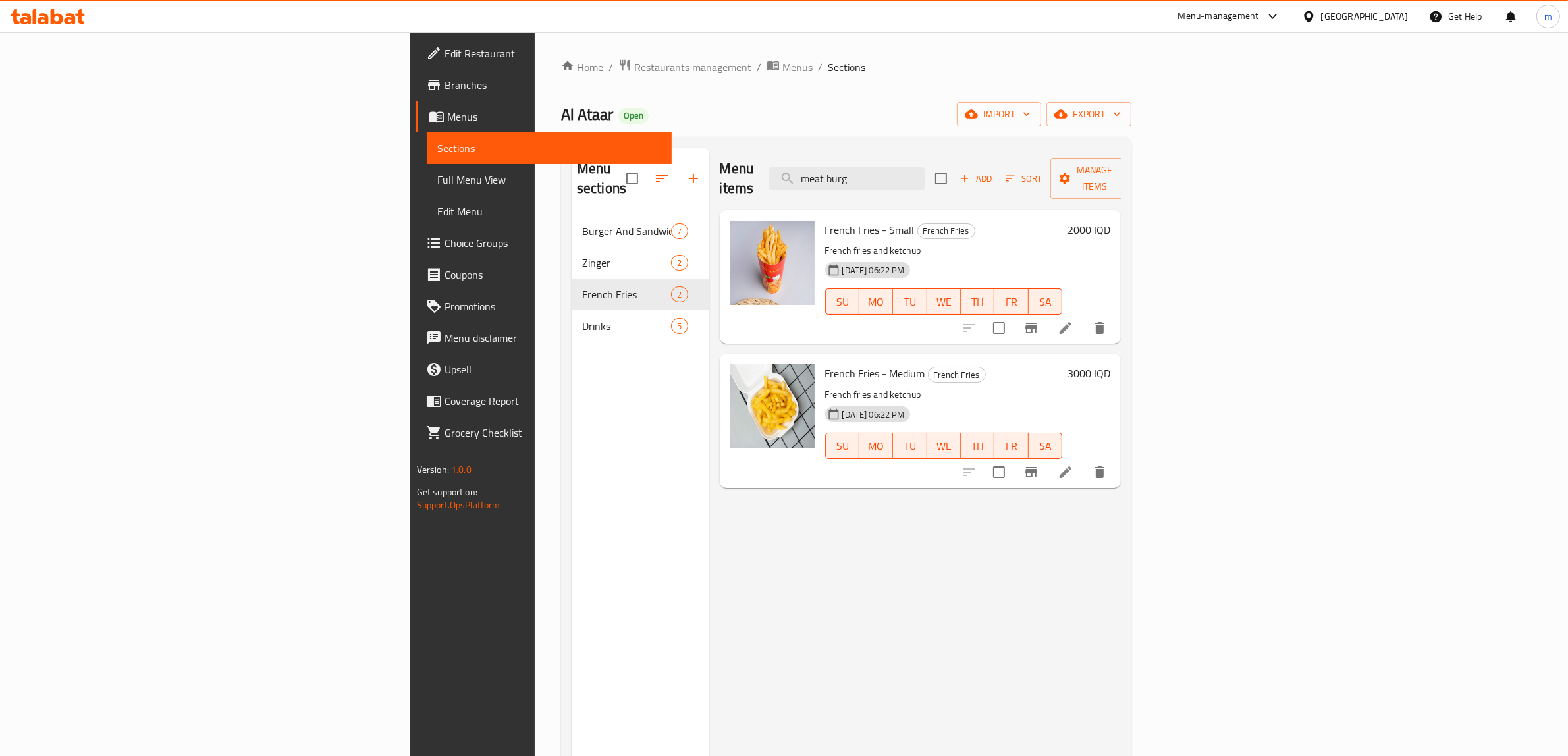
click at [437, 177] on span "Full Menu View" at bounding box center [549, 180] width 225 height 15
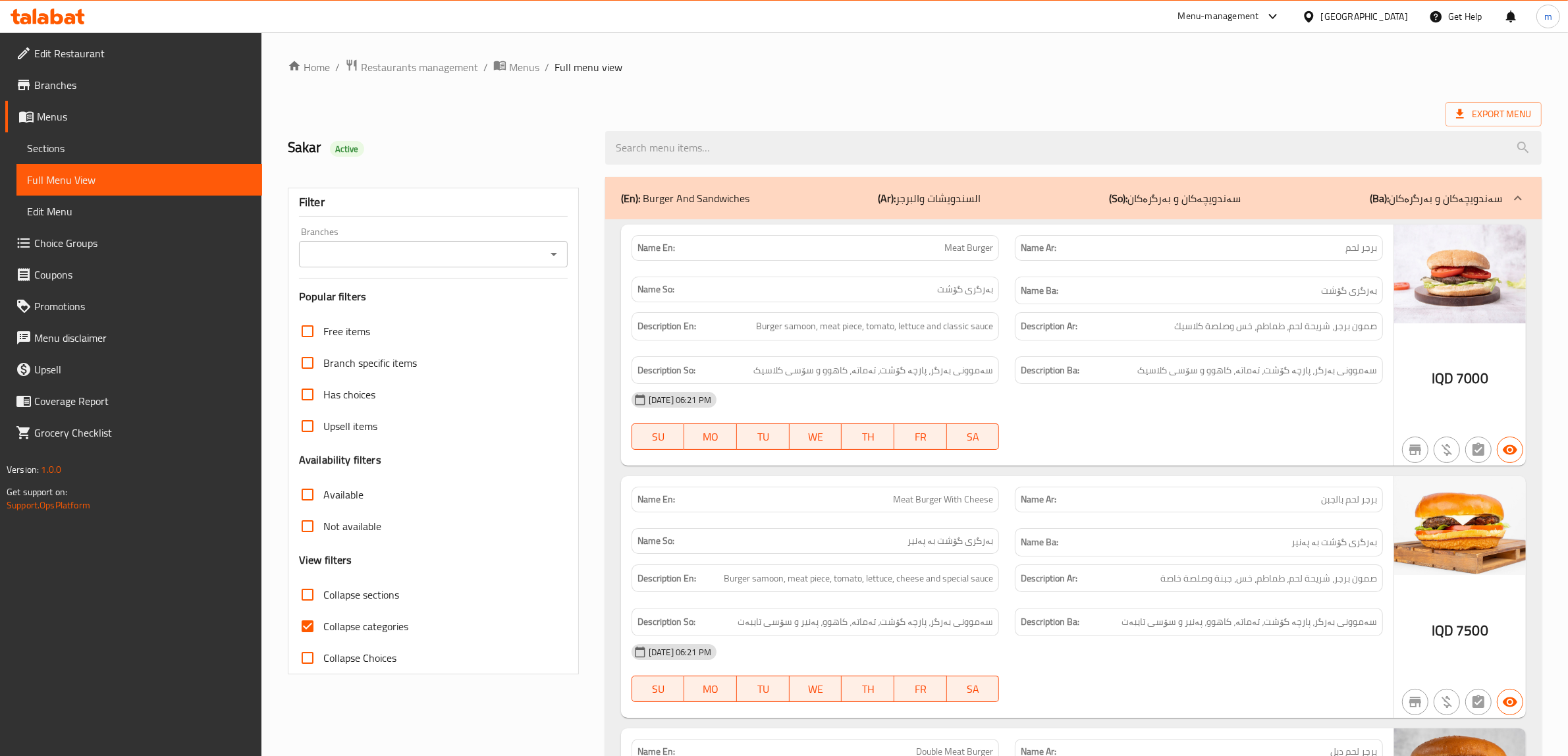
click at [552, 255] on icon "Open" at bounding box center [554, 255] width 7 height 3
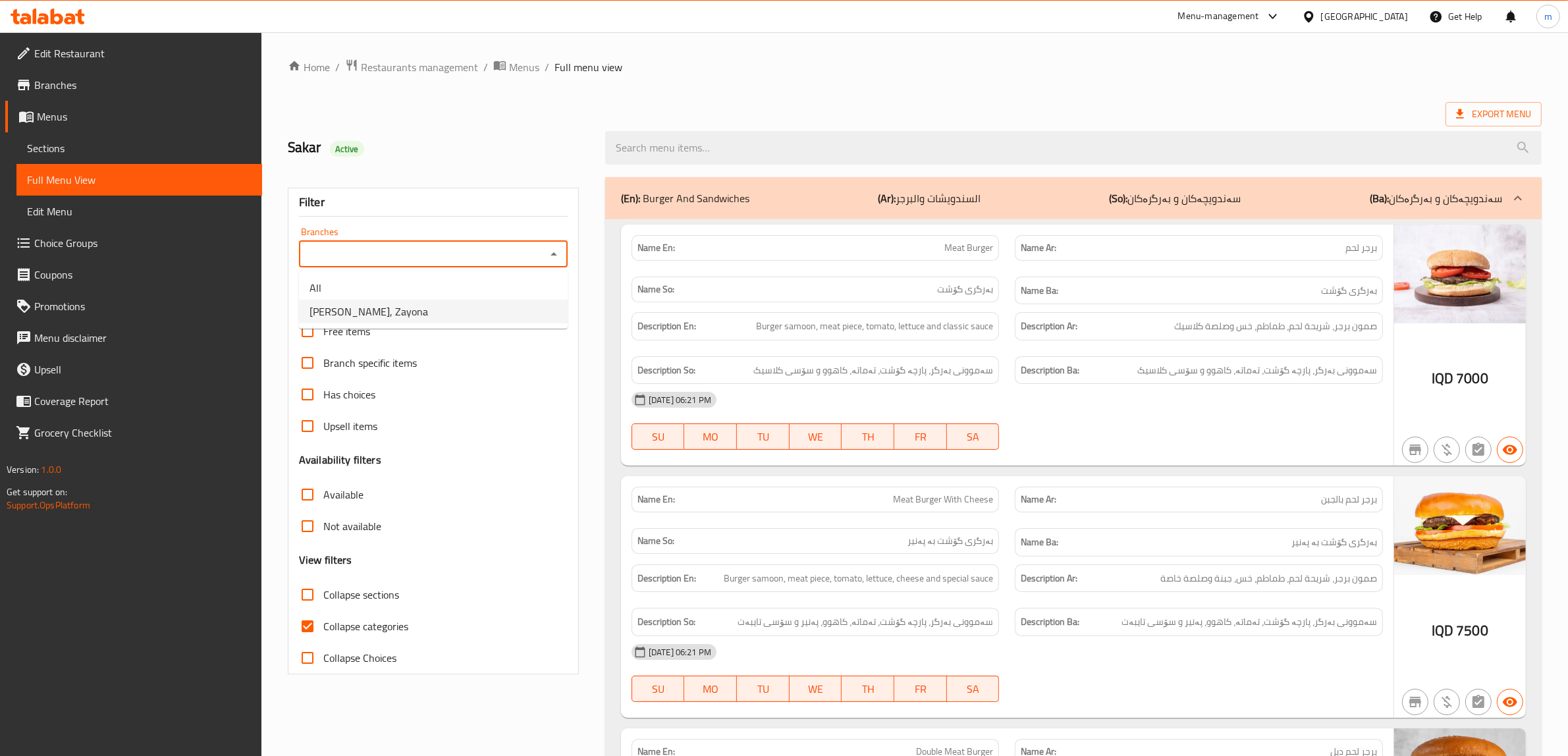
click at [455, 307] on li "[PERSON_NAME], Zayona" at bounding box center [433, 312] width 269 height 24
type input "[PERSON_NAME], Zayona"
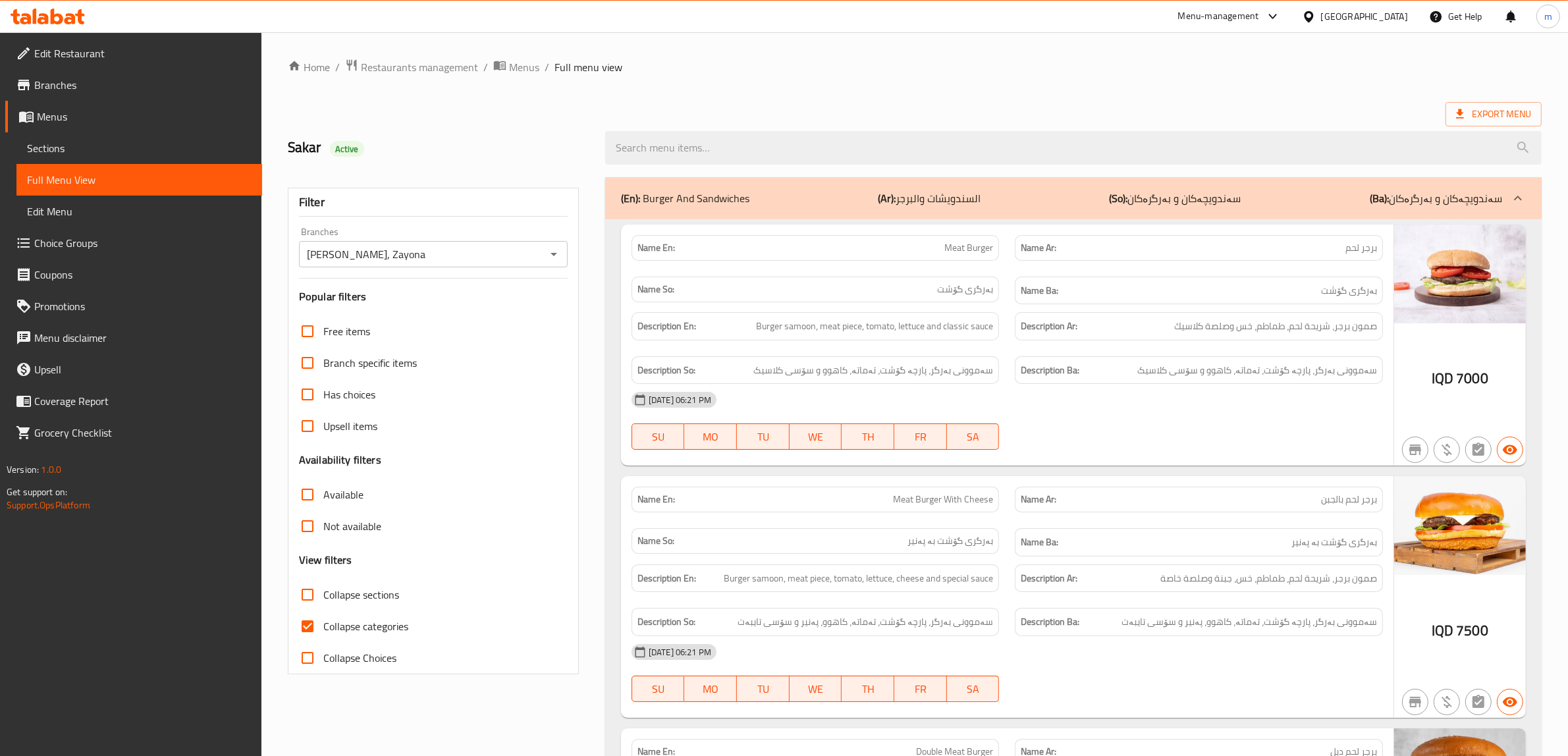
click at [555, 152] on h2 "Sakar Active" at bounding box center [438, 147] width 301 height 20
click at [496, 139] on h2 "Sakar Active" at bounding box center [438, 147] width 301 height 20
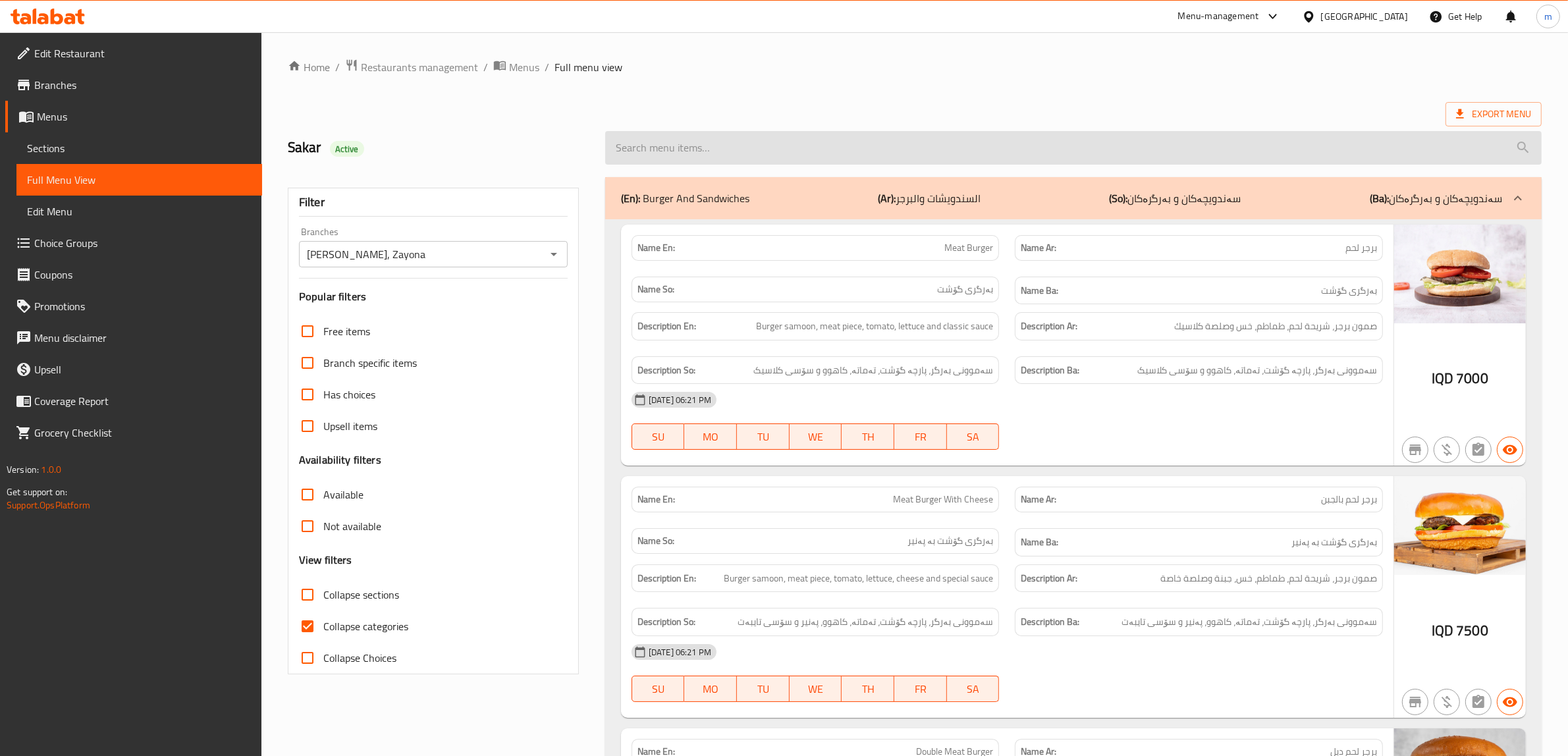
click at [660, 142] on input "search" at bounding box center [1074, 147] width 937 height 34
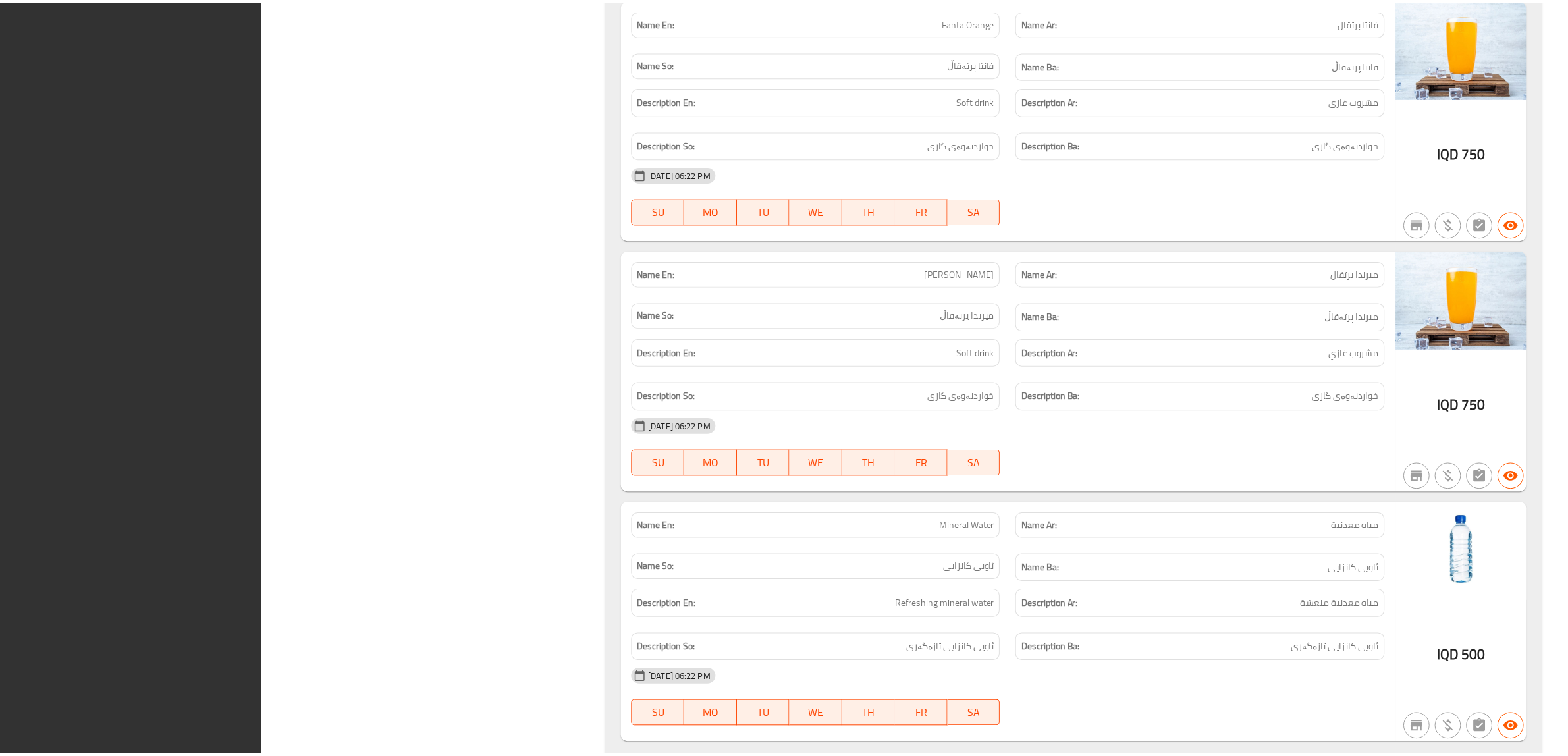
scroll to position [3781, 0]
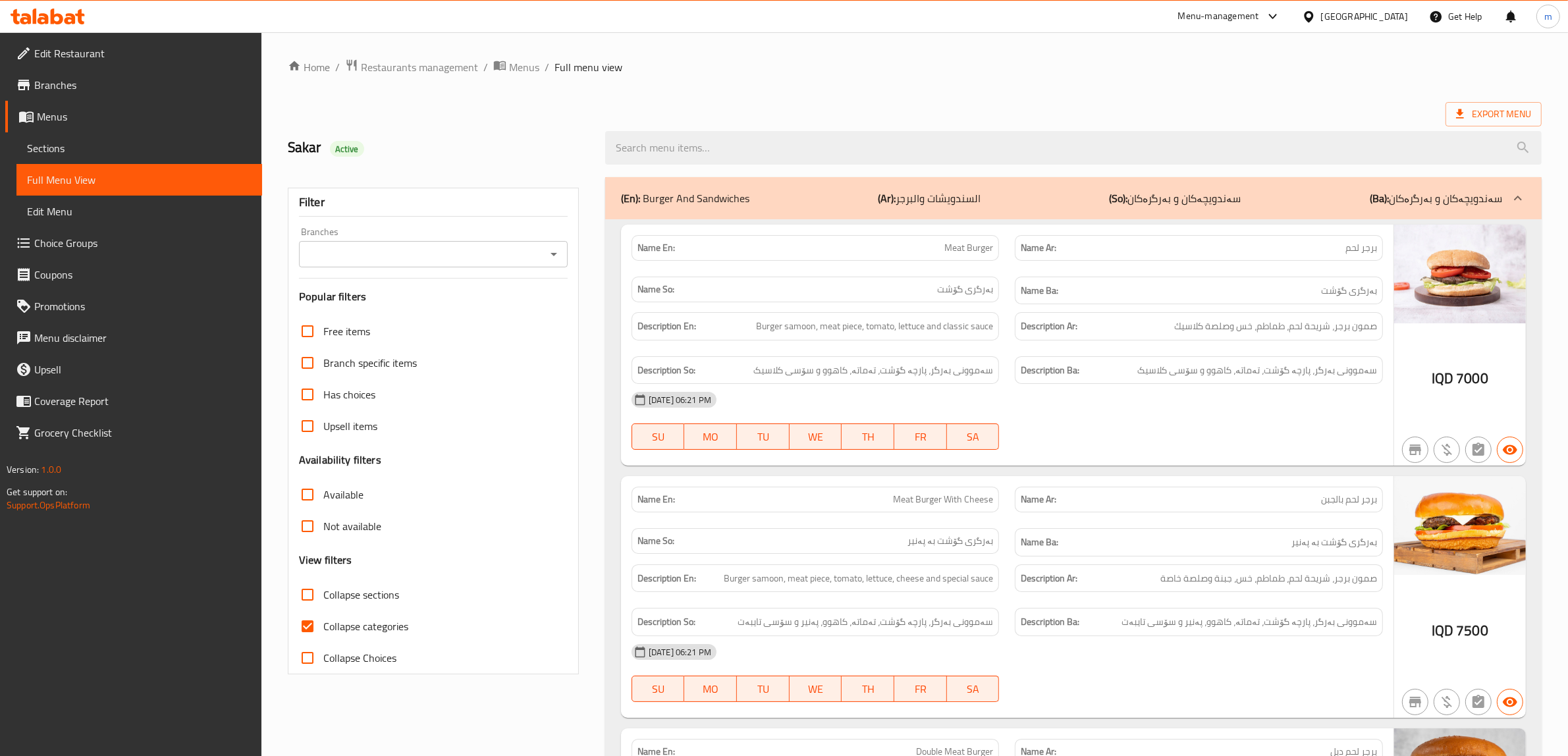
click at [396, 63] on span "Restaurants management" at bounding box center [419, 67] width 117 height 15
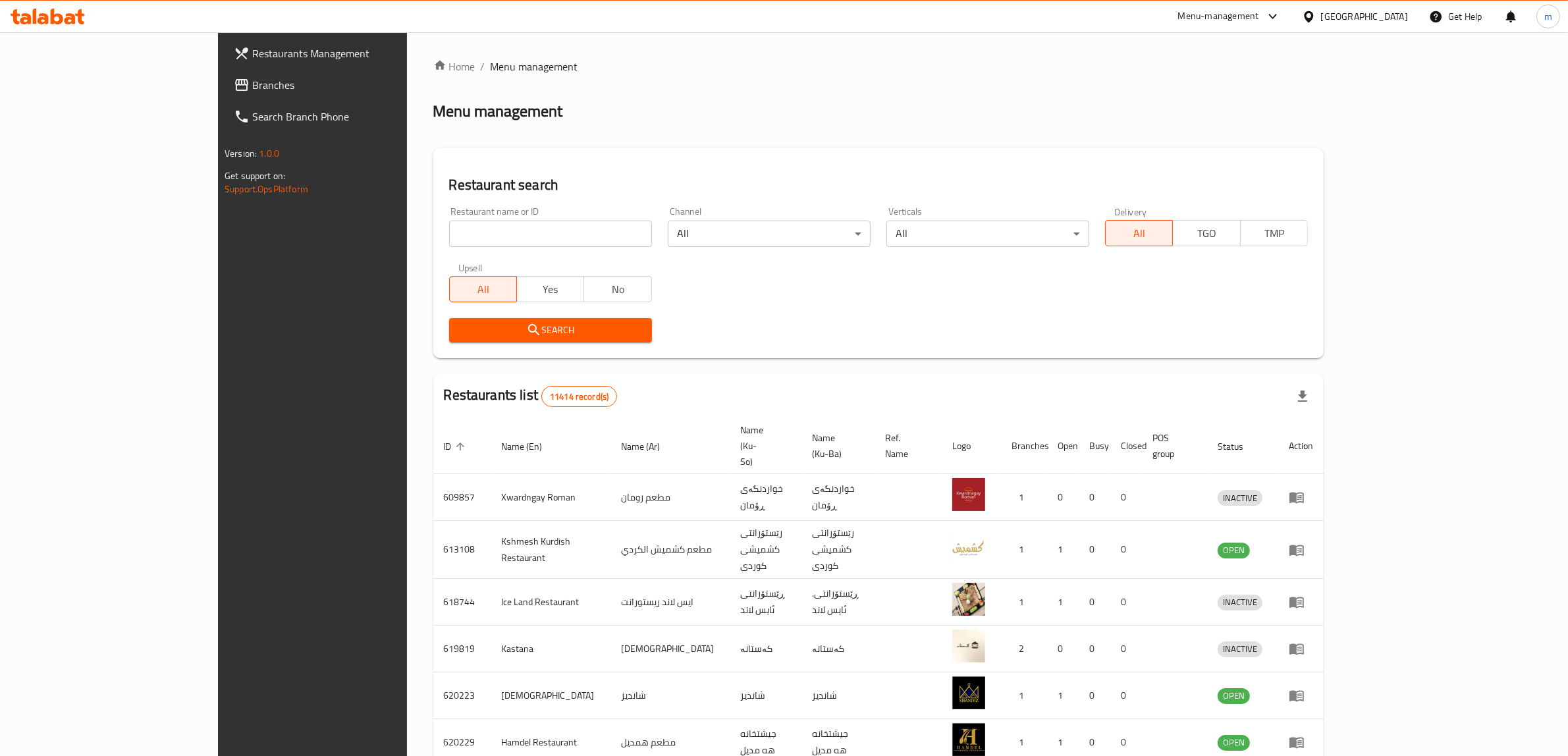
click at [252, 81] on span "Branches" at bounding box center [361, 84] width 217 height 15
